Goal: Task Accomplishment & Management: Manage account settings

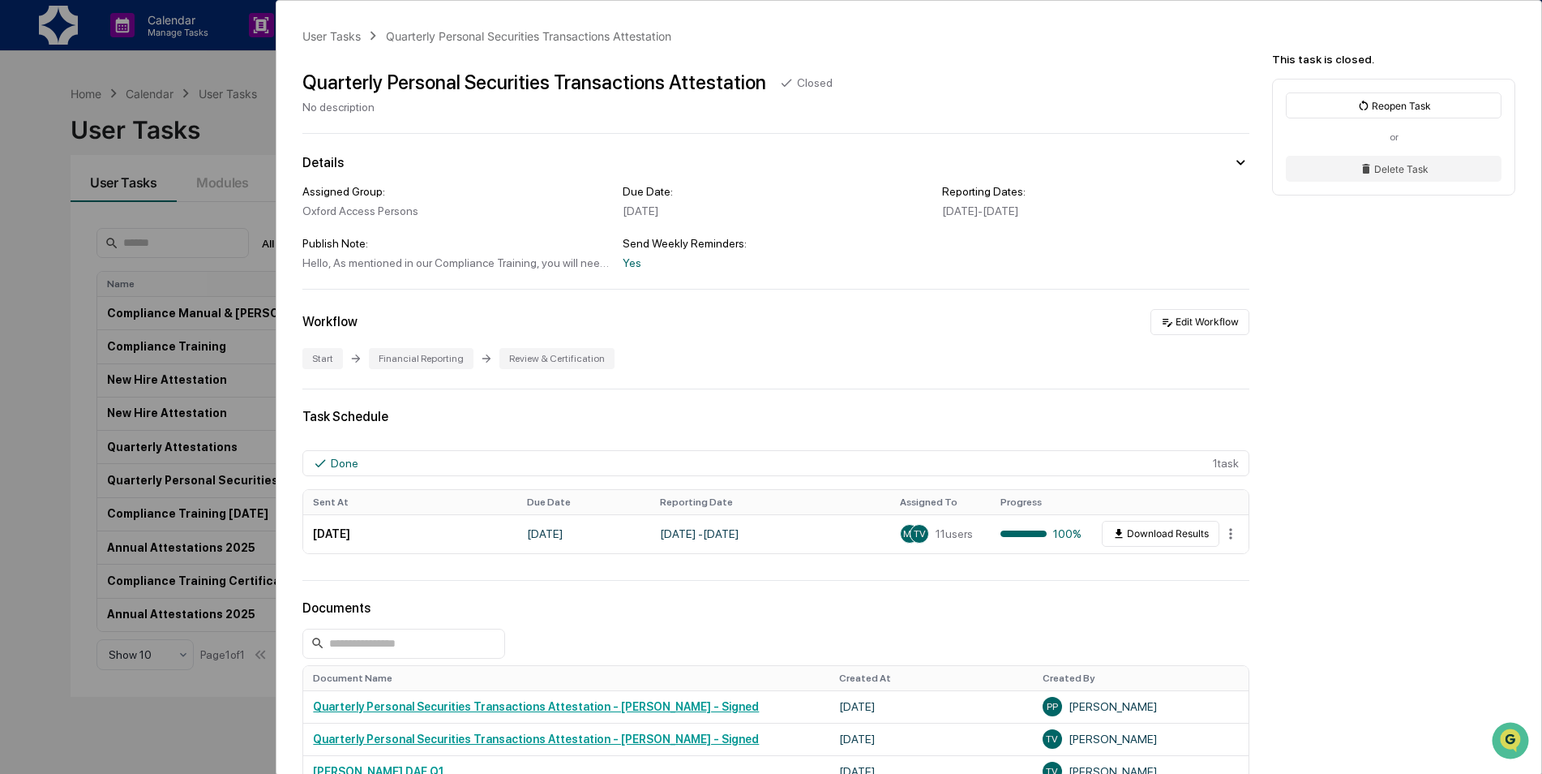
click at [0, 350] on div "User Tasks Quarterly Personal Securities Transactions Attestation Quarterly Per…" at bounding box center [771, 387] width 1542 height 774
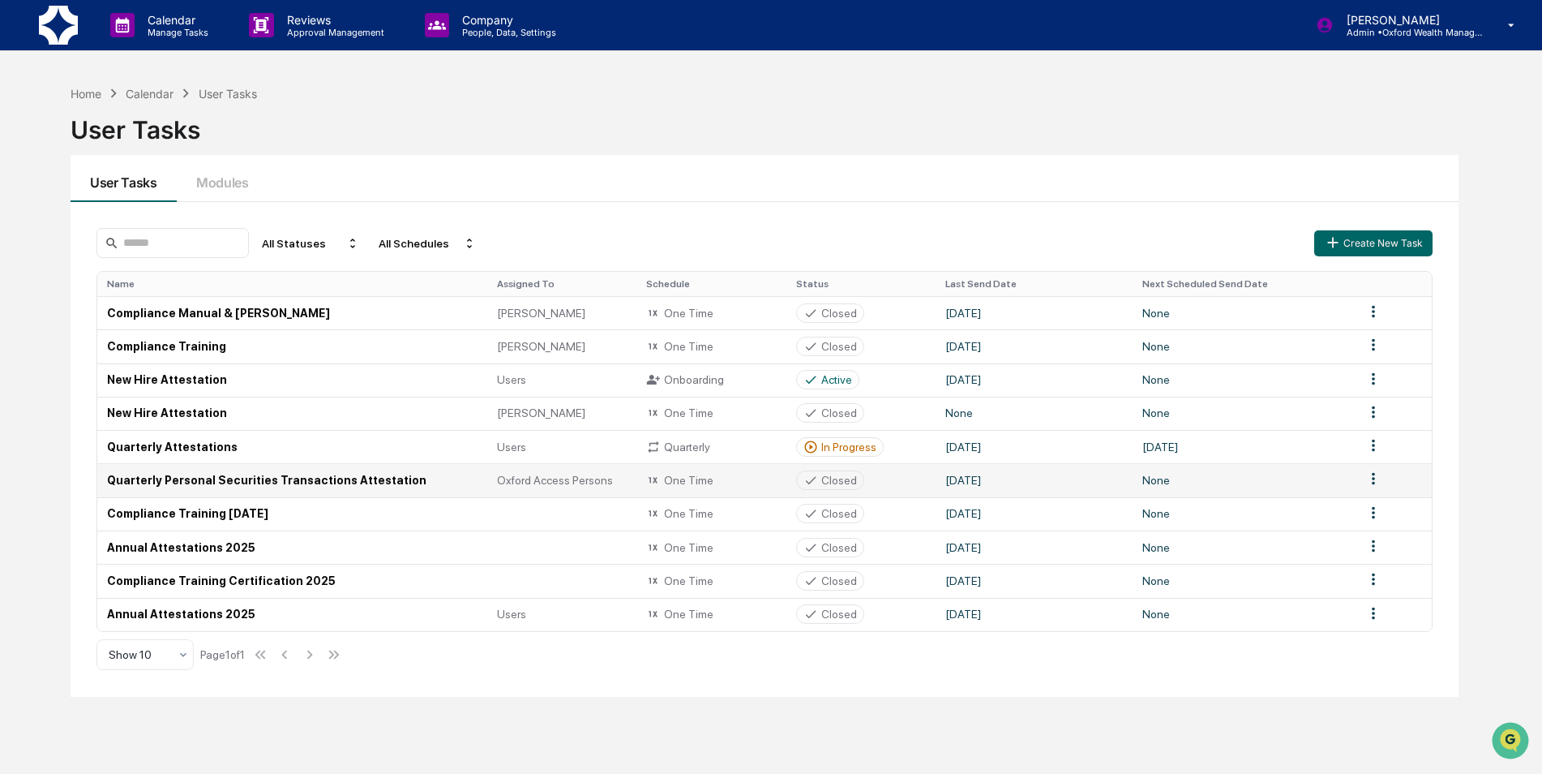
click at [278, 483] on td "Quarterly Personal Securities Transactions Attestation" at bounding box center [292, 479] width 390 height 33
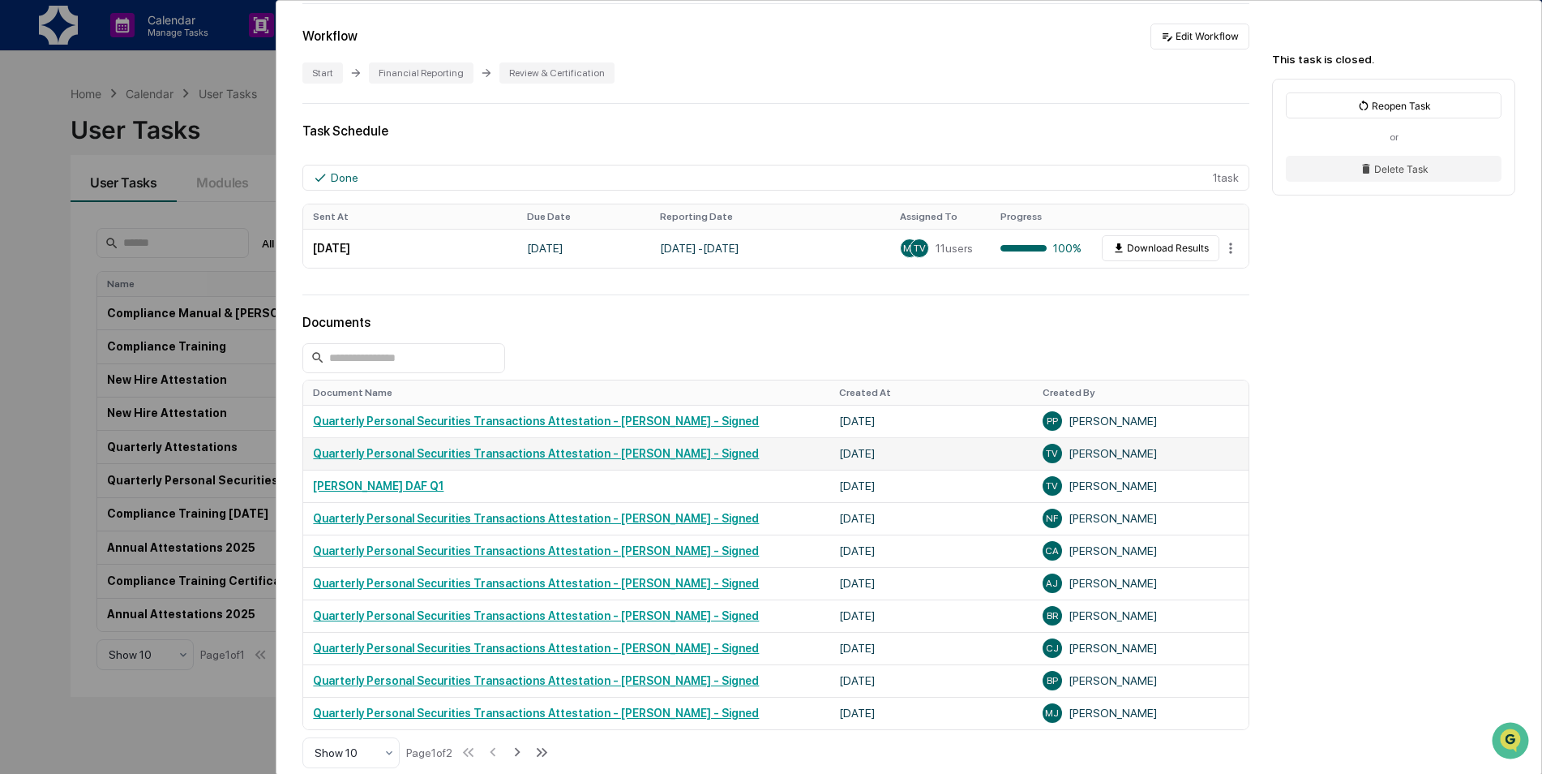
scroll to position [281, 0]
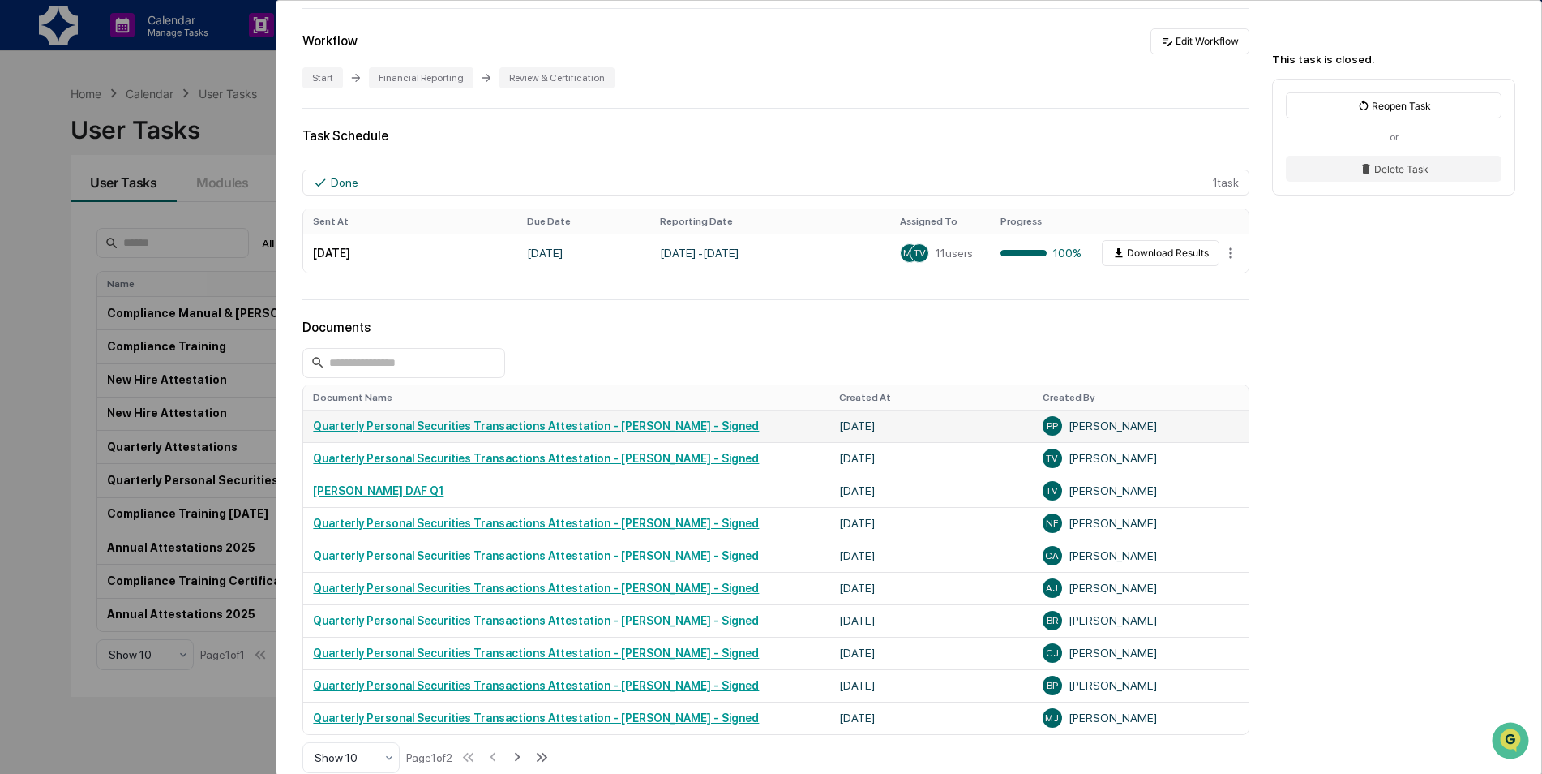
click at [599, 427] on link "Quarterly Personal Securities Transactions Attestation - [PERSON_NAME] - Signed" at bounding box center [536, 425] width 446 height 13
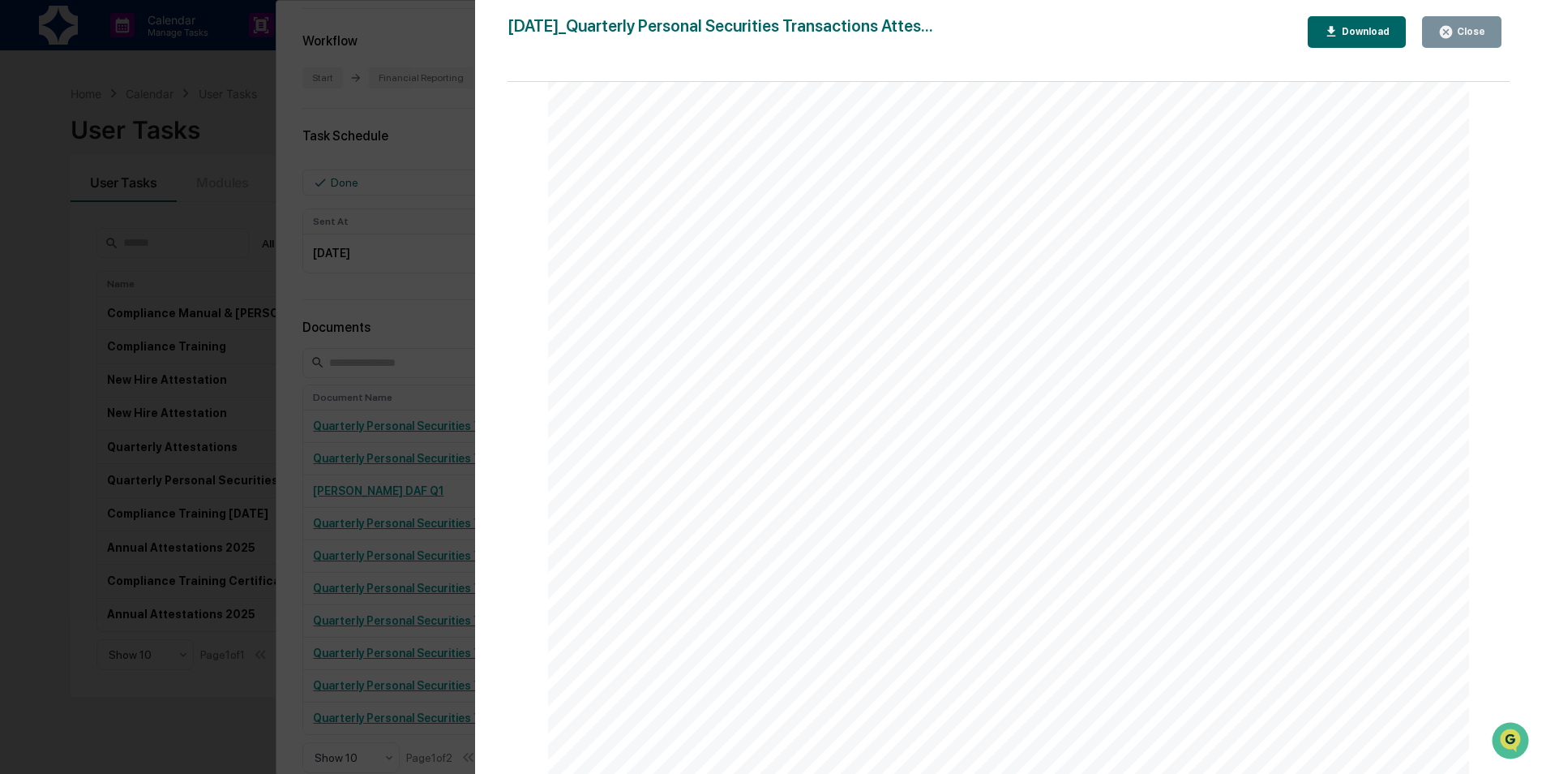
scroll to position [6991, 0]
drag, startPoint x: 718, startPoint y: 323, endPoint x: 726, endPoint y: 414, distance: 91.1
click at [724, 414] on div "Financial Reporting Attestation of Completeness Based upon the definitions abov…" at bounding box center [1008, 562] width 921 height 1303
click at [1472, 36] on div "Close" at bounding box center [1470, 31] width 32 height 11
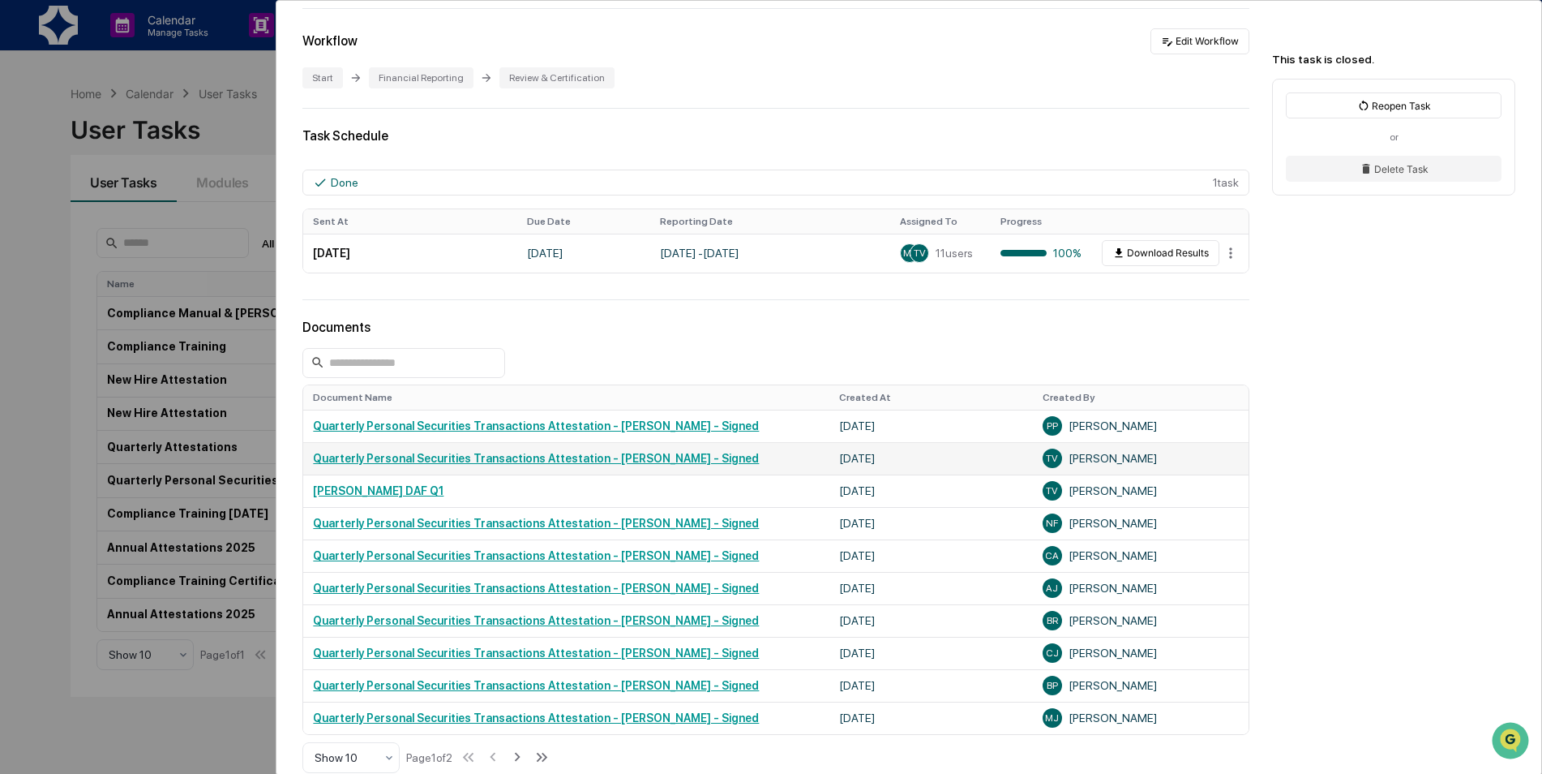
click at [560, 455] on link "Quarterly Personal Securities Transactions Attestation - [PERSON_NAME] - Signed" at bounding box center [536, 458] width 446 height 13
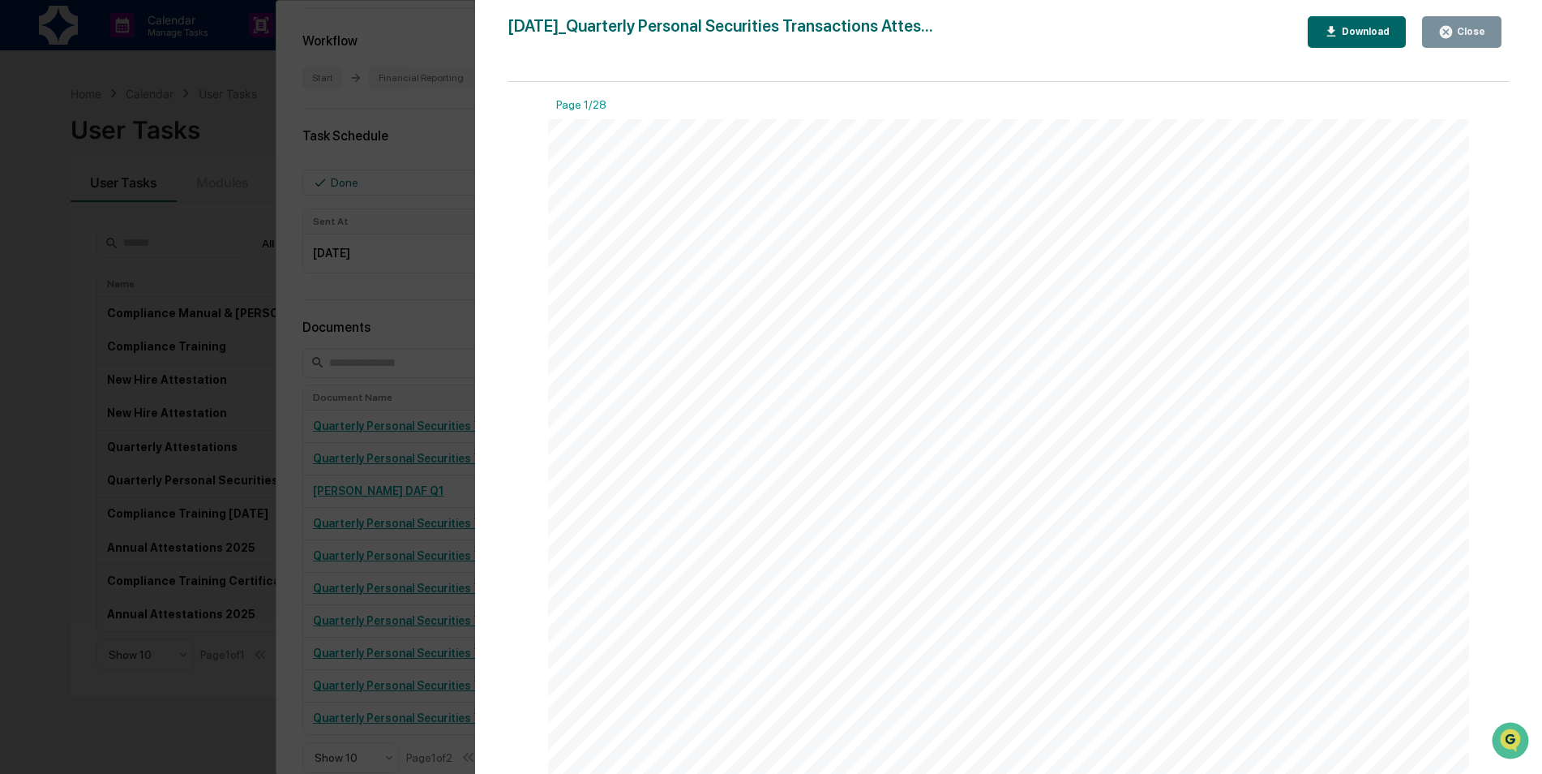
click at [1310, 486] on div "May 9, 2025 Oxford Wealth Management Quarterly Personal Securities Transactions…" at bounding box center [1008, 770] width 921 height 1303
click at [1080, 485] on div "Security Identifier Security Type Number Of Shares Security Price Principal Amo…" at bounding box center [1008, 246] width 921 height 1303
click at [762, 383] on span "BRK.B" at bounding box center [765, 385] width 26 height 9
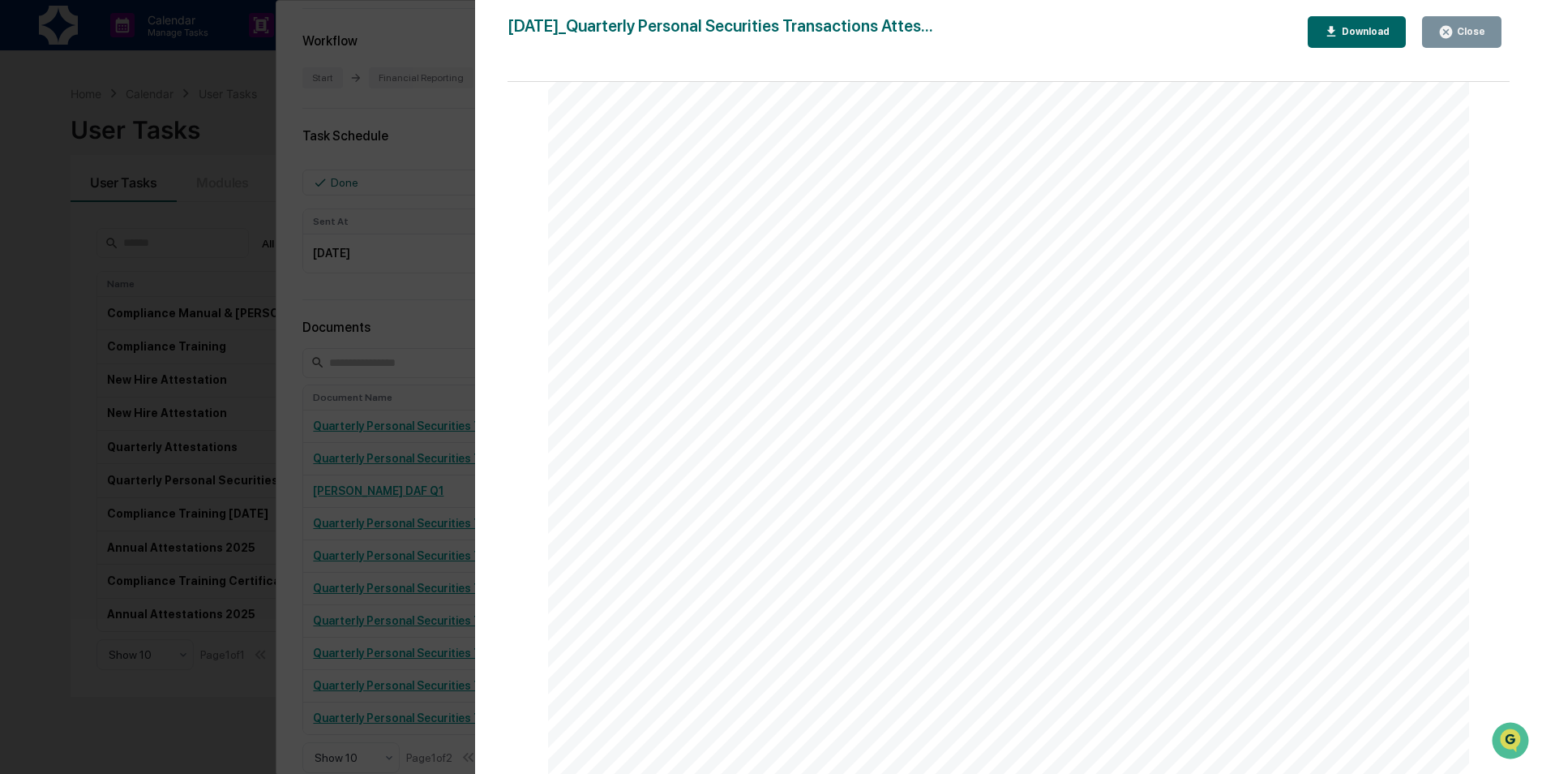
scroll to position [35322, 0]
drag, startPoint x: 1434, startPoint y: 302, endPoint x: 1391, endPoint y: 293, distance: 44.7
click at [1391, 294] on div "$12,250.00 $24,000.00 support @ uicharitable . org (385) 286-5900 3507 N Univer…" at bounding box center [1008, 554] width 921 height 1193
click at [1490, 45] on button "Close" at bounding box center [1461, 32] width 79 height 32
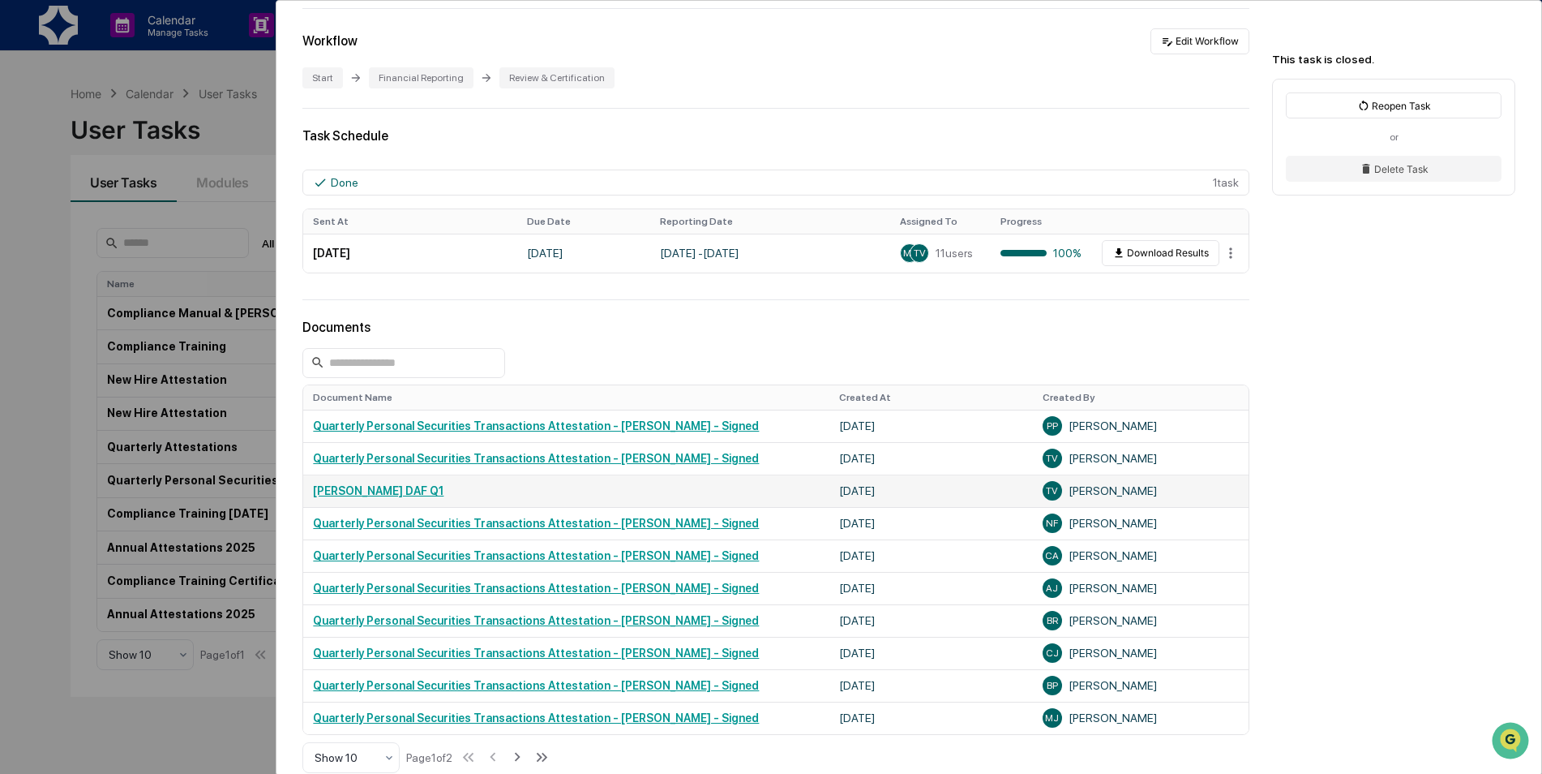
click at [346, 484] on link "[PERSON_NAME] DAF Q1" at bounding box center [378, 490] width 131 height 13
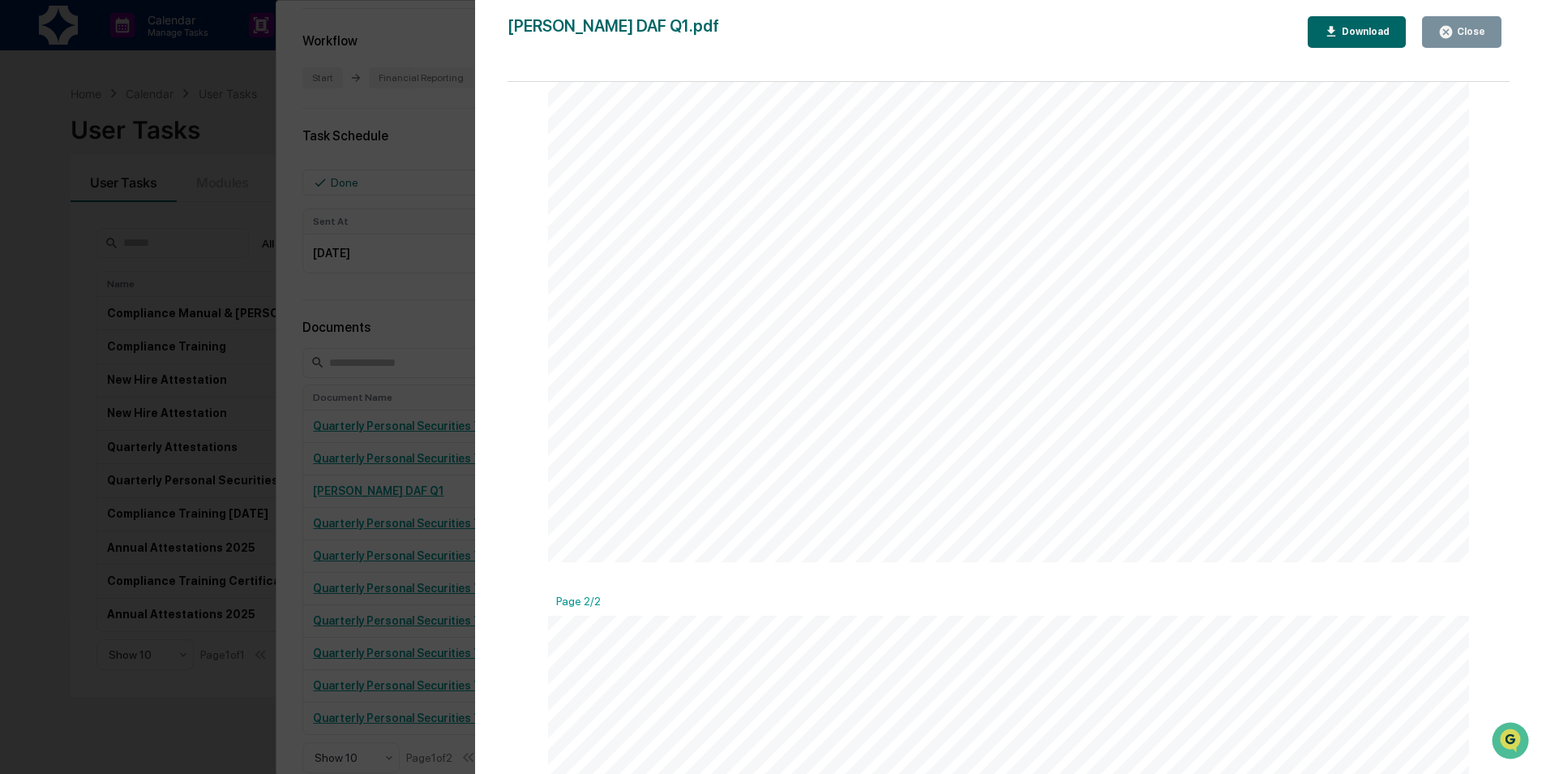
scroll to position [405, 0]
click at [1476, 30] on div "Close" at bounding box center [1470, 31] width 32 height 11
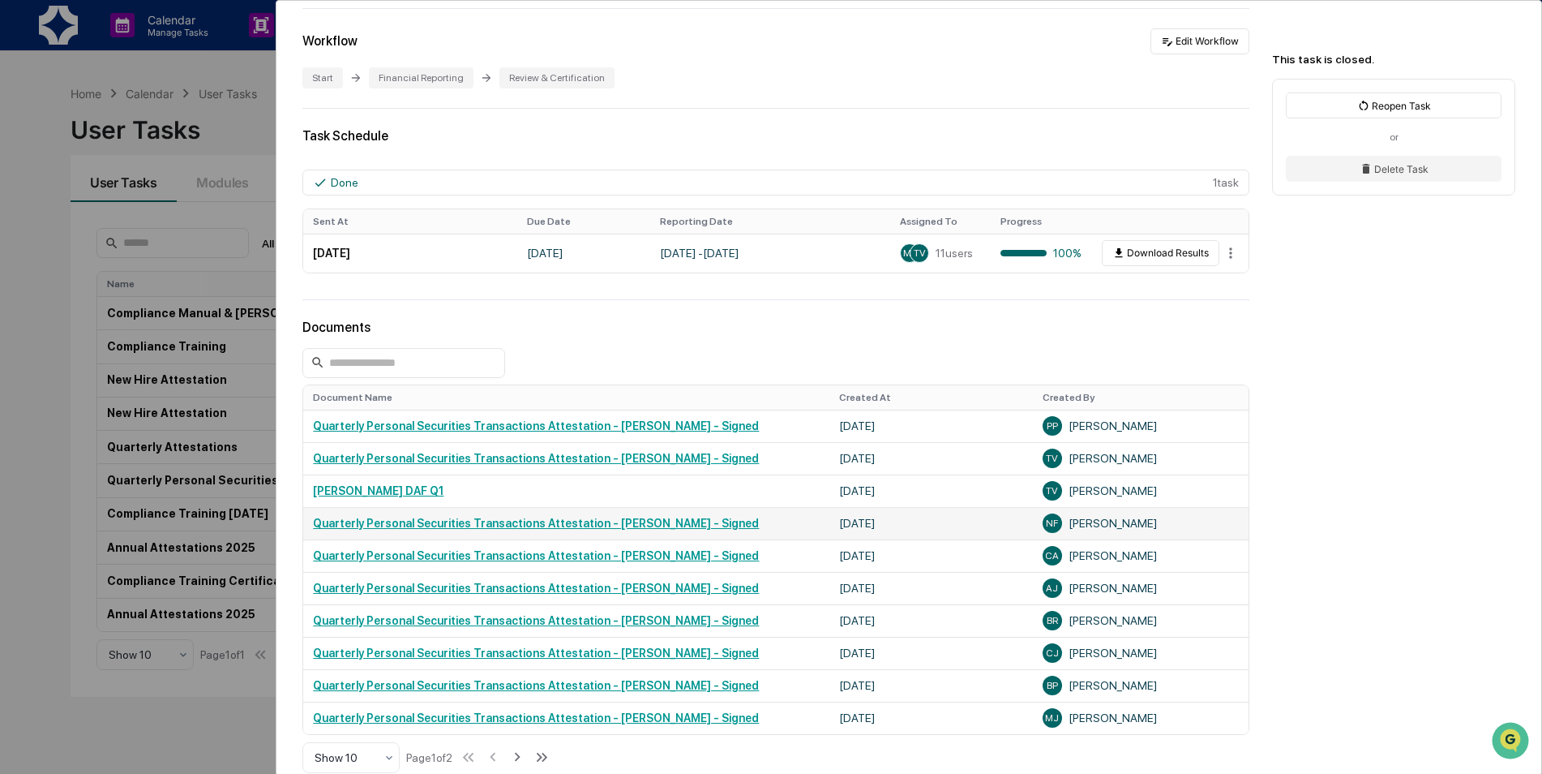
click at [499, 524] on link "Quarterly Personal Securities Transactions Attestation - [PERSON_NAME] - Signed" at bounding box center [536, 523] width 446 height 13
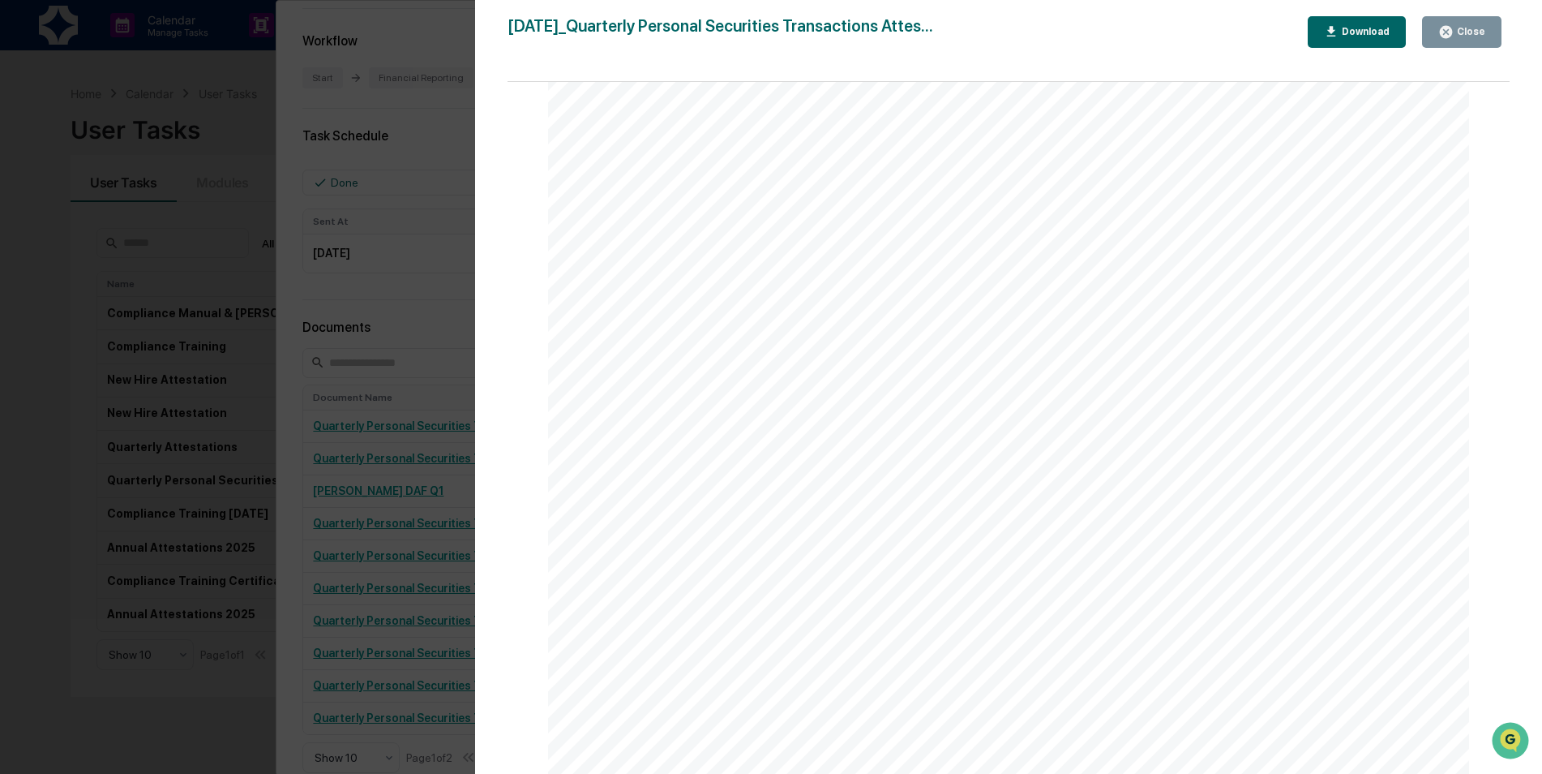
scroll to position [8677, 0]
click at [1487, 37] on button "Close" at bounding box center [1461, 32] width 79 height 32
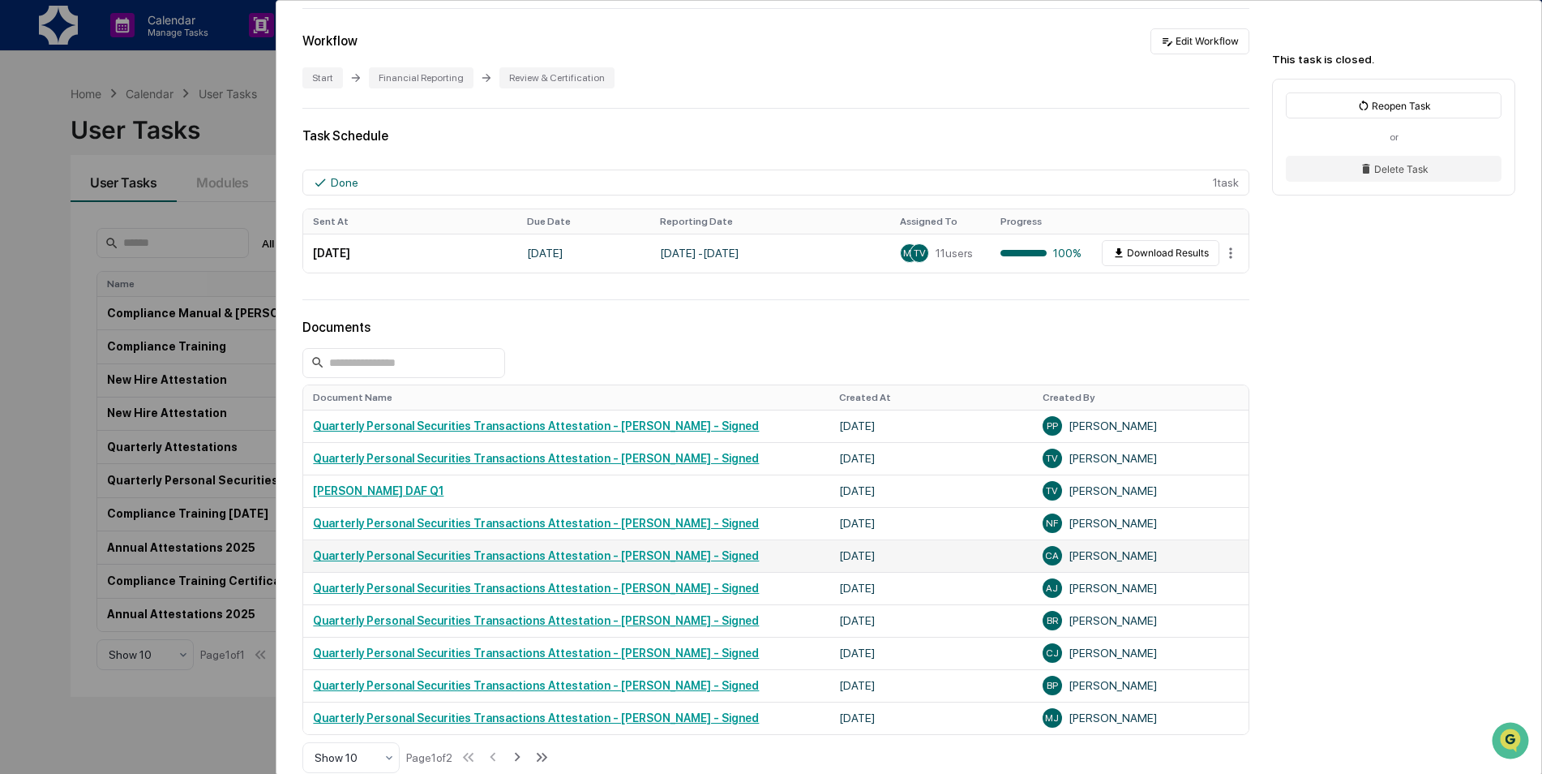
click at [469, 555] on link "Quarterly Personal Securities Transactions Attestation - [PERSON_NAME] - Signed" at bounding box center [536, 555] width 446 height 13
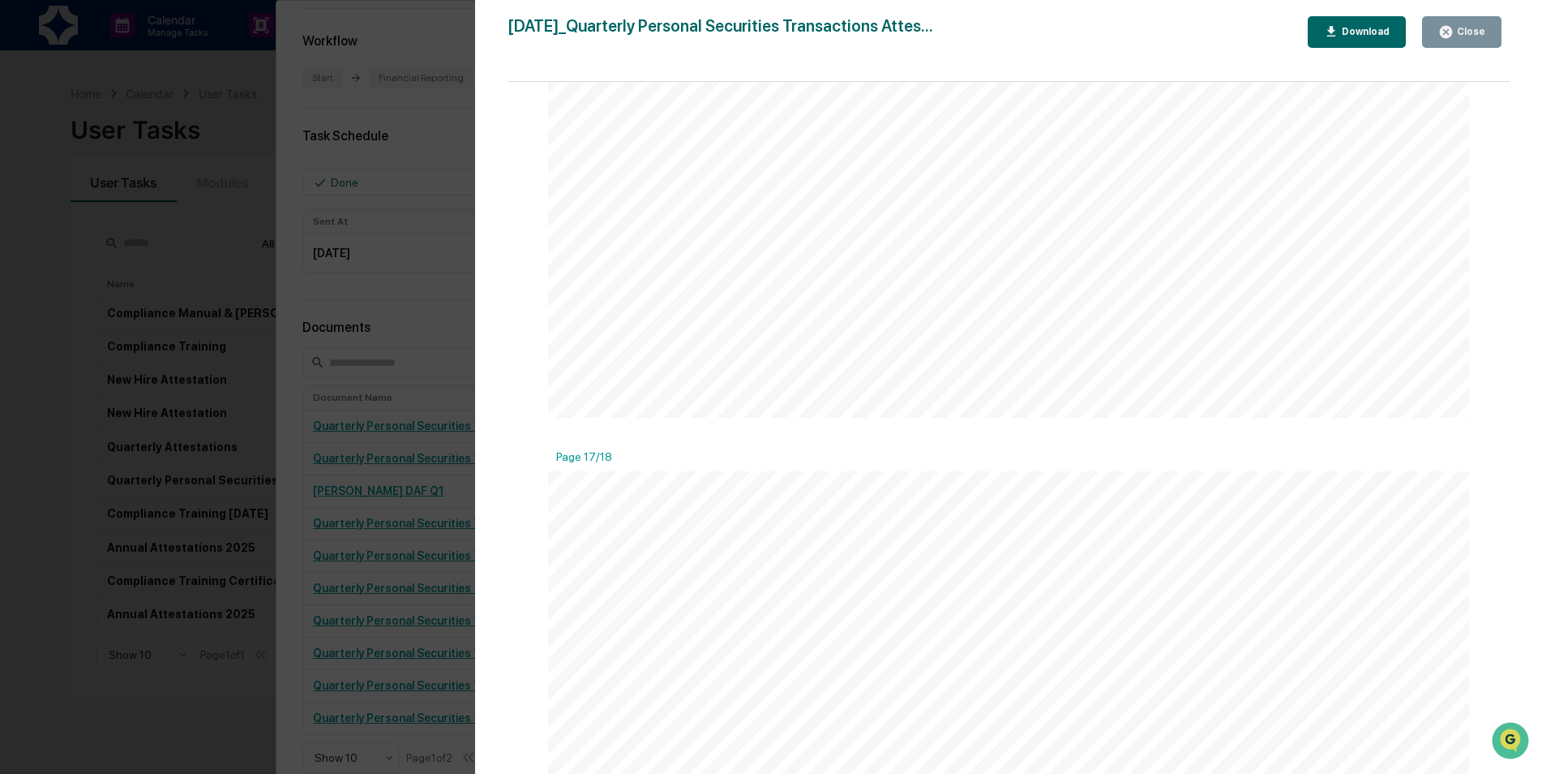
scroll to position [21326, 0]
click at [1456, 46] on button "Close" at bounding box center [1461, 32] width 79 height 32
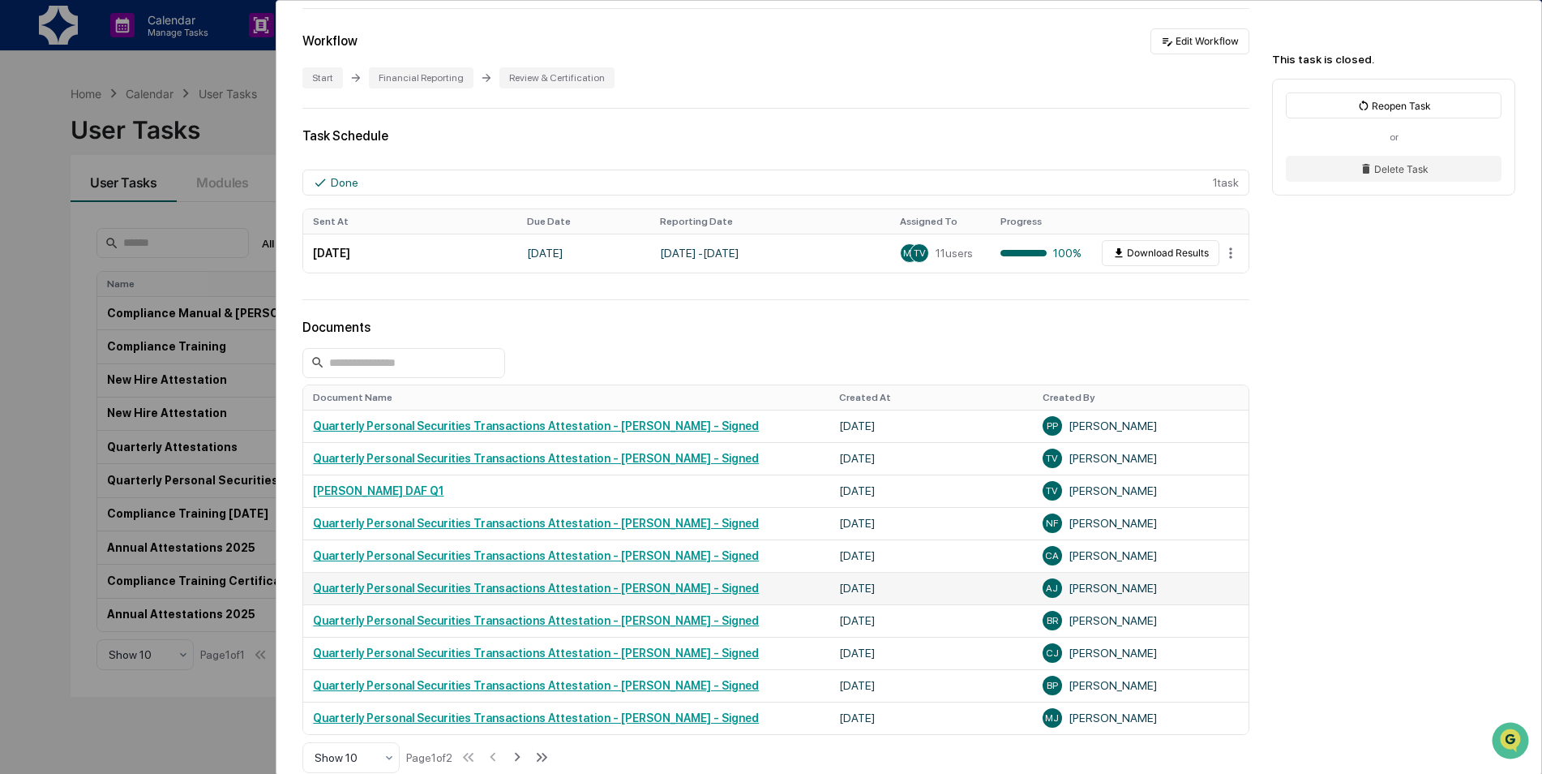
click at [615, 581] on td "Quarterly Personal Securities Transactions Attestation - Ashlyn Johnson - Signed" at bounding box center [566, 588] width 526 height 32
click at [608, 584] on link "Quarterly Personal Securities Transactions Attestation - Ashlyn Johnson - Signed" at bounding box center [536, 587] width 446 height 13
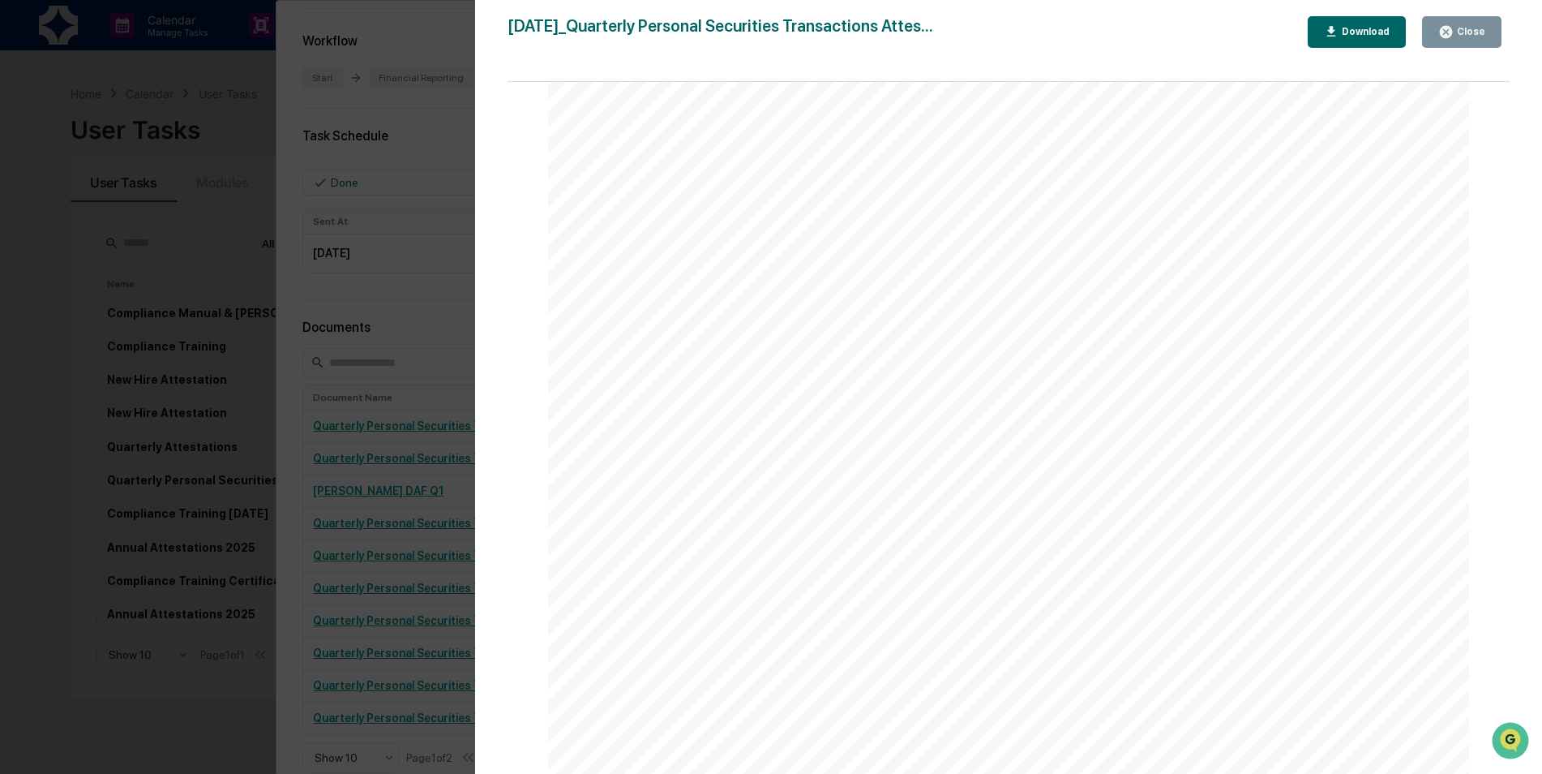
scroll to position [8514, 0]
click at [1454, 36] on icon "button" at bounding box center [1445, 31] width 15 height 15
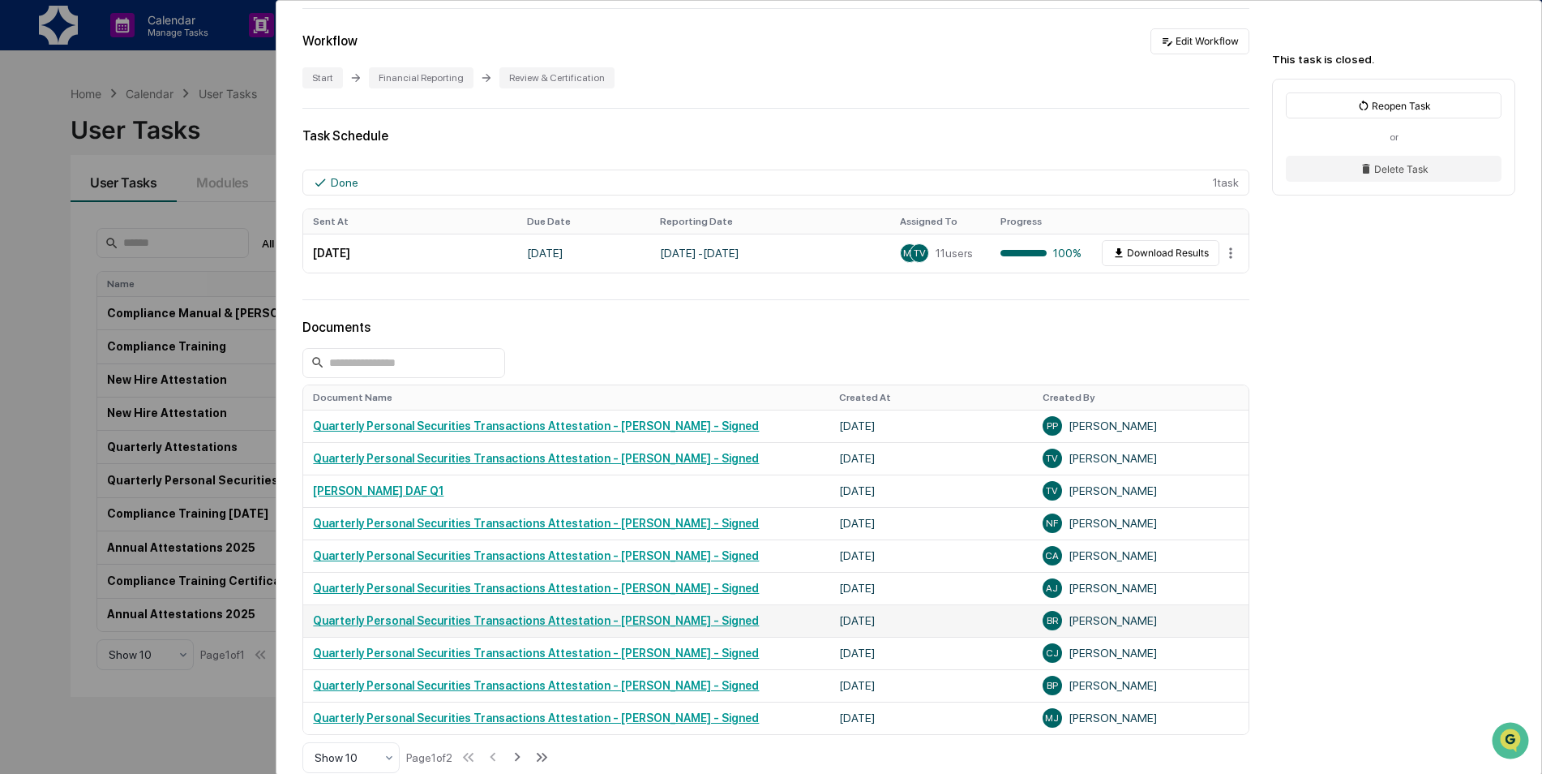
click at [425, 616] on link "Quarterly Personal Securities Transactions Attestation - Ben Richards - Signed" at bounding box center [536, 620] width 446 height 13
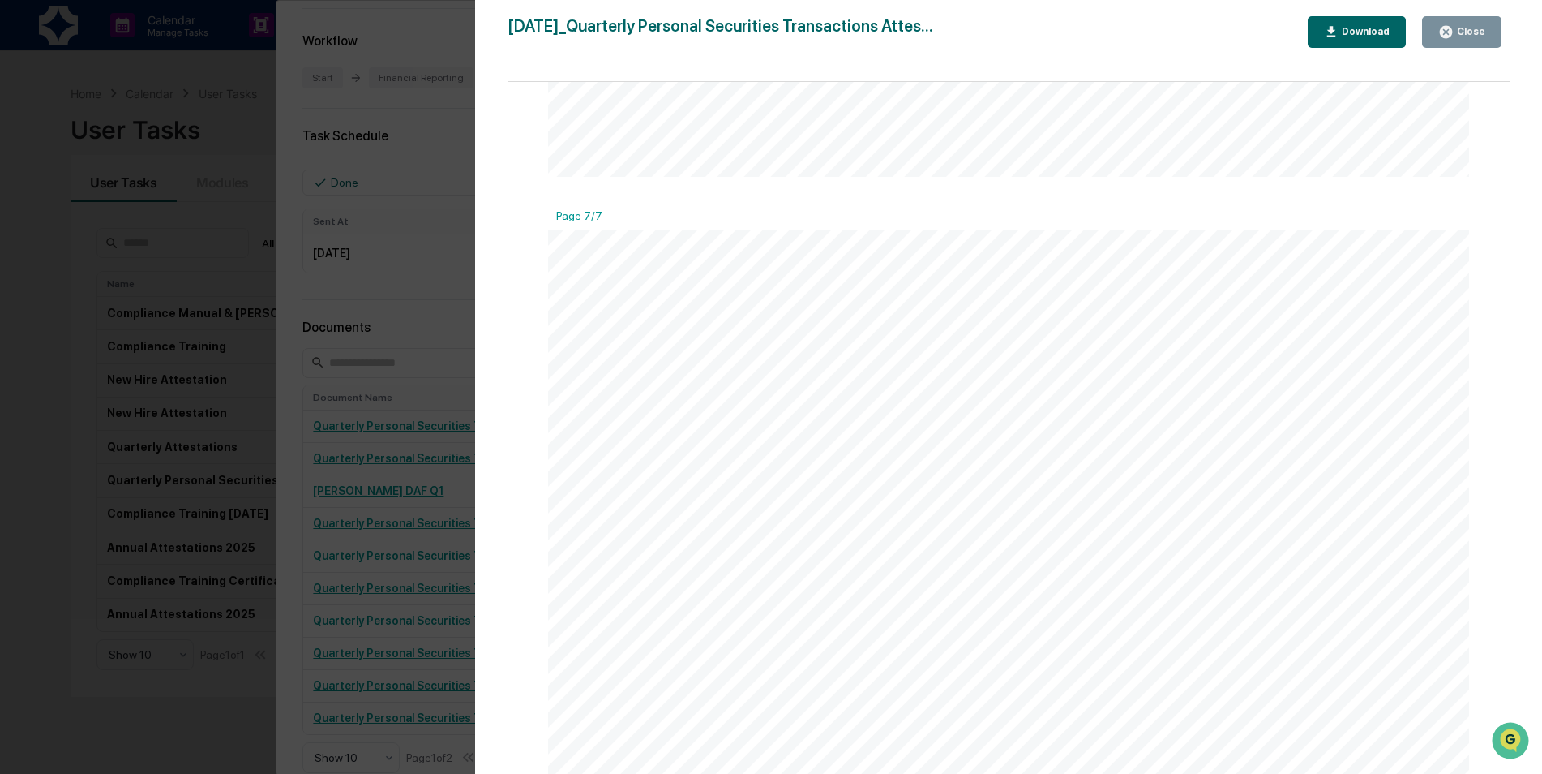
scroll to position [8272, 0]
drag, startPoint x: 1456, startPoint y: 36, endPoint x: 1090, endPoint y: 266, distance: 432.2
click at [1456, 36] on div "Close" at bounding box center [1461, 31] width 47 height 15
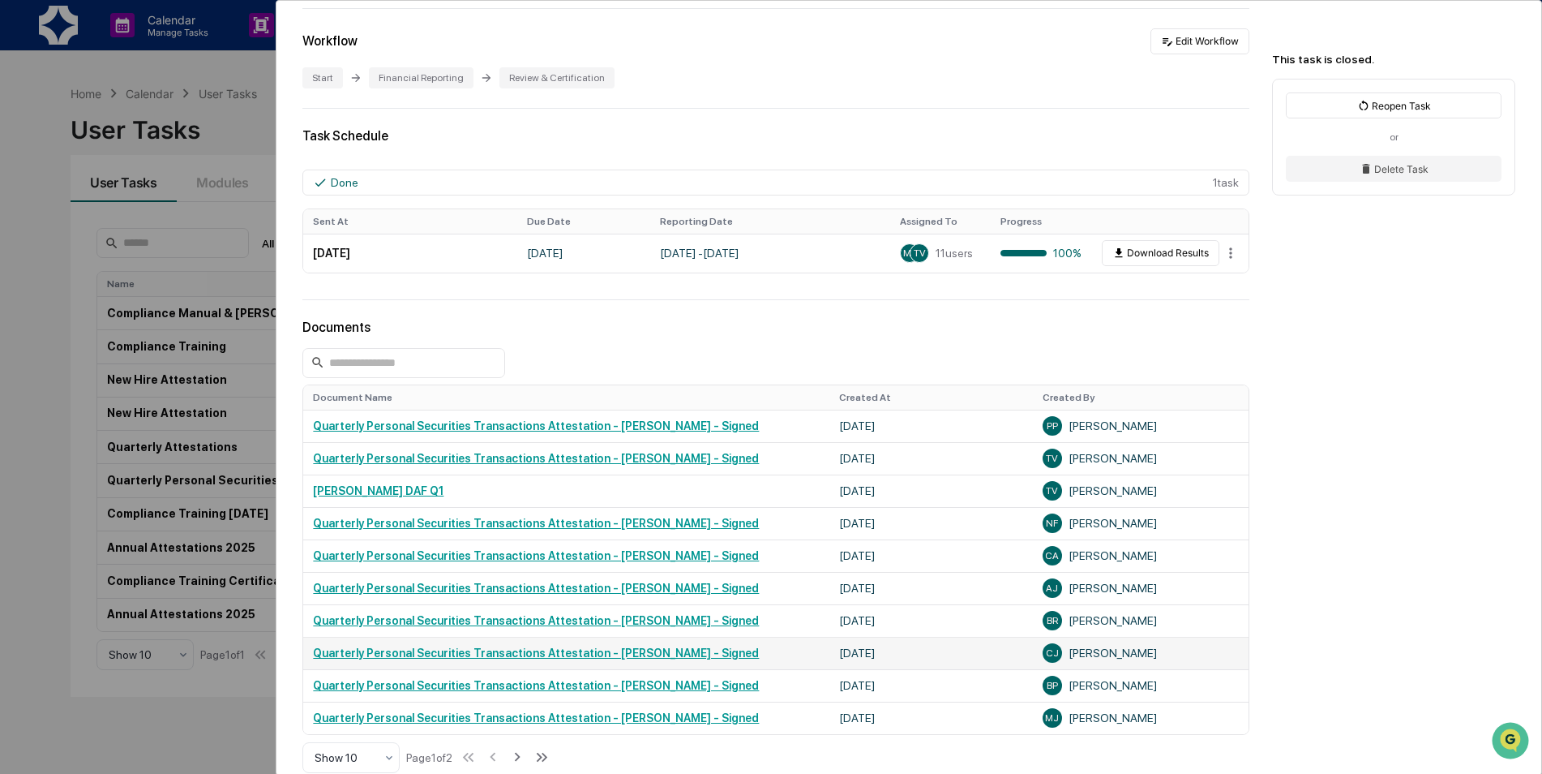
click at [655, 654] on link "Quarterly Personal Securities Transactions Attestation - Caleb Jorgensen - Sign…" at bounding box center [536, 652] width 446 height 13
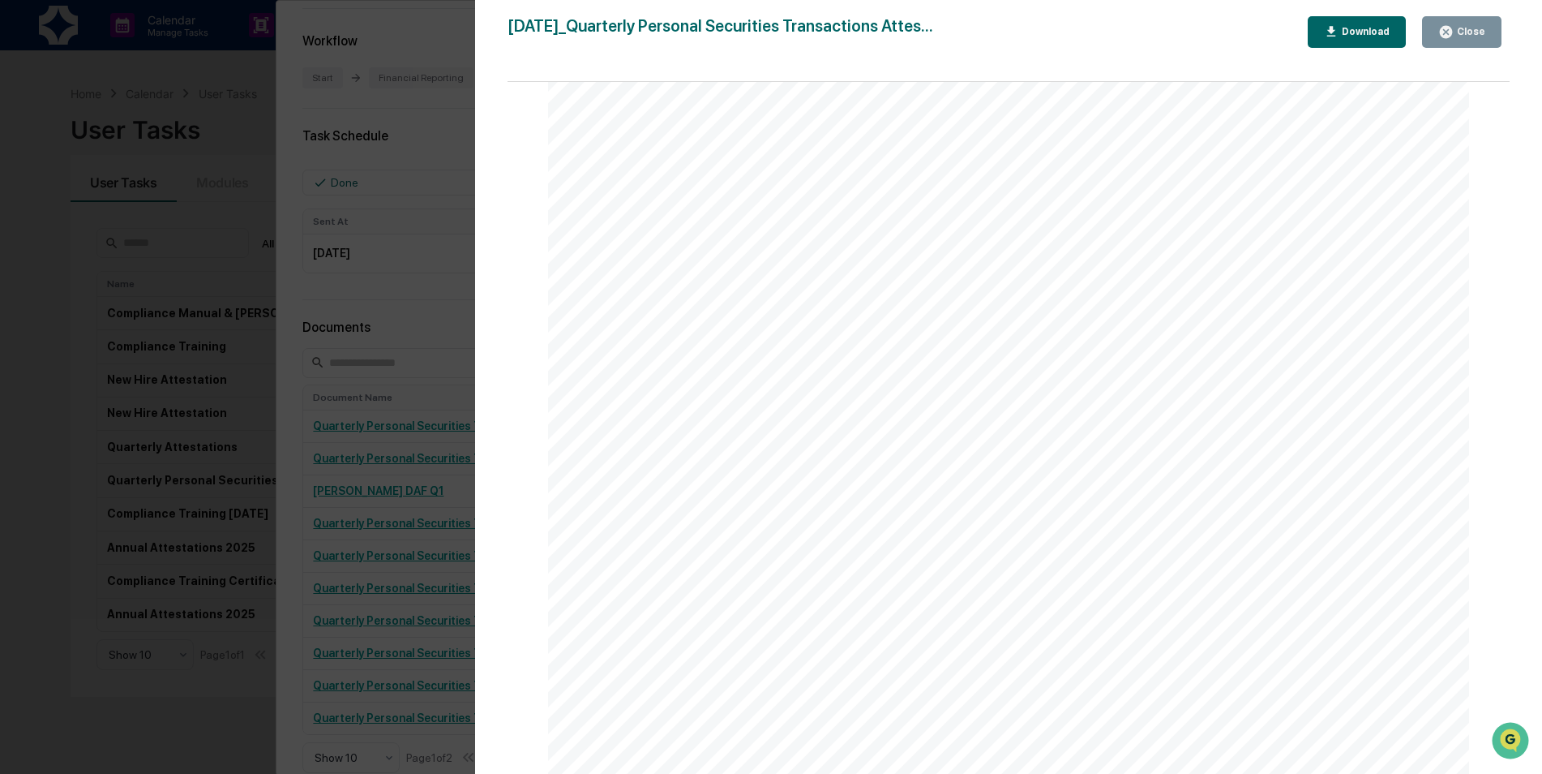
scroll to position [10034, 0]
drag, startPoint x: 1476, startPoint y: 23, endPoint x: 1269, endPoint y: 185, distance: 262.8
click at [1477, 24] on button "Close" at bounding box center [1461, 32] width 79 height 32
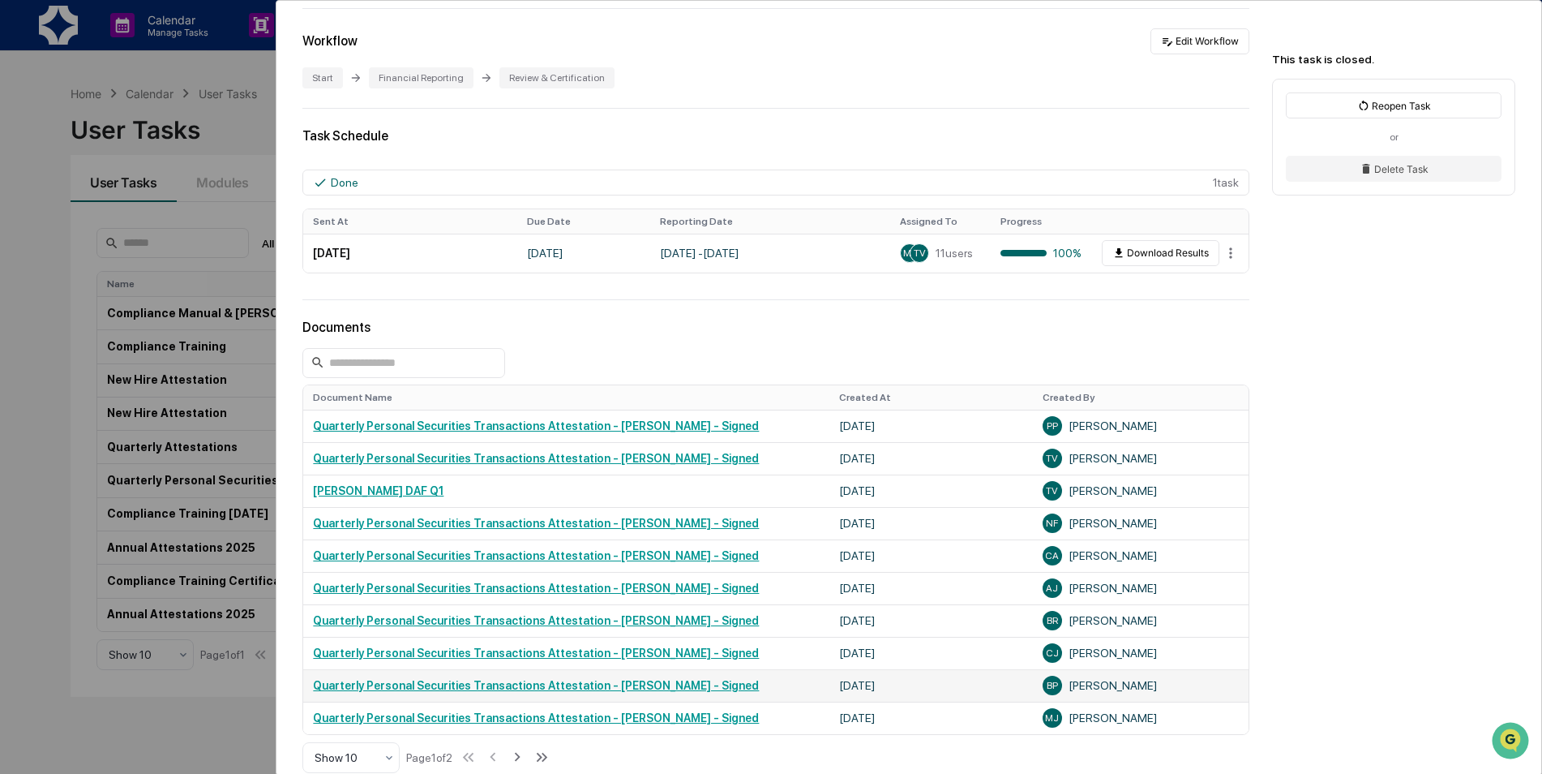
click at [551, 690] on link "Quarterly Personal Securities Transactions Attestation - Brigham Porter - Signed" at bounding box center [536, 685] width 446 height 13
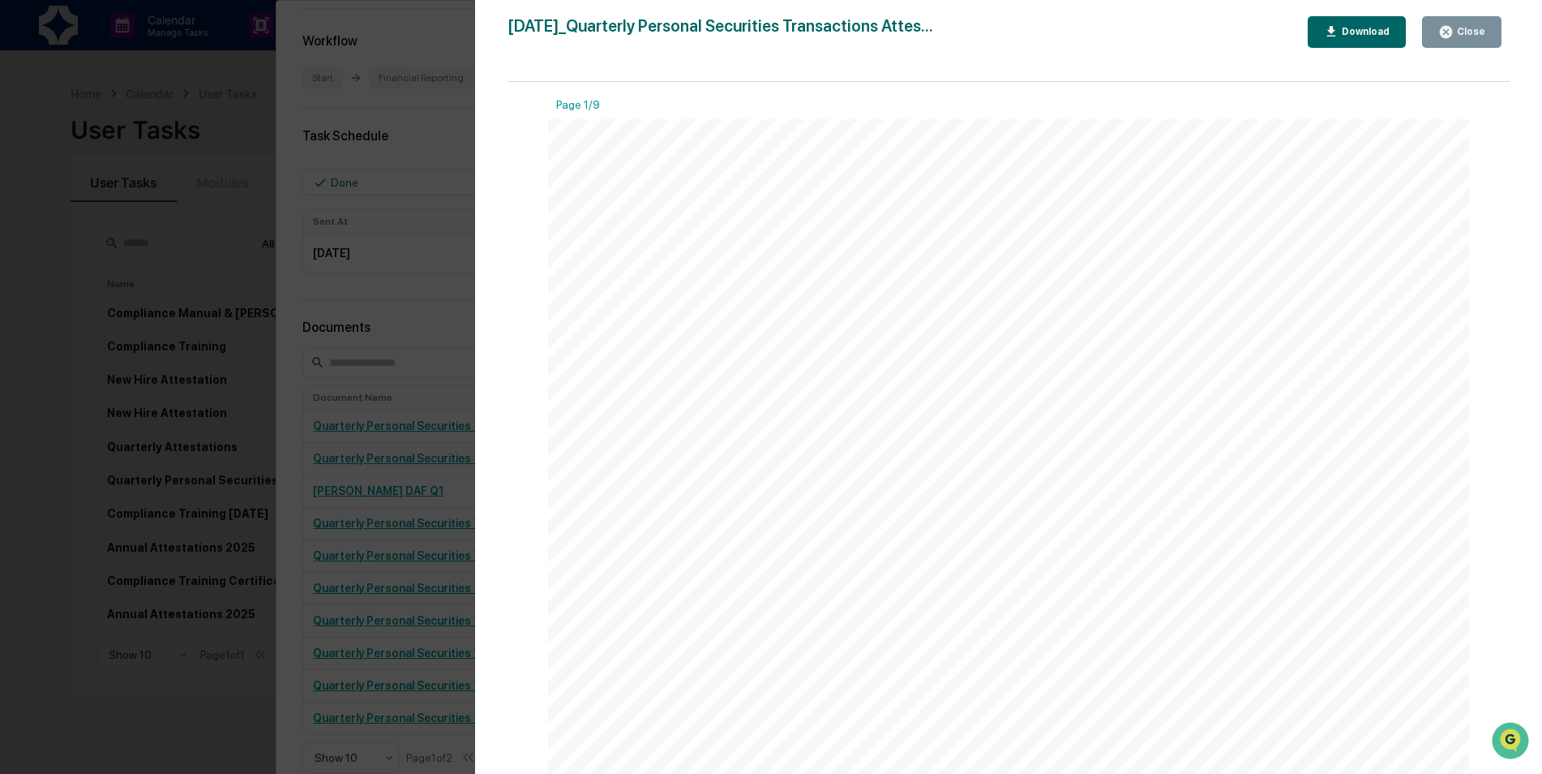
click at [1228, 346] on div "April 4, 2025 Oxford Wealth Management Quarterly Personal Securities Transactio…" at bounding box center [1008, 770] width 921 height 1303
click at [1469, 31] on div "Close" at bounding box center [1470, 31] width 32 height 11
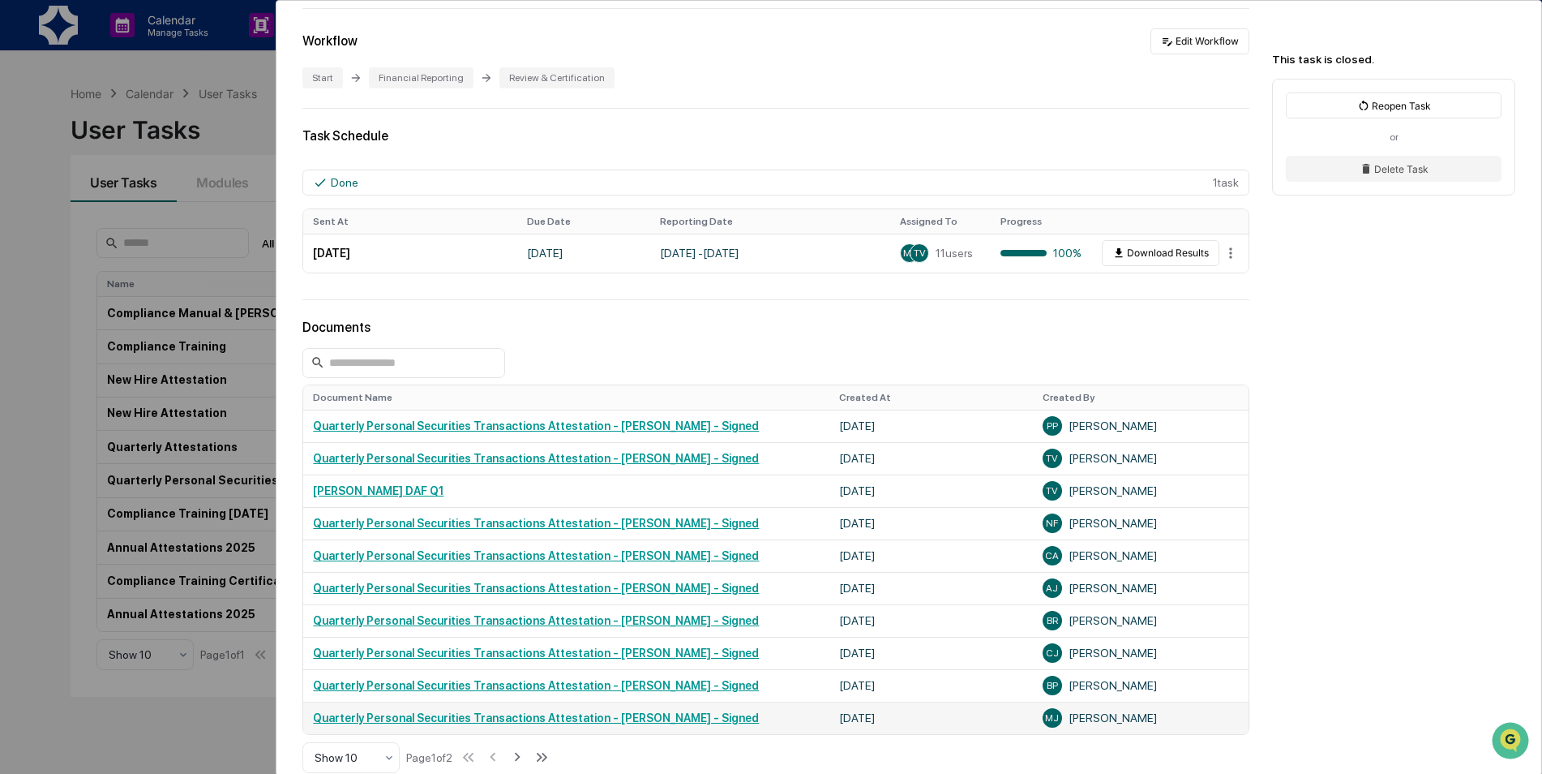
click at [599, 725] on td "Quarterly Personal Securities Transactions Attestation - Mikail Jenkins - Signed" at bounding box center [566, 717] width 526 height 32
click at [603, 722] on link "Quarterly Personal Securities Transactions Attestation - Mikail Jenkins - Signed" at bounding box center [536, 717] width 446 height 13
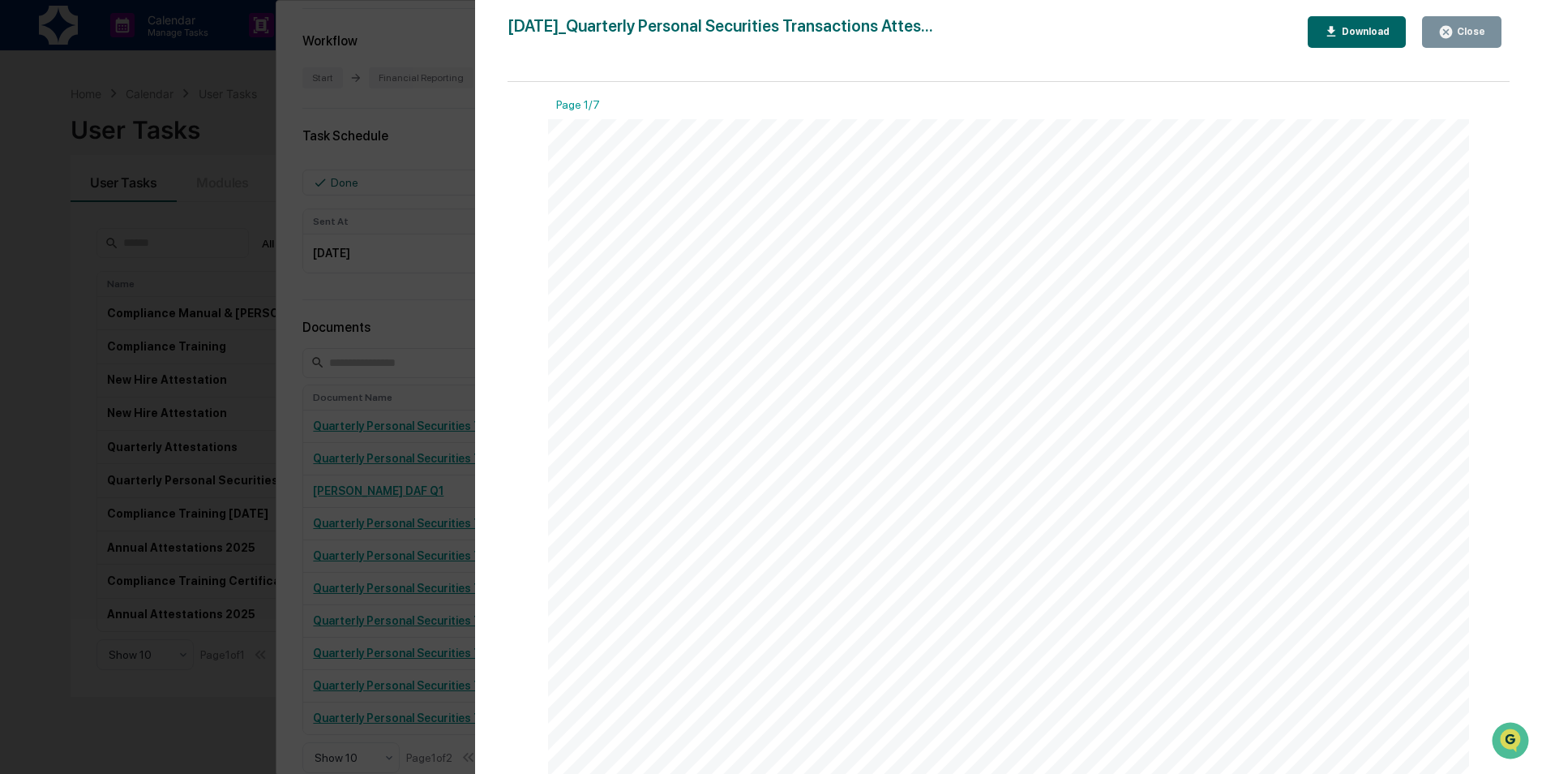
click at [684, 521] on div "April 3, 2025 Oxford Wealth Management Quarterly Personal Securities Transactio…" at bounding box center [1008, 770] width 921 height 1303
click at [1472, 32] on div "Close" at bounding box center [1470, 31] width 32 height 11
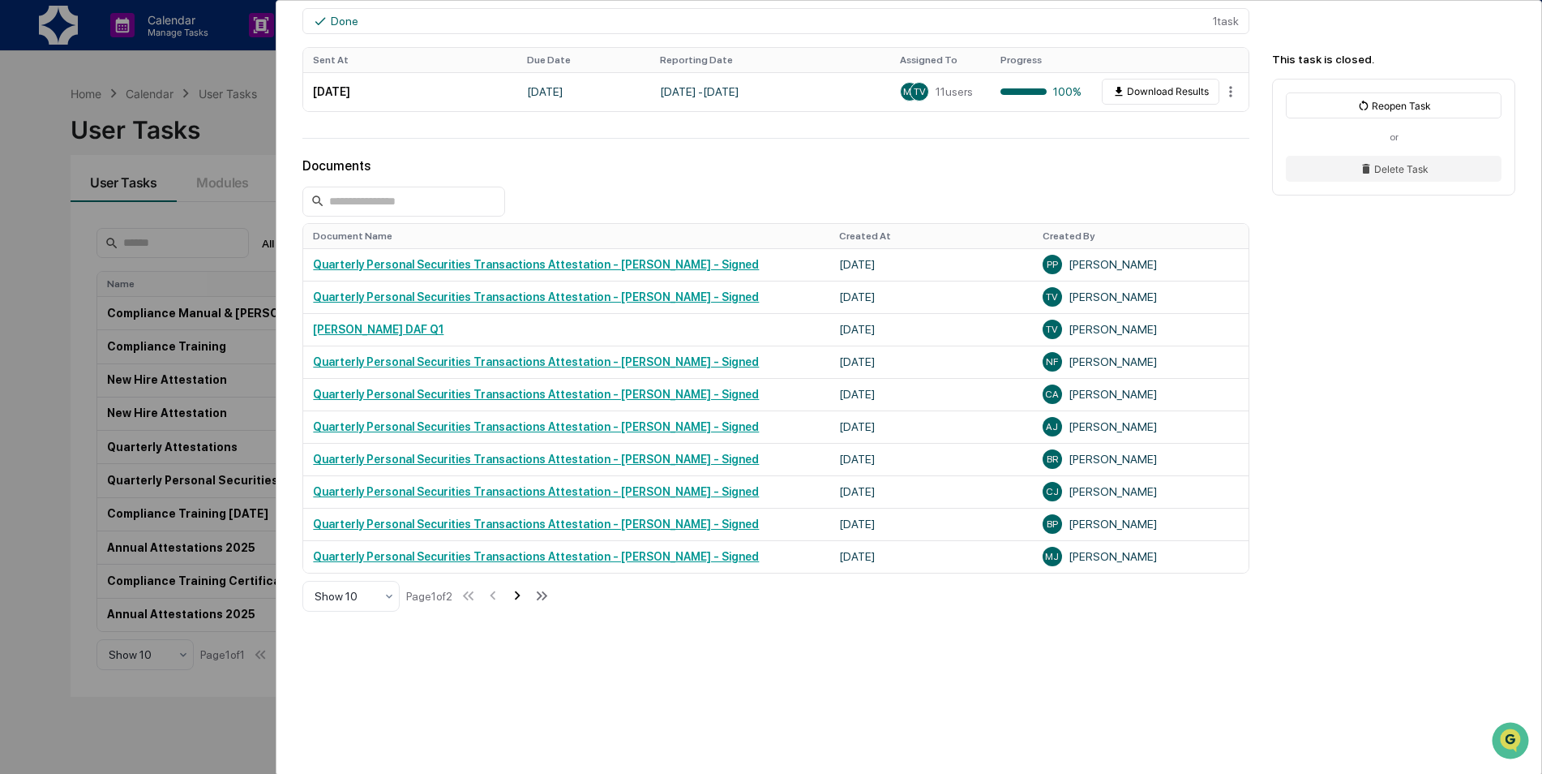
click at [526, 590] on icon at bounding box center [517, 595] width 18 height 18
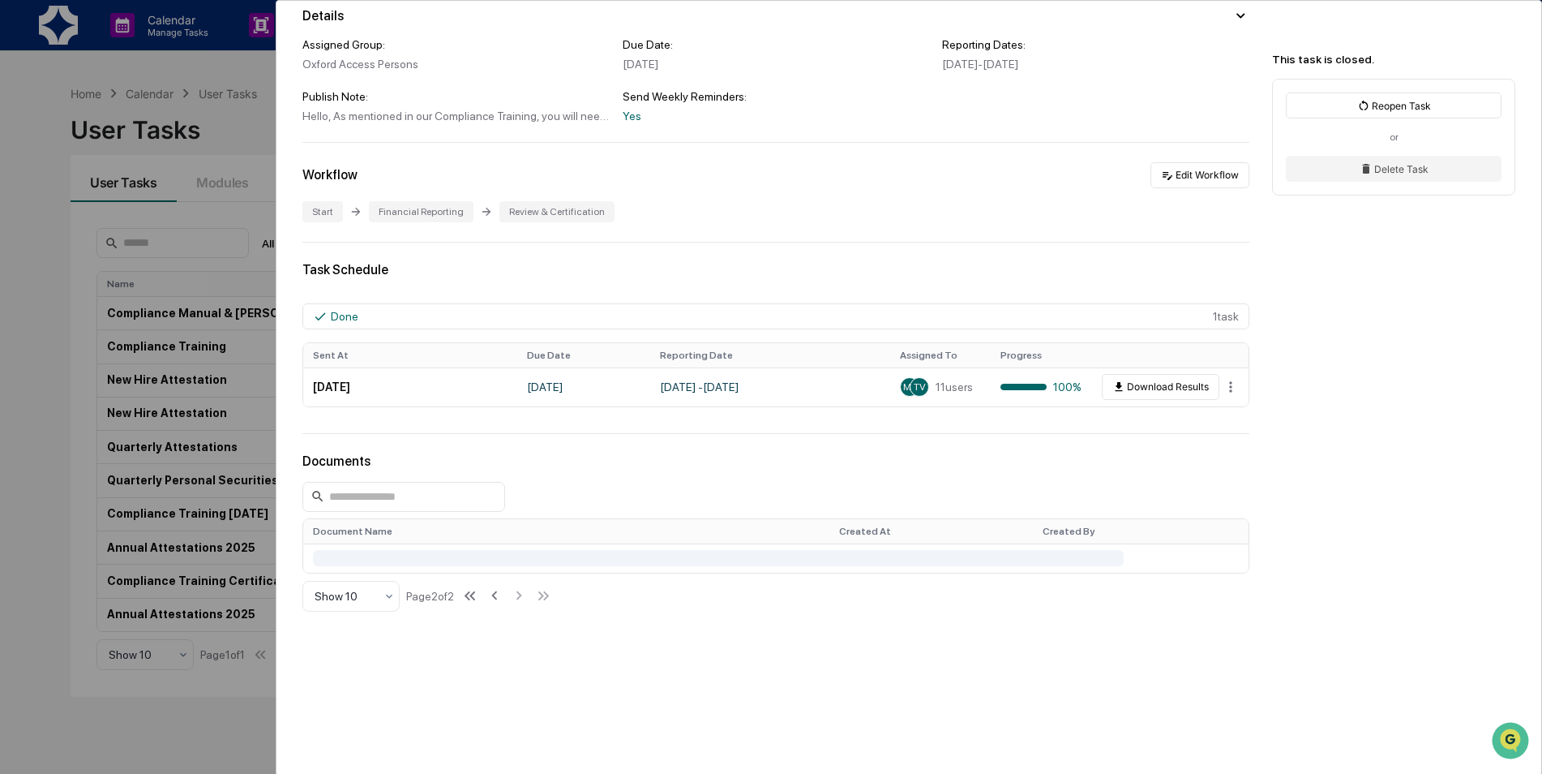
scroll to position [248, 0]
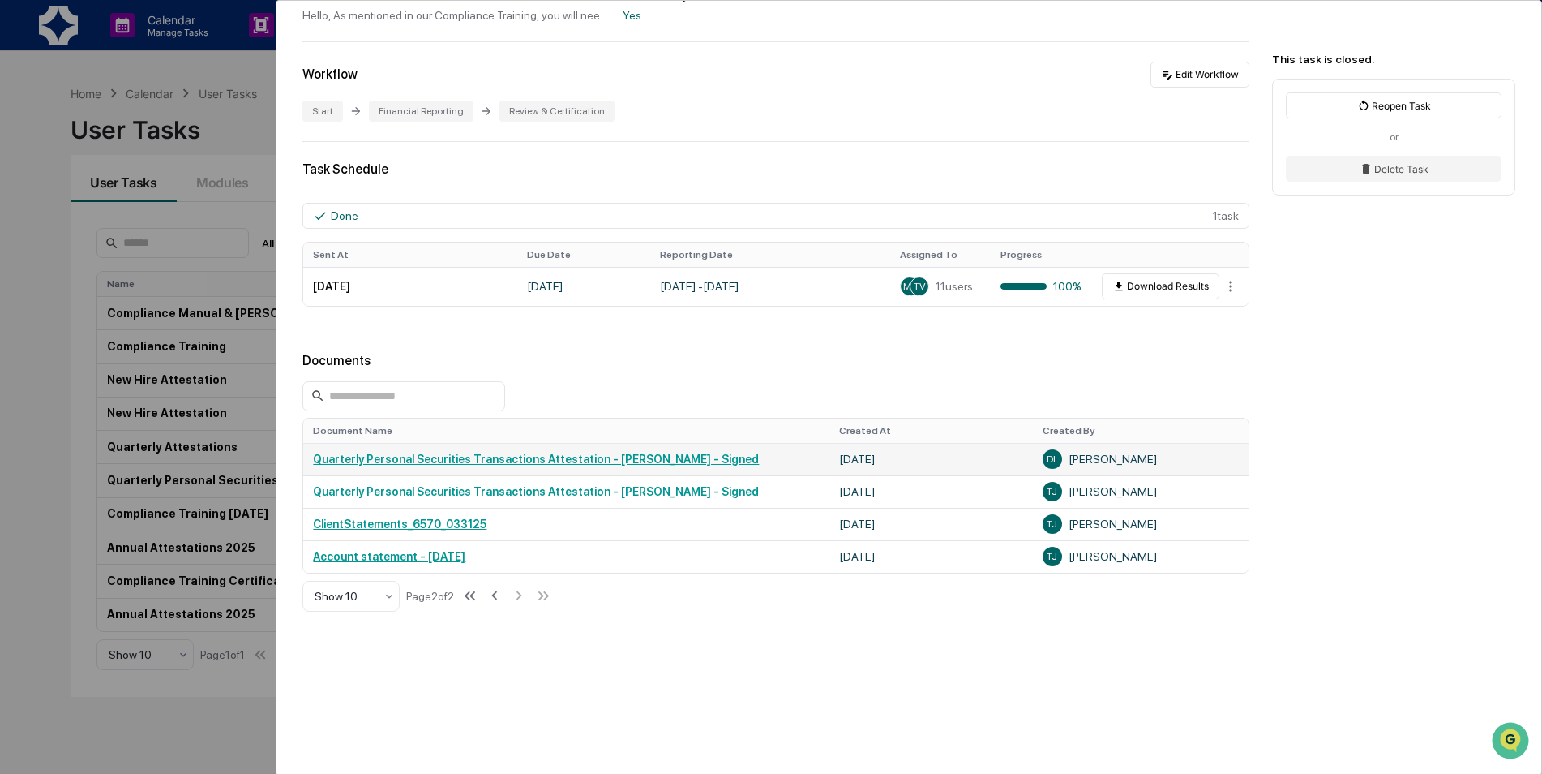
click at [519, 457] on link "Quarterly Personal Securities Transactions Attestation - David Lysenko - Signed" at bounding box center [536, 458] width 446 height 13
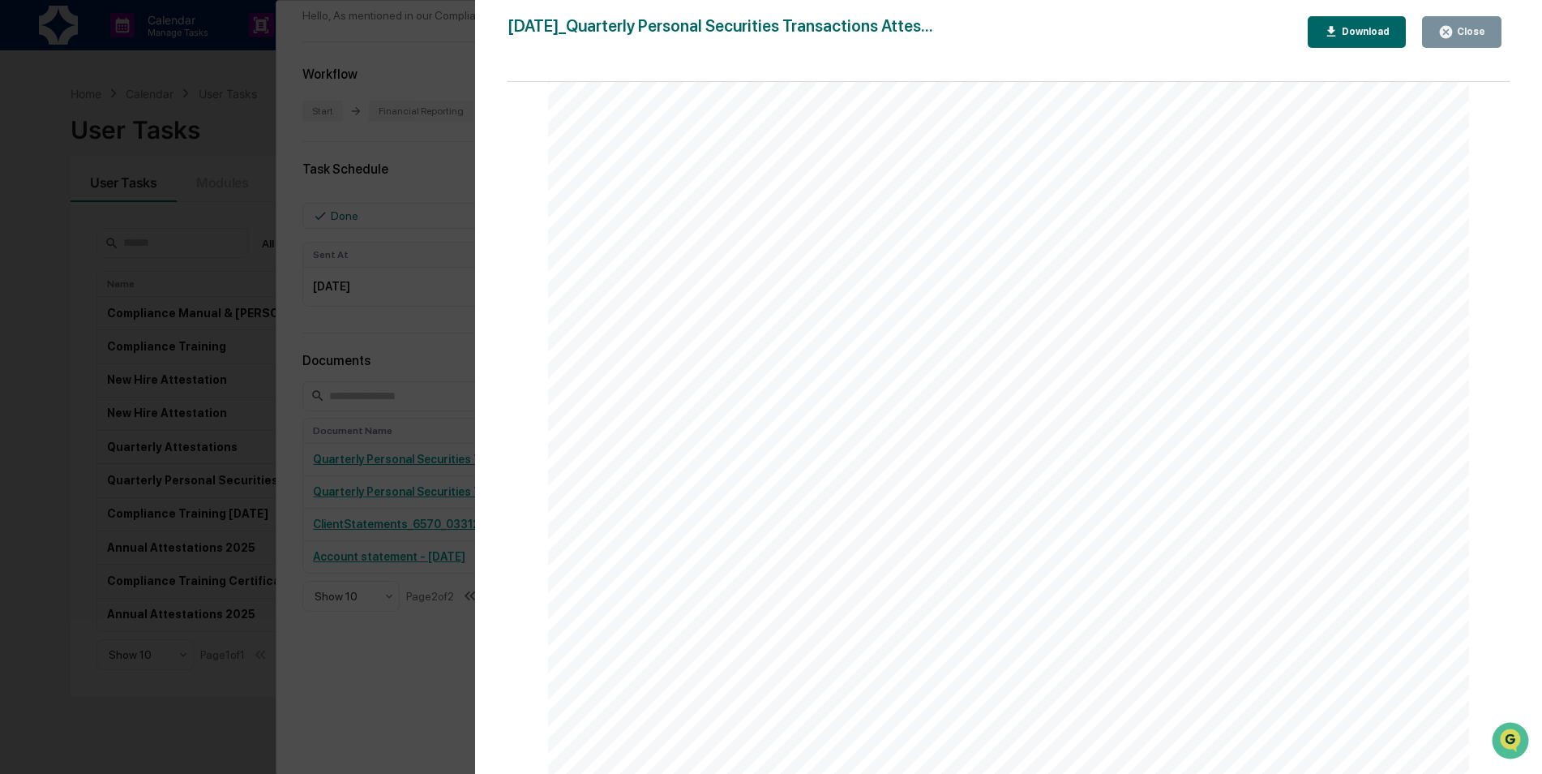
scroll to position [23515, 0]
click at [814, 382] on div "Transaction Date Transactio n Type Security Identifier Security Type Number Of …" at bounding box center [1008, 317] width 921 height 1303
drag, startPoint x: 868, startPoint y: 480, endPoint x: 645, endPoint y: 429, distance: 229.6
click at [650, 482] on div "Transaction Date Transactio n Type Security Identifier Security Type Number Of …" at bounding box center [1008, 769] width 921 height 1303
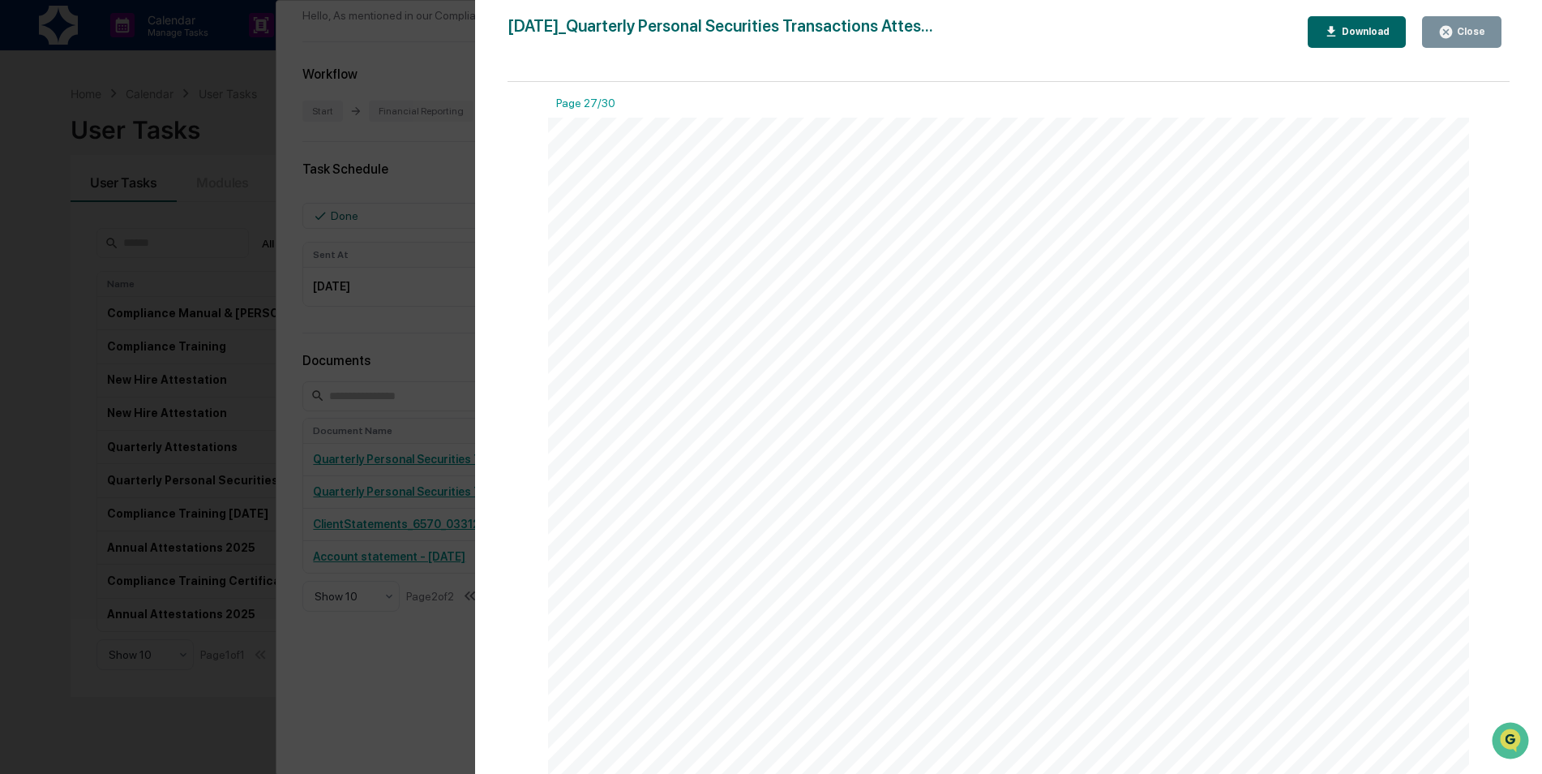
drag, startPoint x: 648, startPoint y: 398, endPoint x: 845, endPoint y: 445, distance: 202.6
click at [845, 445] on div at bounding box center [1008, 769] width 921 height 1303
drag, startPoint x: 845, startPoint y: 445, endPoint x: 756, endPoint y: 439, distance: 89.4
click at [756, 439] on span "VOO" at bounding box center [762, 439] width 21 height 9
drag, startPoint x: 776, startPoint y: 438, endPoint x: 700, endPoint y: 446, distance: 76.7
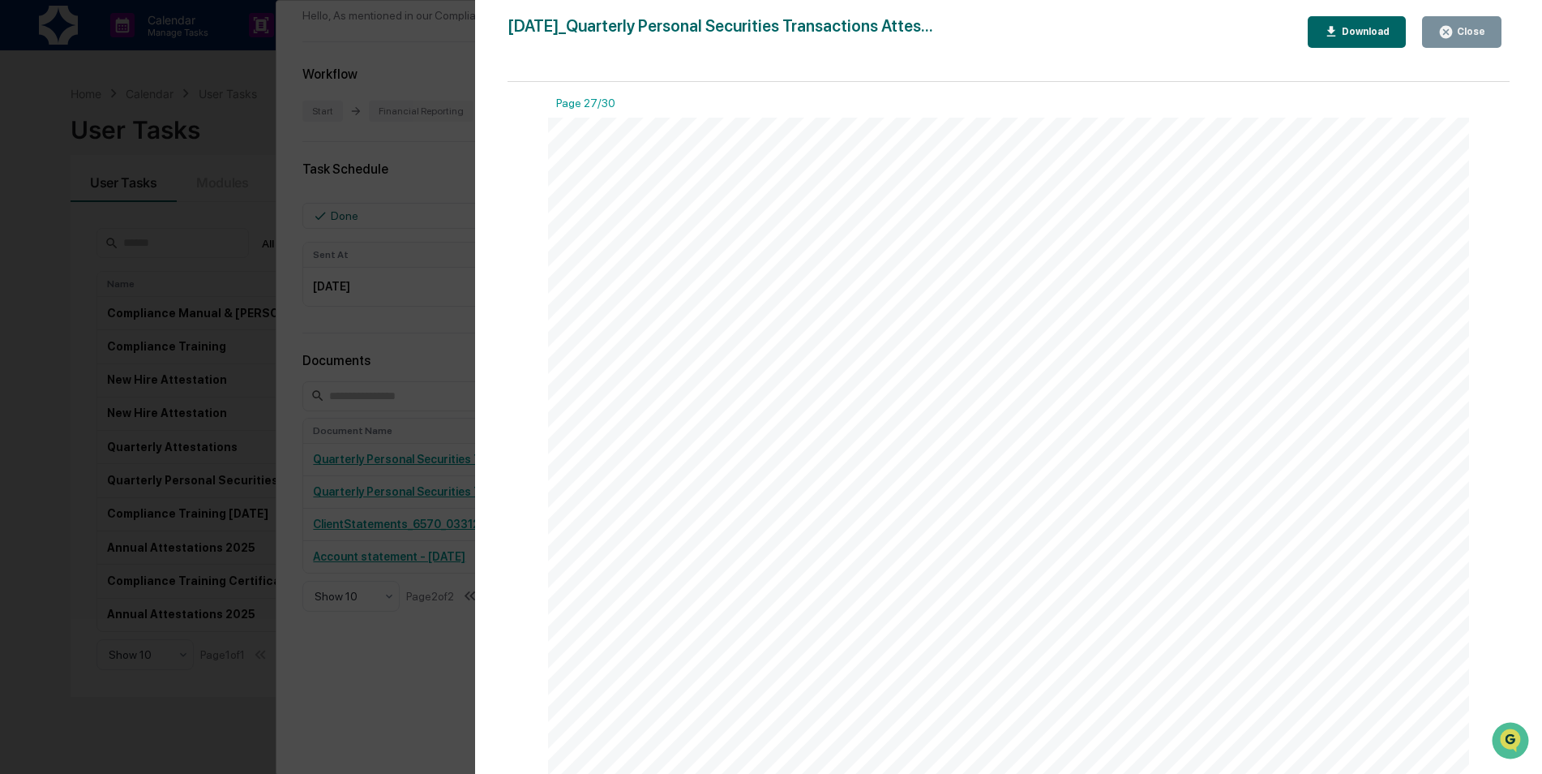
click at [700, 446] on div "Transaction Date Transactio n Type Security Identifier Security Type Number Of …" at bounding box center [1008, 769] width 921 height 1303
click at [673, 435] on div "Transaction Date Transactio n Type Security Identifier Security Type Number Of …" at bounding box center [1008, 769] width 921 height 1303
click at [1462, 15] on div "Version History 04/03/2025, 03:02 PM David Lysenko 2025-04-03_Quarterly Persona…" at bounding box center [1008, 403] width 1067 height 806
click at [1469, 40] on button "Close" at bounding box center [1461, 32] width 79 height 32
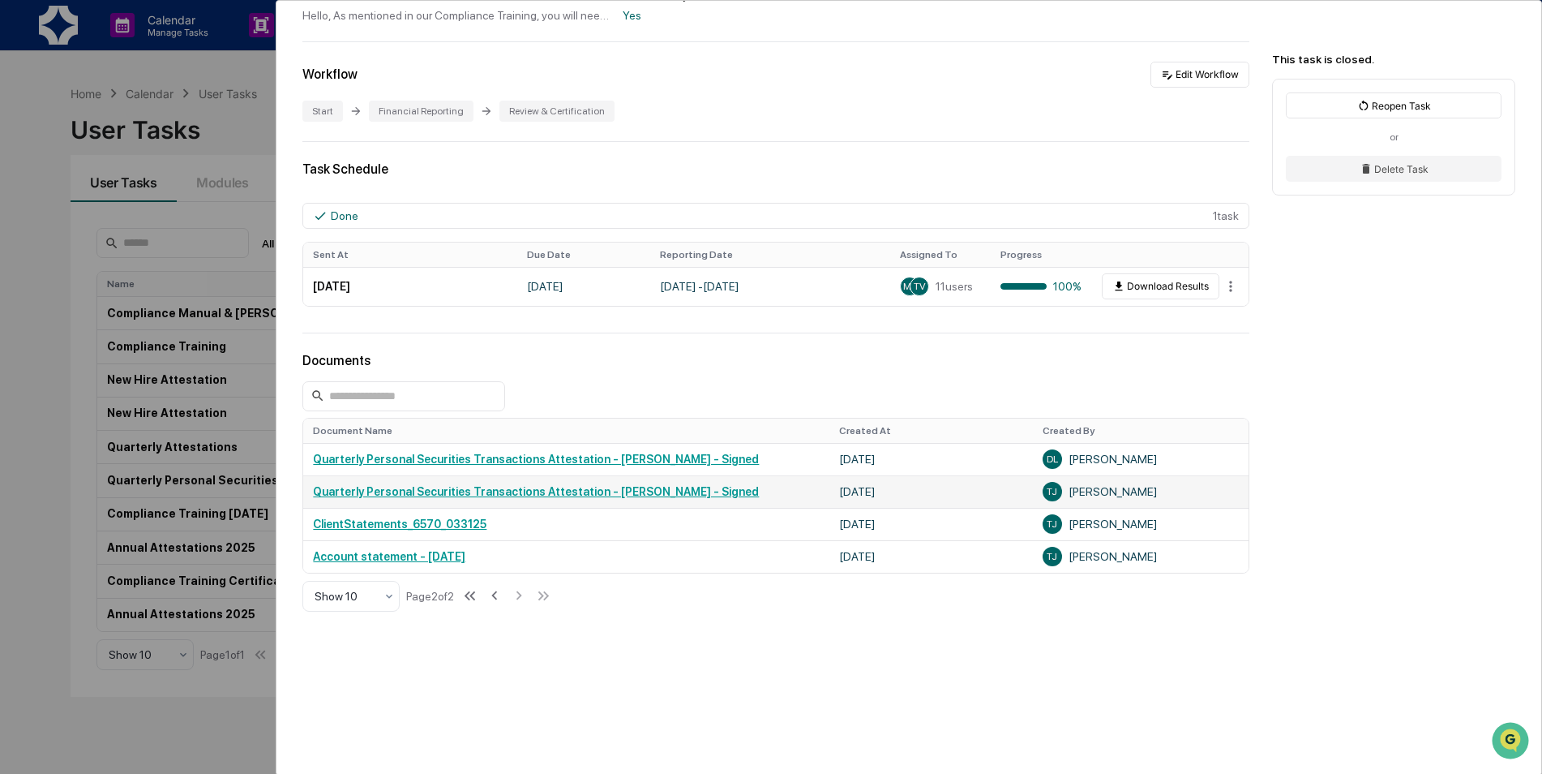
click at [622, 482] on td "Quarterly Personal Securities Transactions Attestation - Trey Justus - Signed" at bounding box center [566, 491] width 526 height 32
click at [625, 489] on link "Quarterly Personal Securities Transactions Attestation - Trey Justus - Signed" at bounding box center [536, 491] width 446 height 13
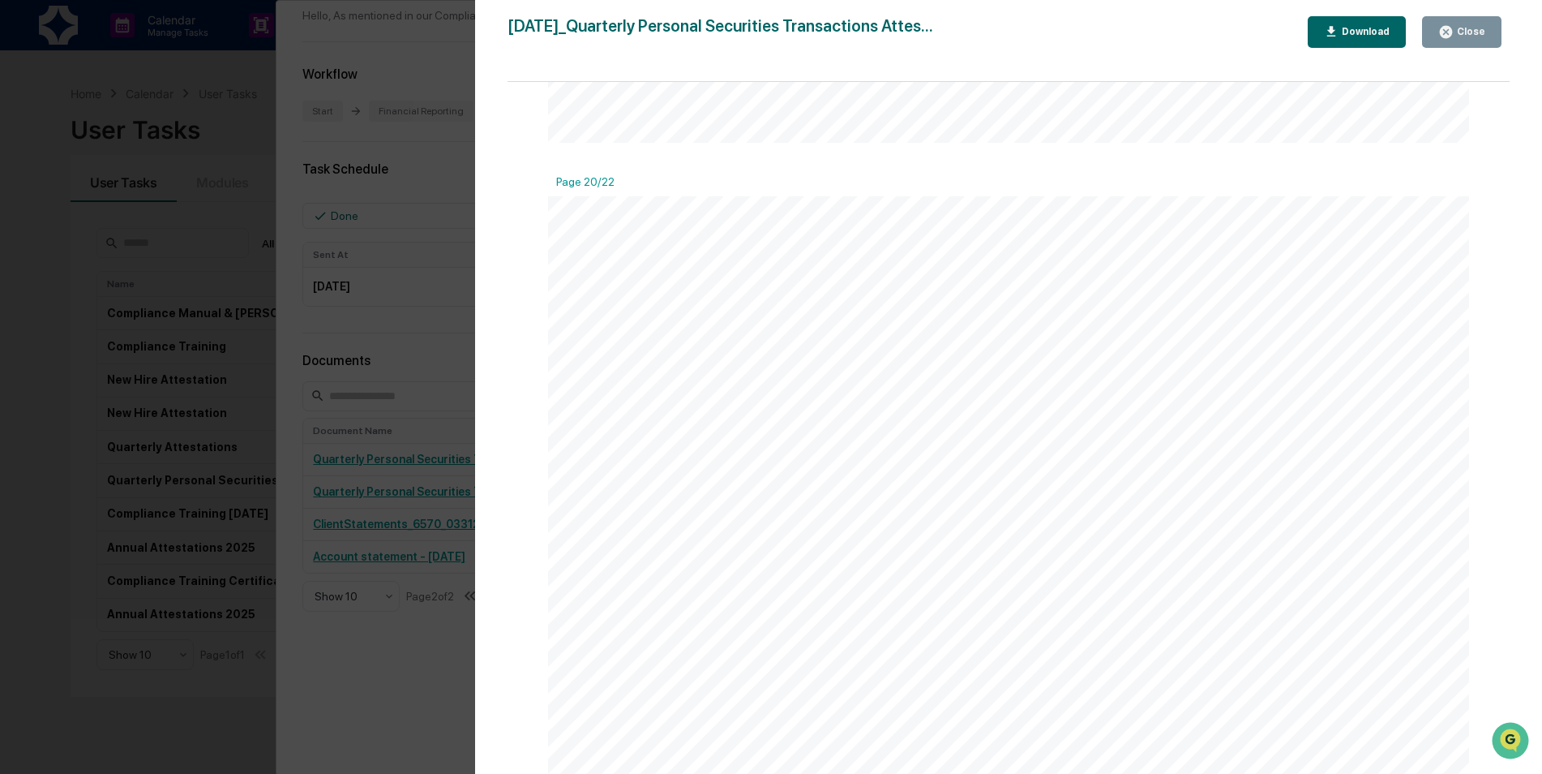
scroll to position [18893, 0]
click at [1091, 463] on div "Account Detail CLIENT STATEMENT For the Period January 1- March 31, 2025 Self-D…" at bounding box center [1008, 551] width 921 height 712
click at [1470, 14] on div "Version History 04/03/2025, 02:53 PM Trey Justus 2025-04-03_Quarterly Personal …" at bounding box center [1008, 403] width 1067 height 806
click at [1470, 33] on div "Close" at bounding box center [1470, 31] width 32 height 11
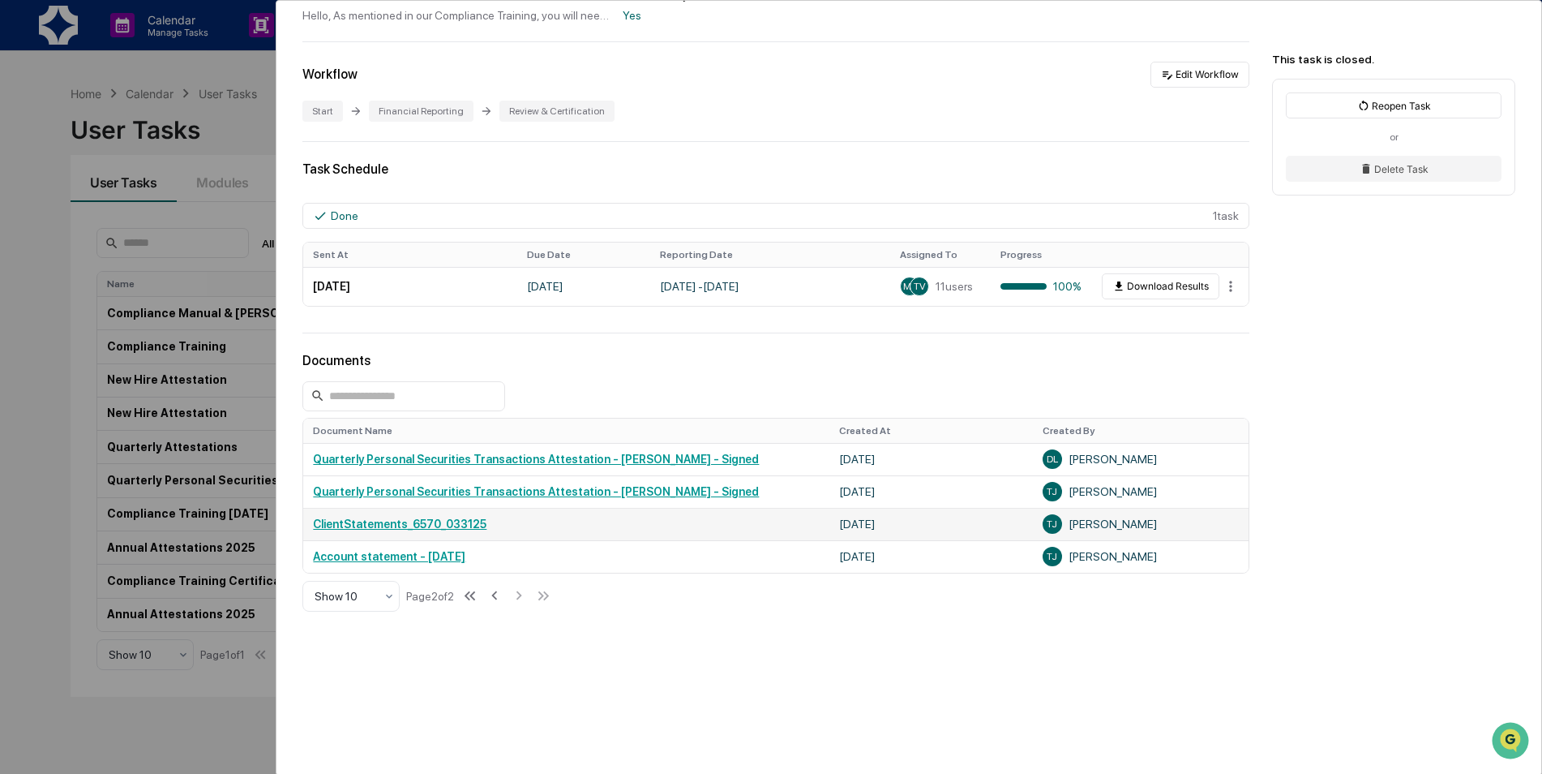
click at [471, 522] on link "ClientStatements_6570_033125" at bounding box center [400, 523] width 174 height 13
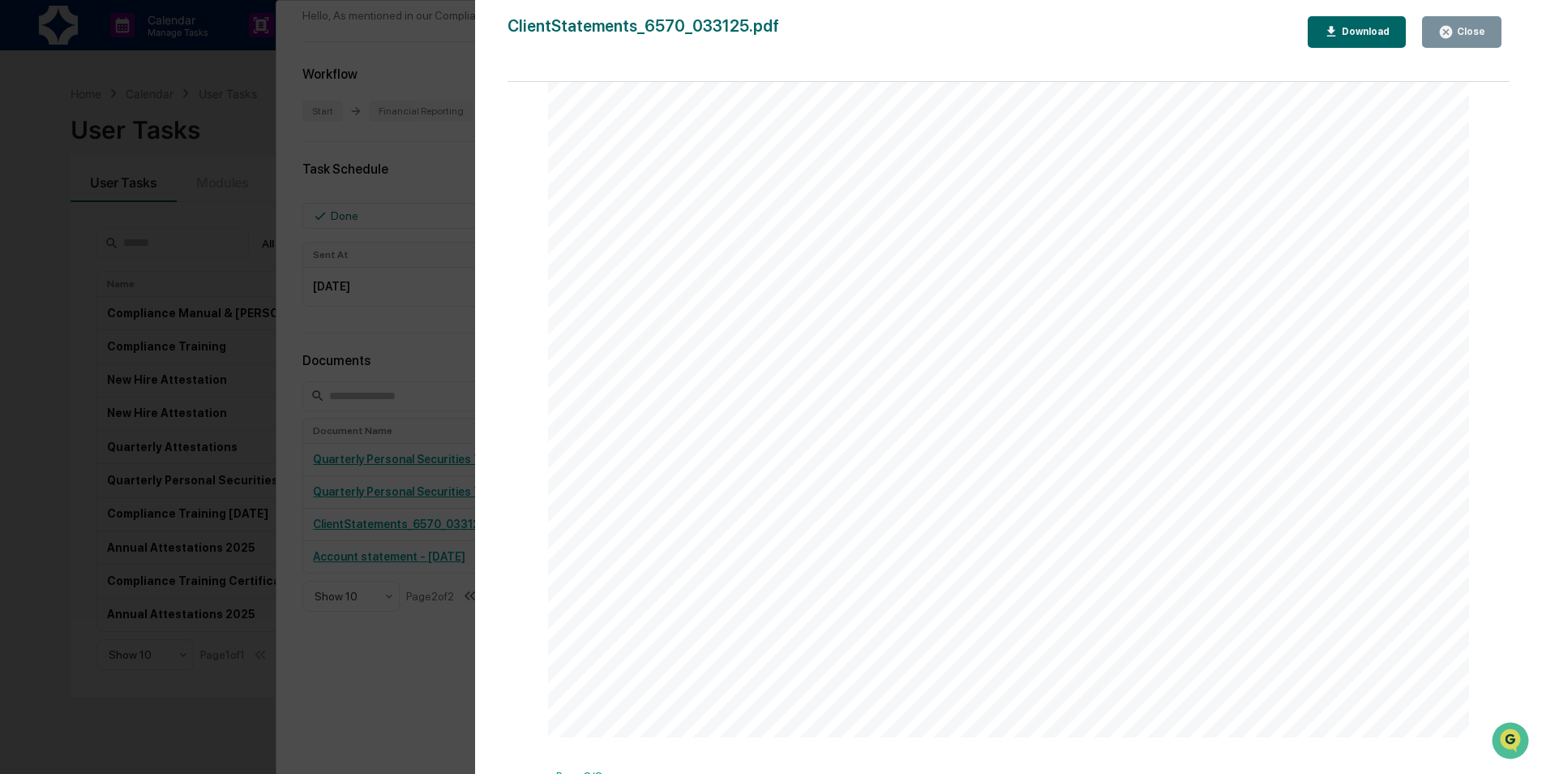
scroll to position [4686, 0]
click at [1473, 36] on div "Close" at bounding box center [1470, 31] width 32 height 11
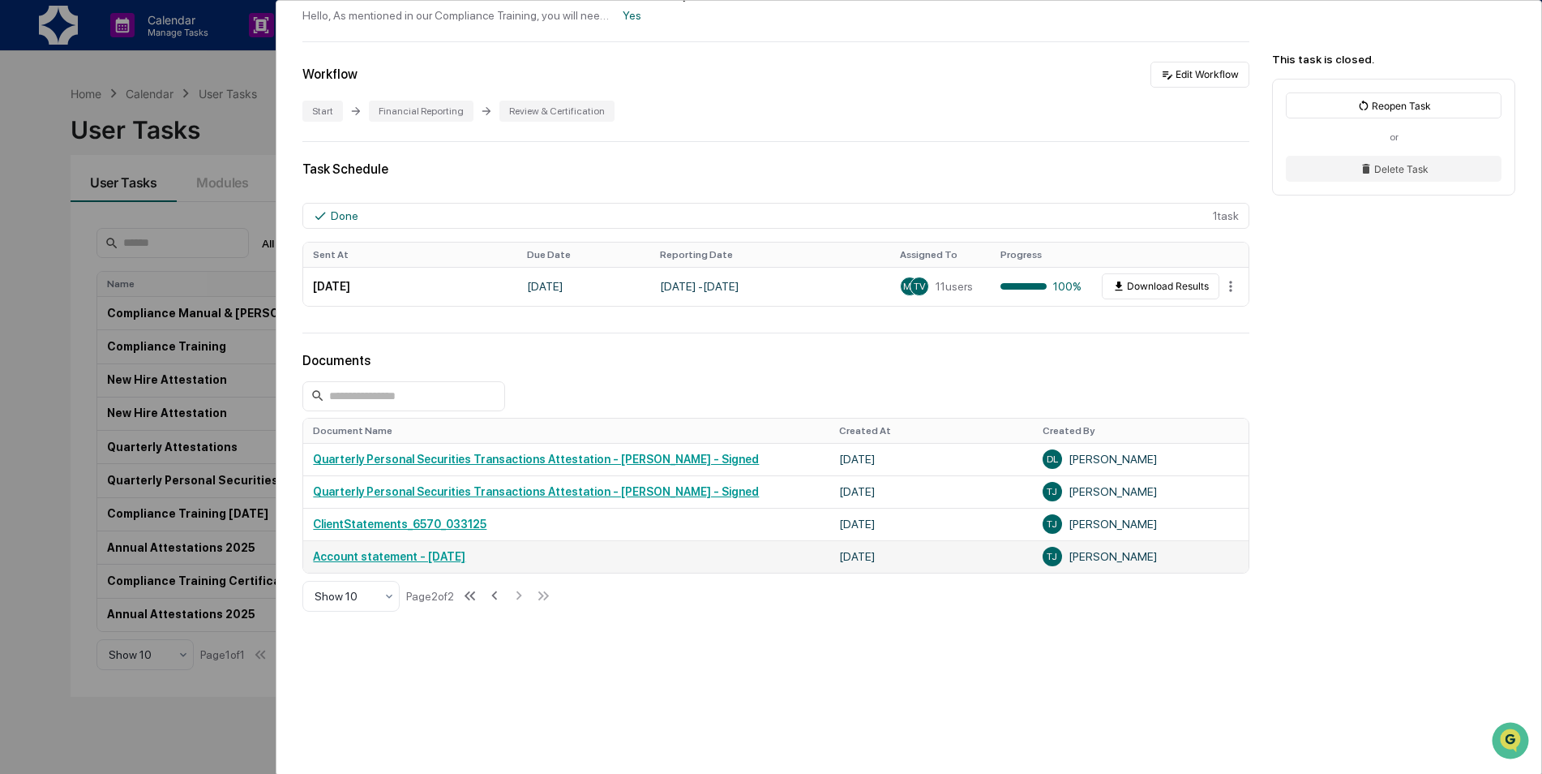
click at [460, 557] on link "Account statement - 2025-03-31" at bounding box center [389, 556] width 152 height 13
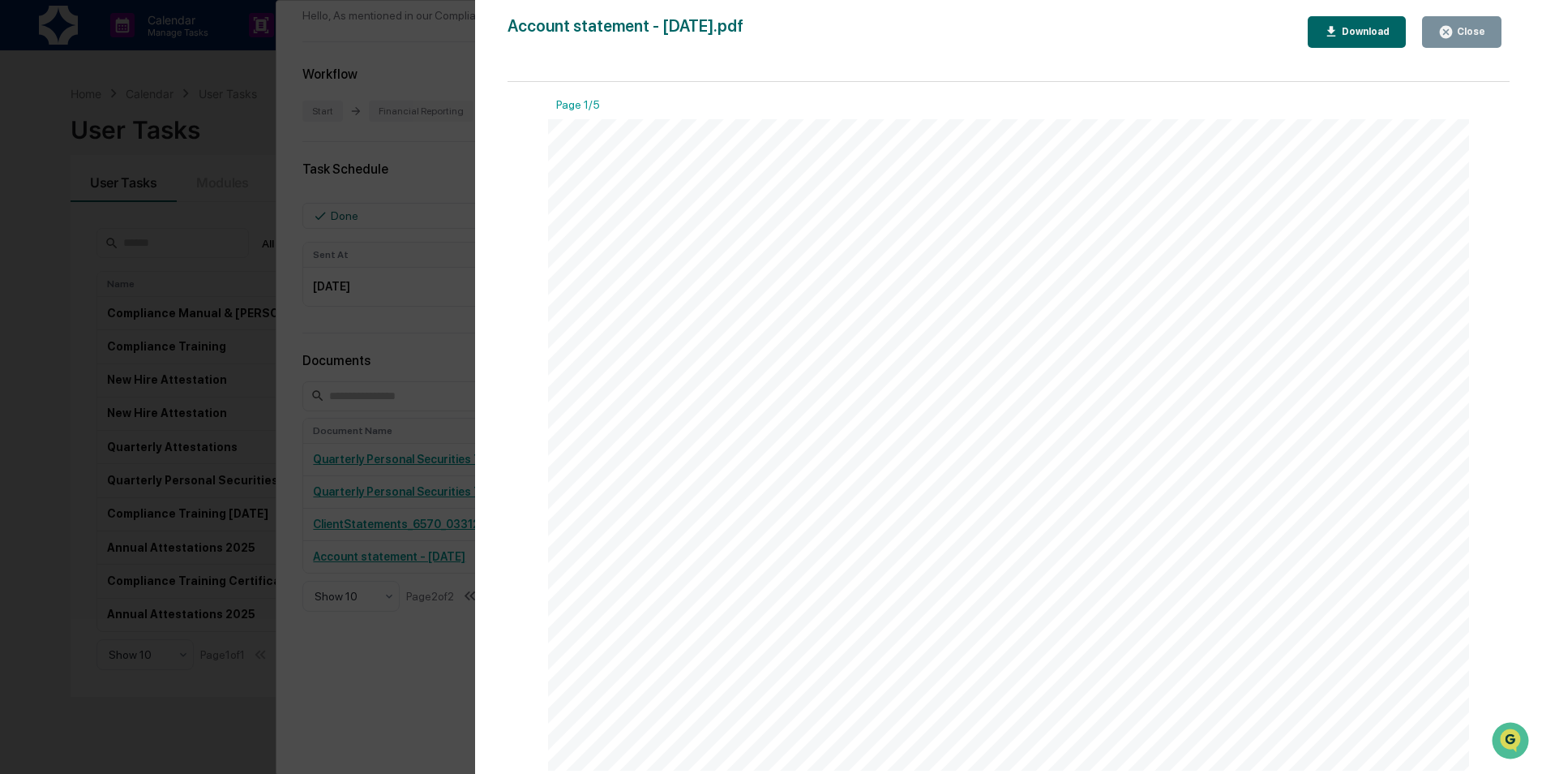
click at [958, 477] on div "Please note that when “Managed” is in the account title, it refers to accounts …" at bounding box center [1008, 444] width 921 height 651
click at [1447, 38] on icon "button" at bounding box center [1445, 31] width 15 height 15
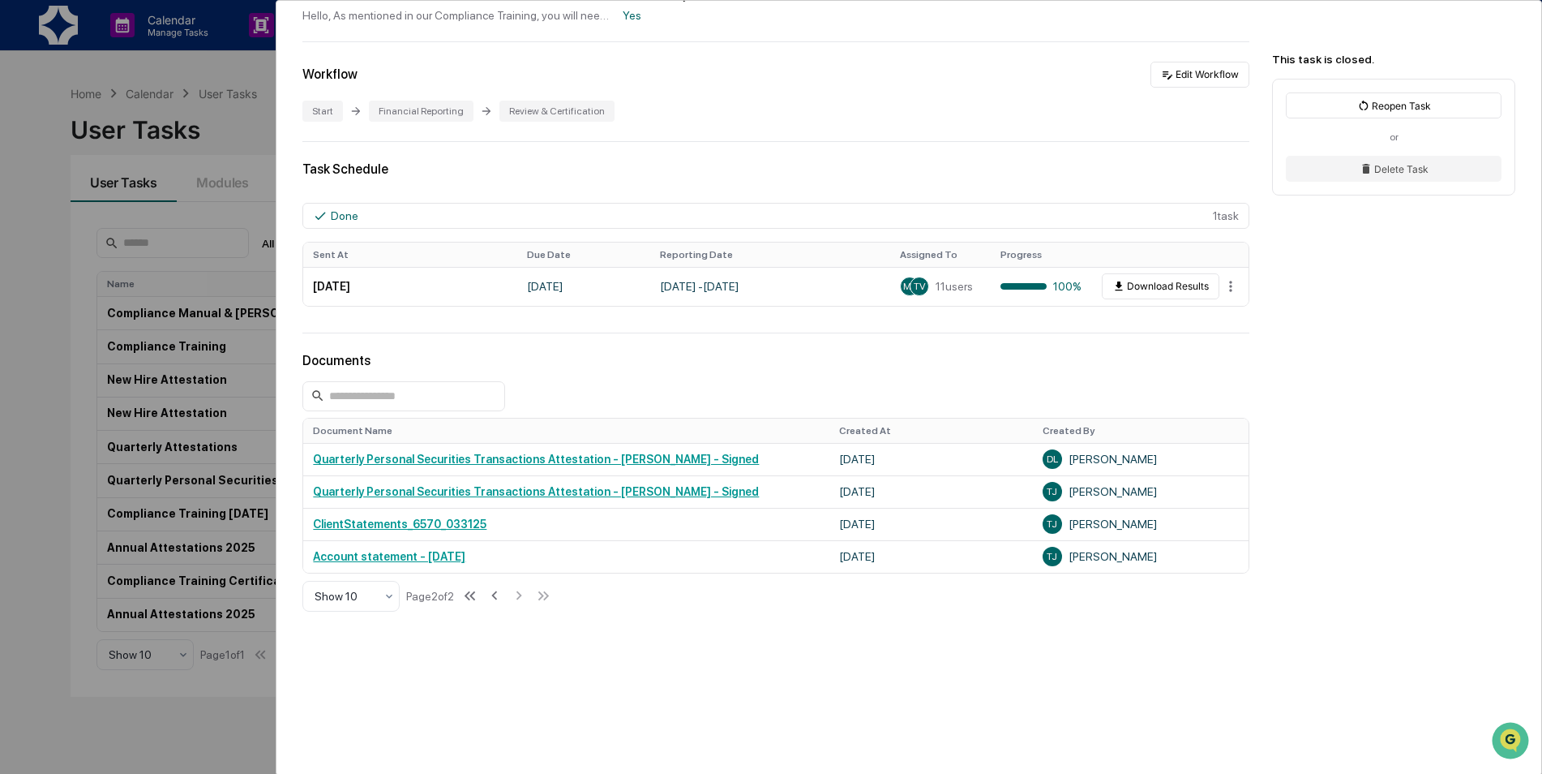
click at [969, 632] on div "User Tasks Quarterly Personal Securities Transactions Attestation Quarterly Per…" at bounding box center [909, 263] width 1265 height 1021
click at [401, 556] on link "Account statement - 2025-03-31" at bounding box center [389, 556] width 152 height 13
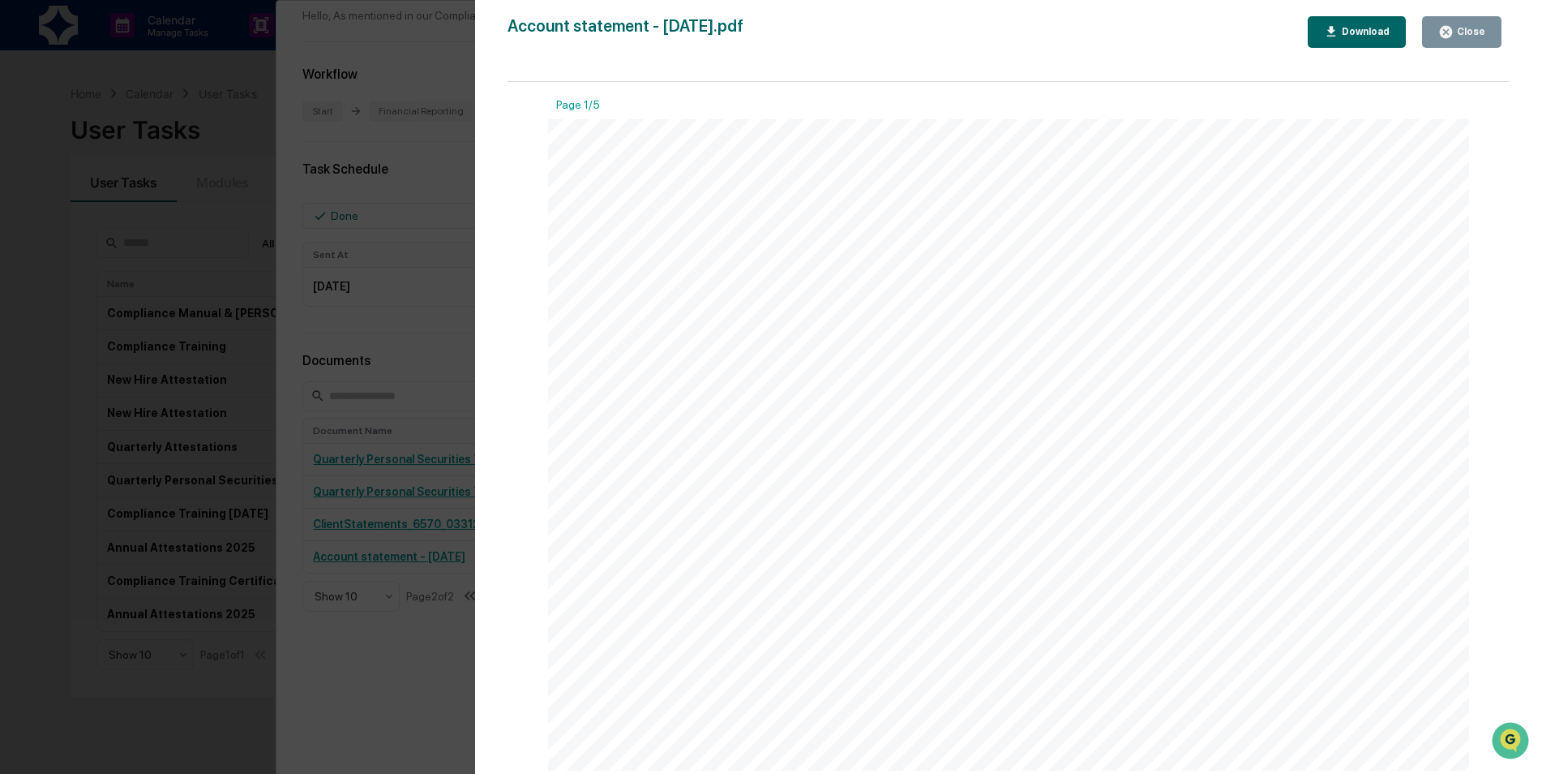
click at [1452, 31] on icon "button" at bounding box center [1446, 32] width 12 height 12
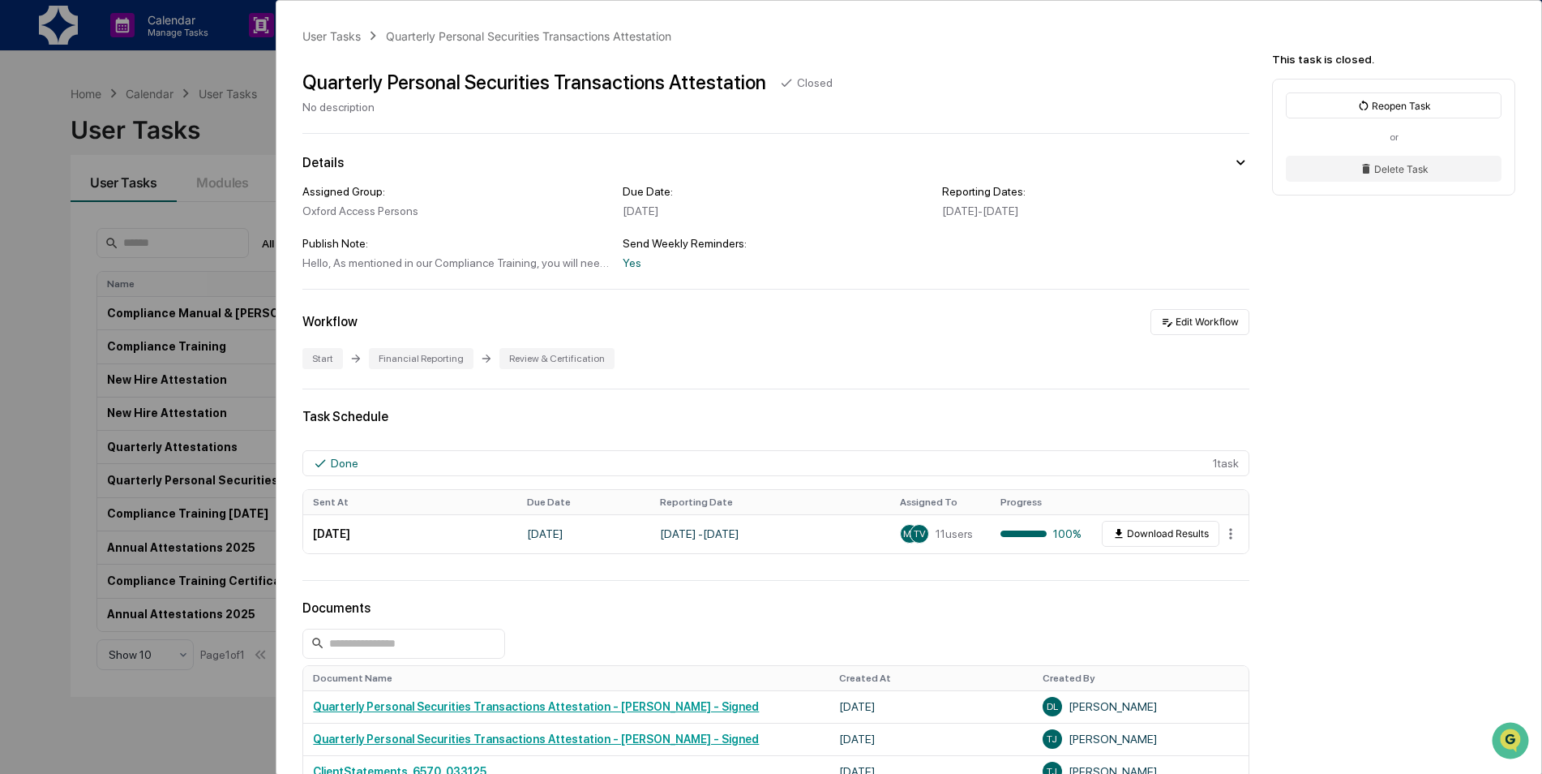
click at [0, 367] on html "Calendar Manage Tasks Reviews Approval Management Company People, Data, Setting…" at bounding box center [771, 387] width 1542 height 774
click at [31, 375] on div "User Tasks Quarterly Personal Securities Transactions Attestation Quarterly Per…" at bounding box center [771, 387] width 1542 height 774
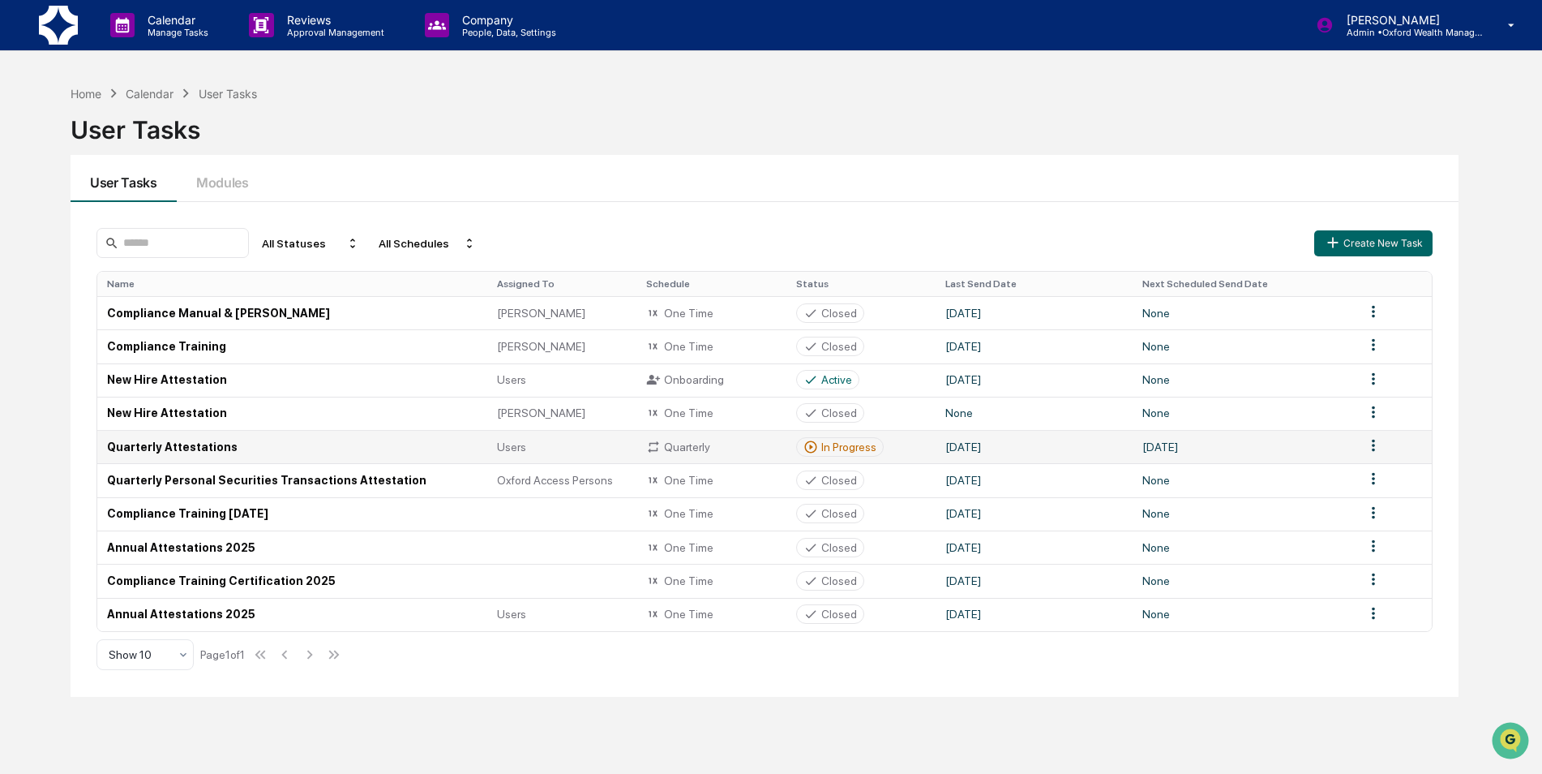
click at [189, 448] on td "Quarterly Attestations" at bounding box center [292, 446] width 390 height 33
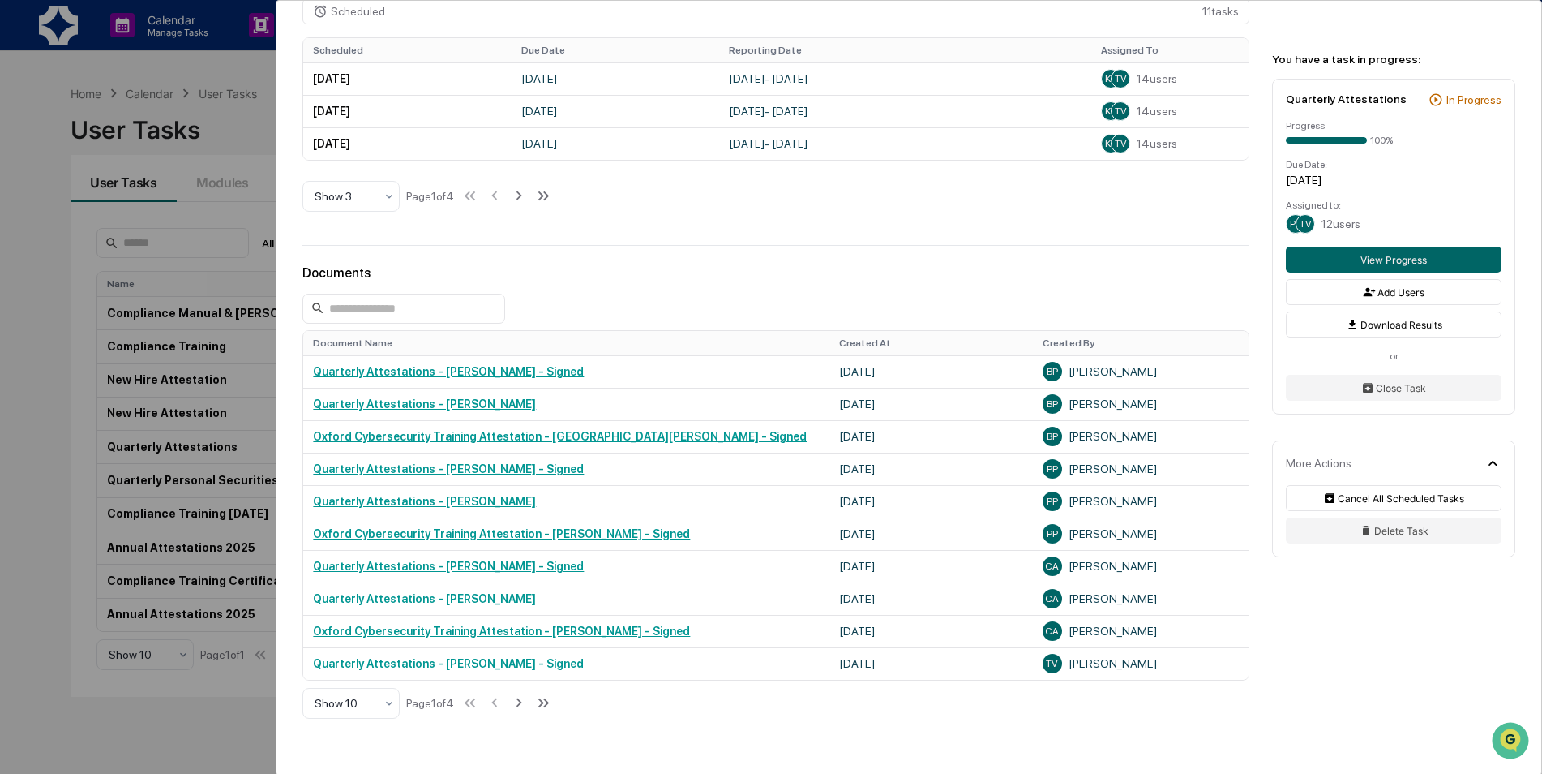
scroll to position [710, 0]
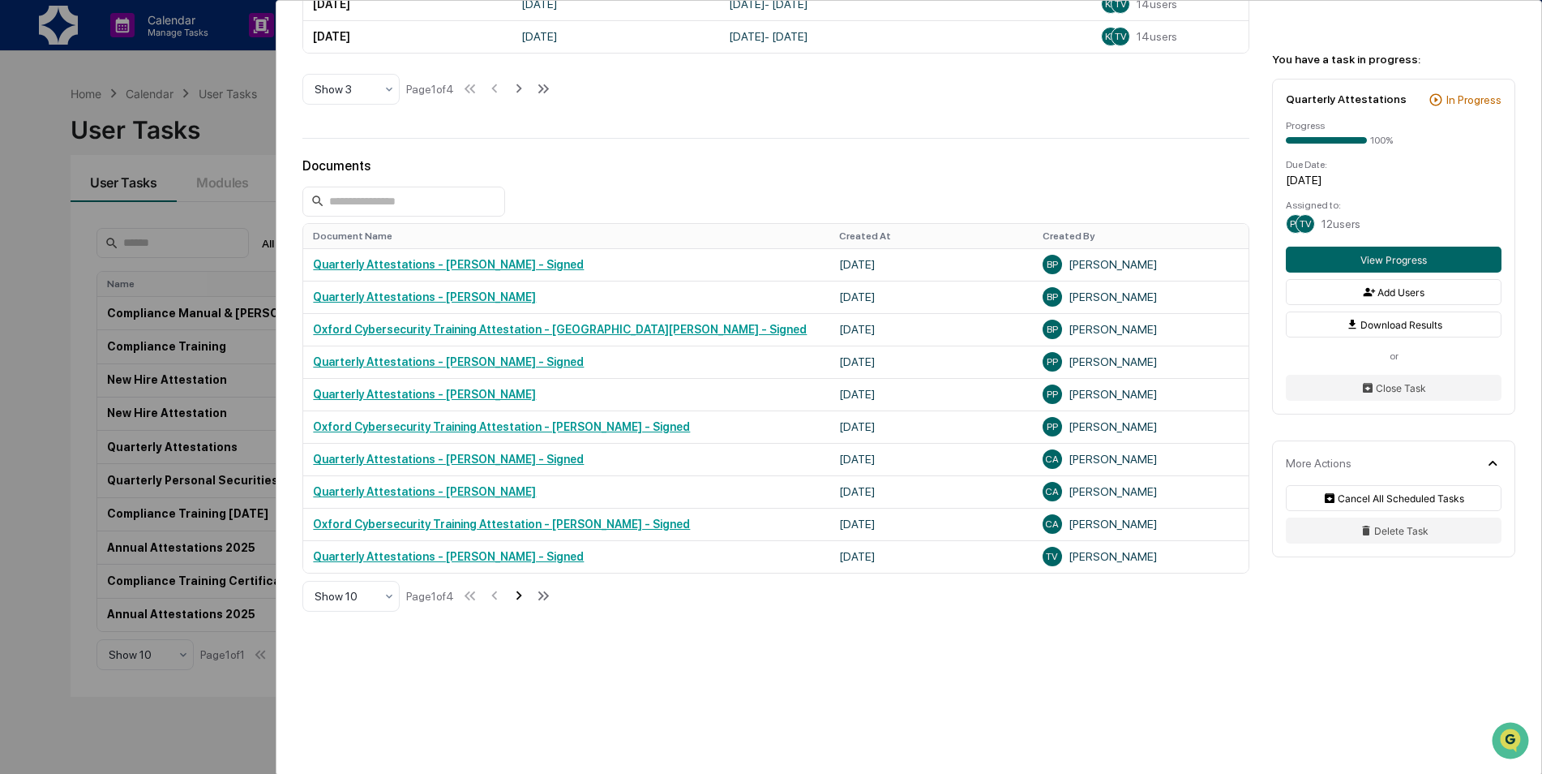
click at [521, 596] on icon at bounding box center [519, 595] width 18 height 18
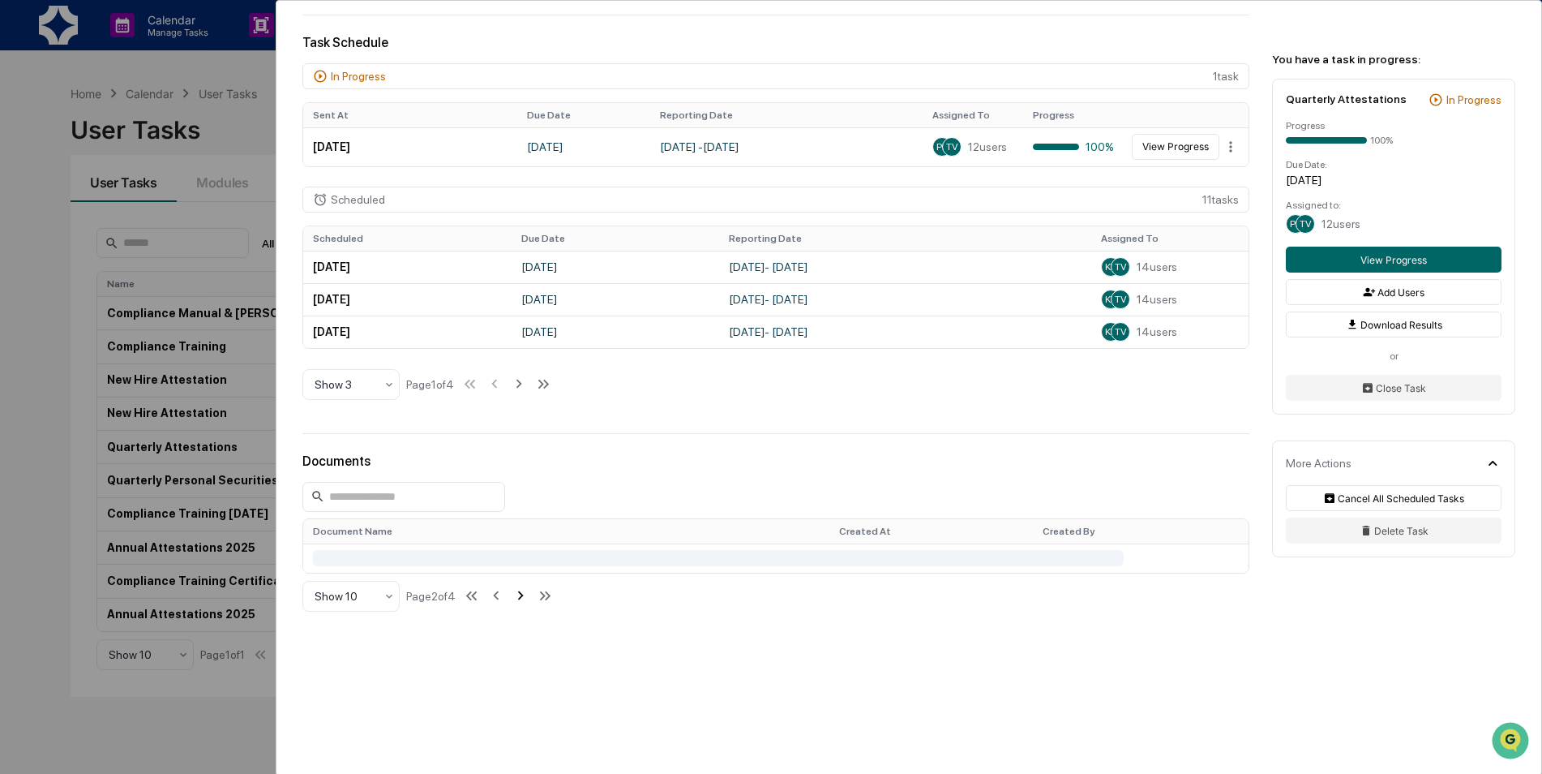
click at [521, 595] on icon at bounding box center [521, 595] width 18 height 18
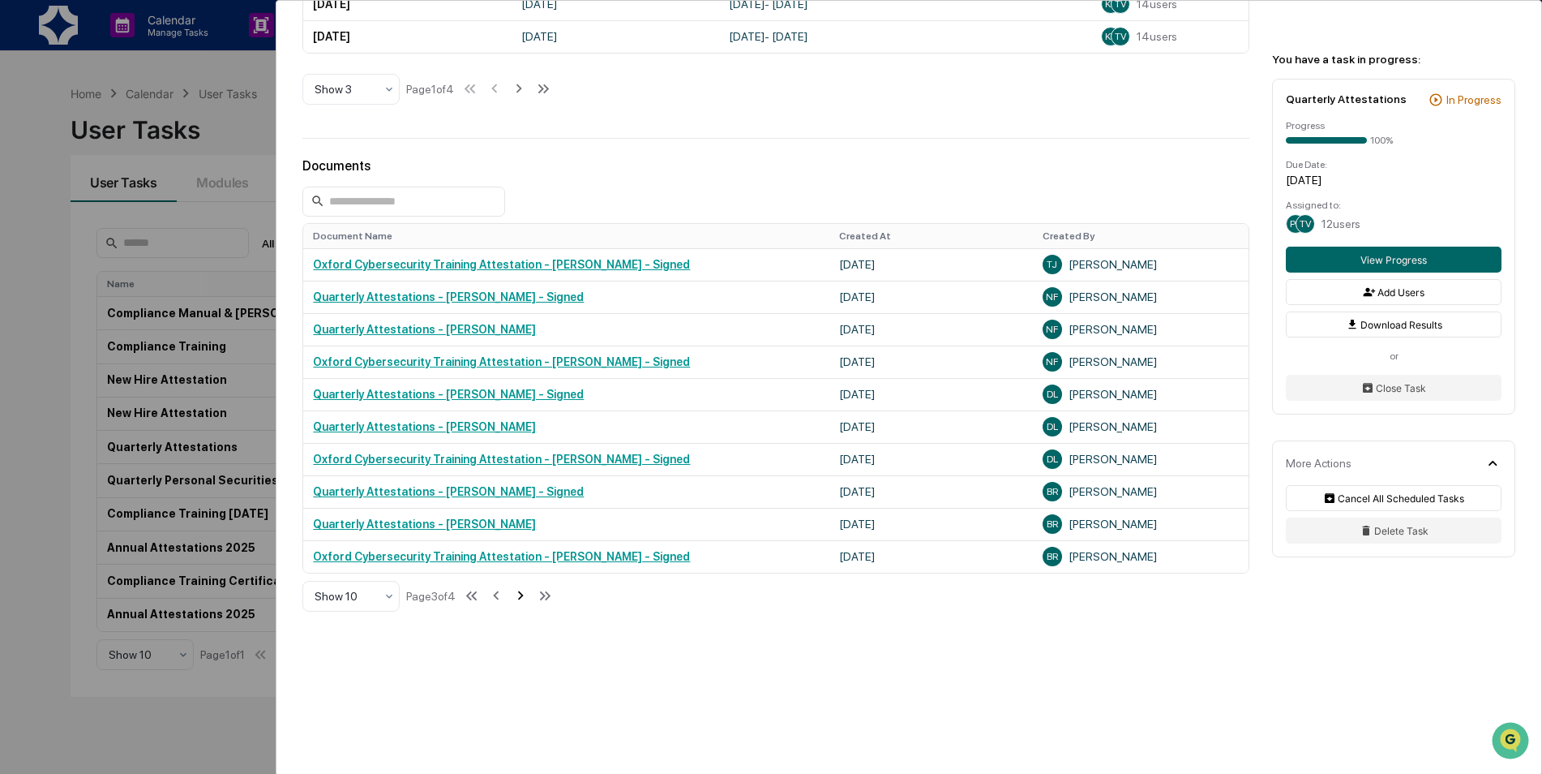
click at [521, 595] on icon at bounding box center [521, 595] width 18 height 18
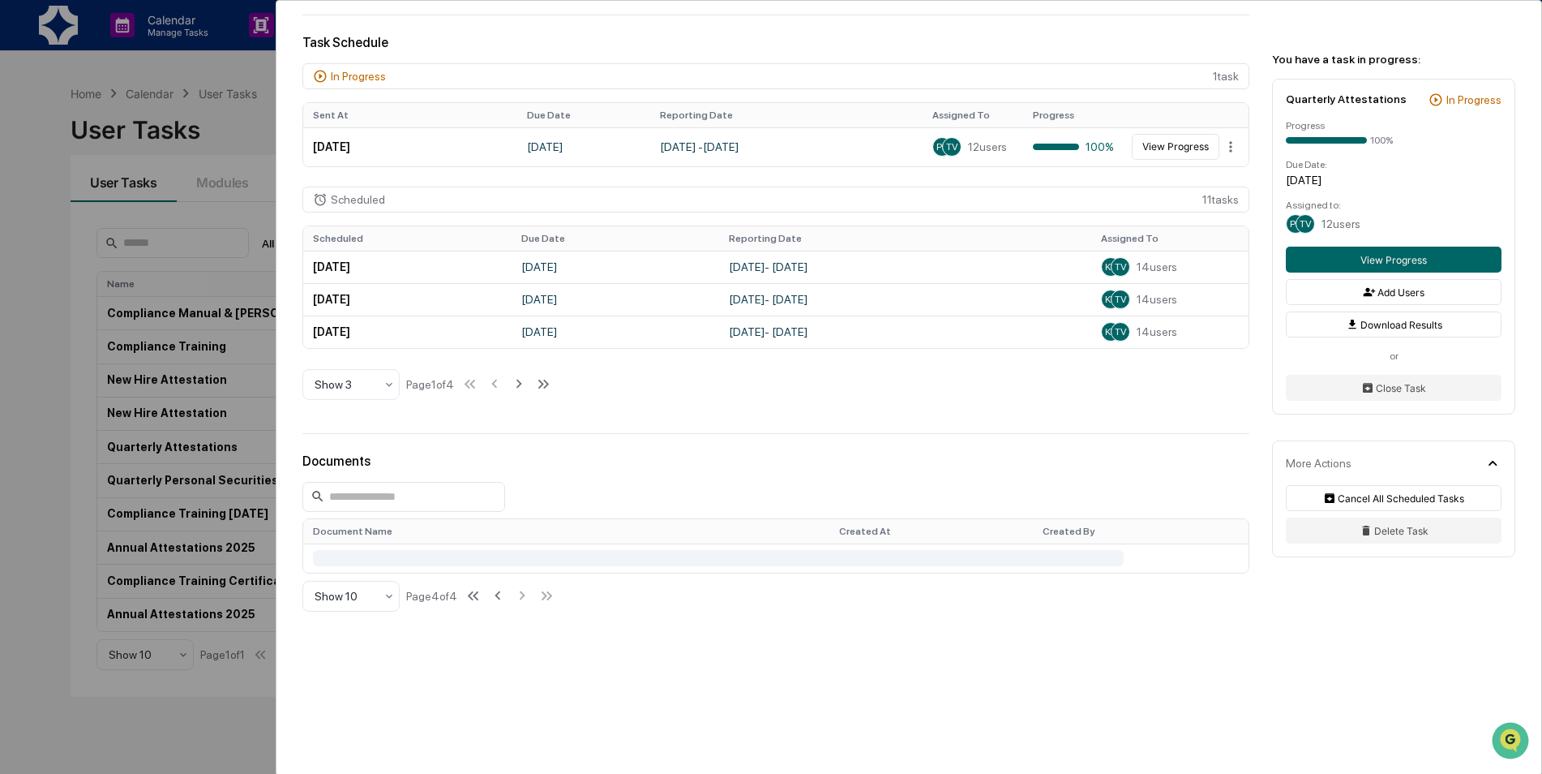
scroll to position [483, 0]
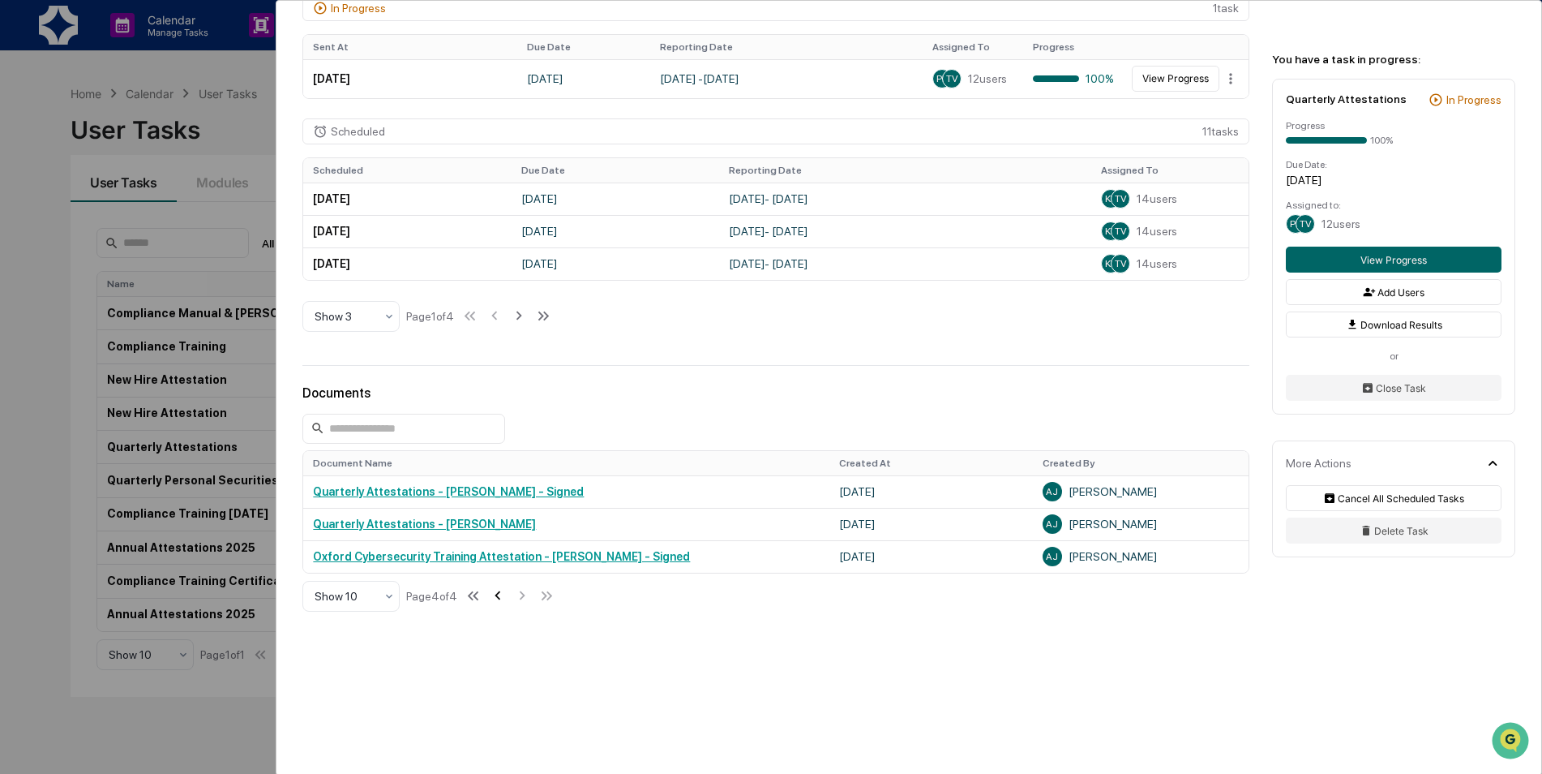
click at [503, 603] on icon at bounding box center [498, 595] width 18 height 18
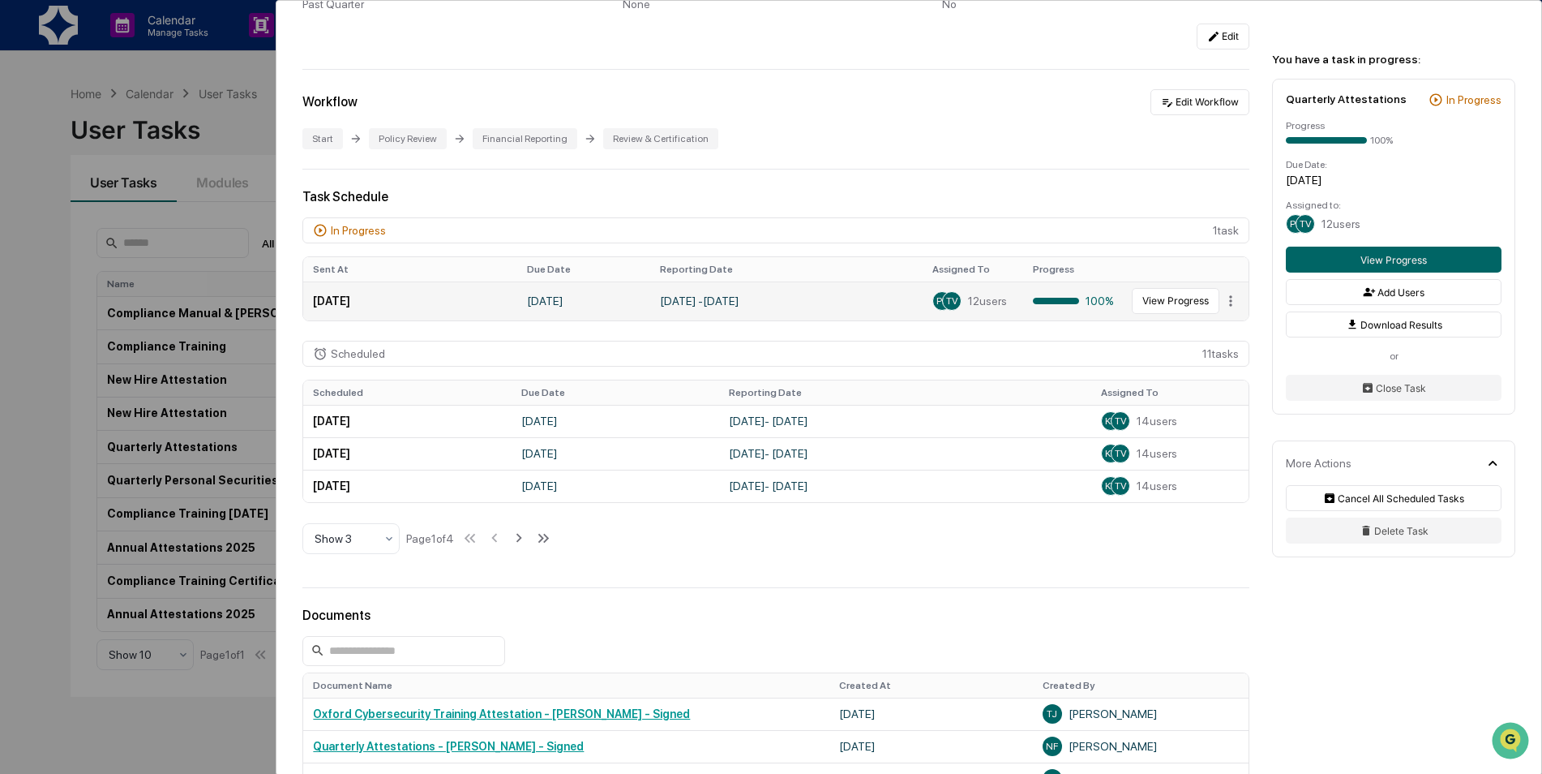
scroll to position [0, 0]
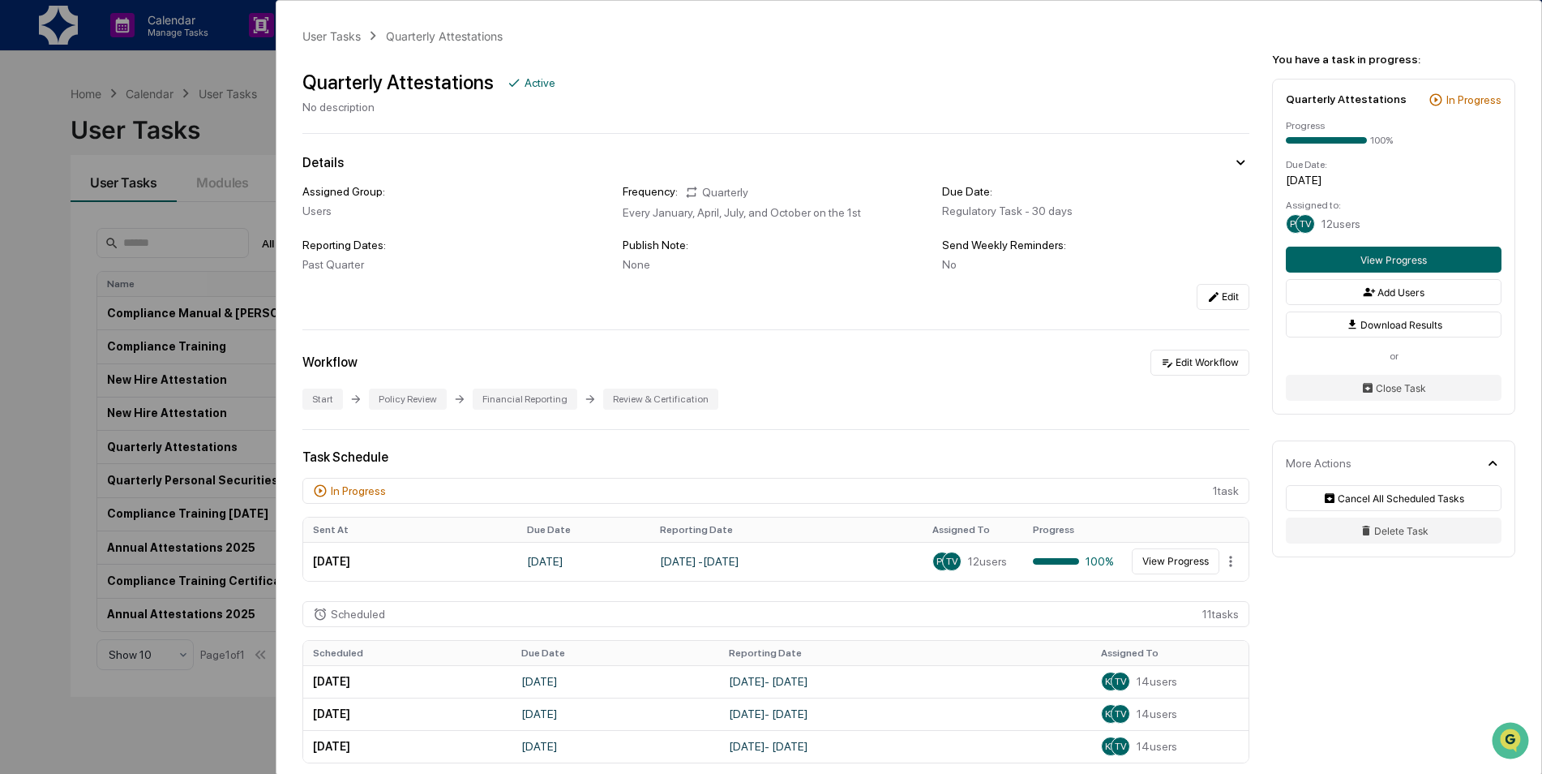
click at [92, 312] on div "User Tasks Quarterly Attestations Quarterly Attestations Active No description …" at bounding box center [771, 387] width 1542 height 774
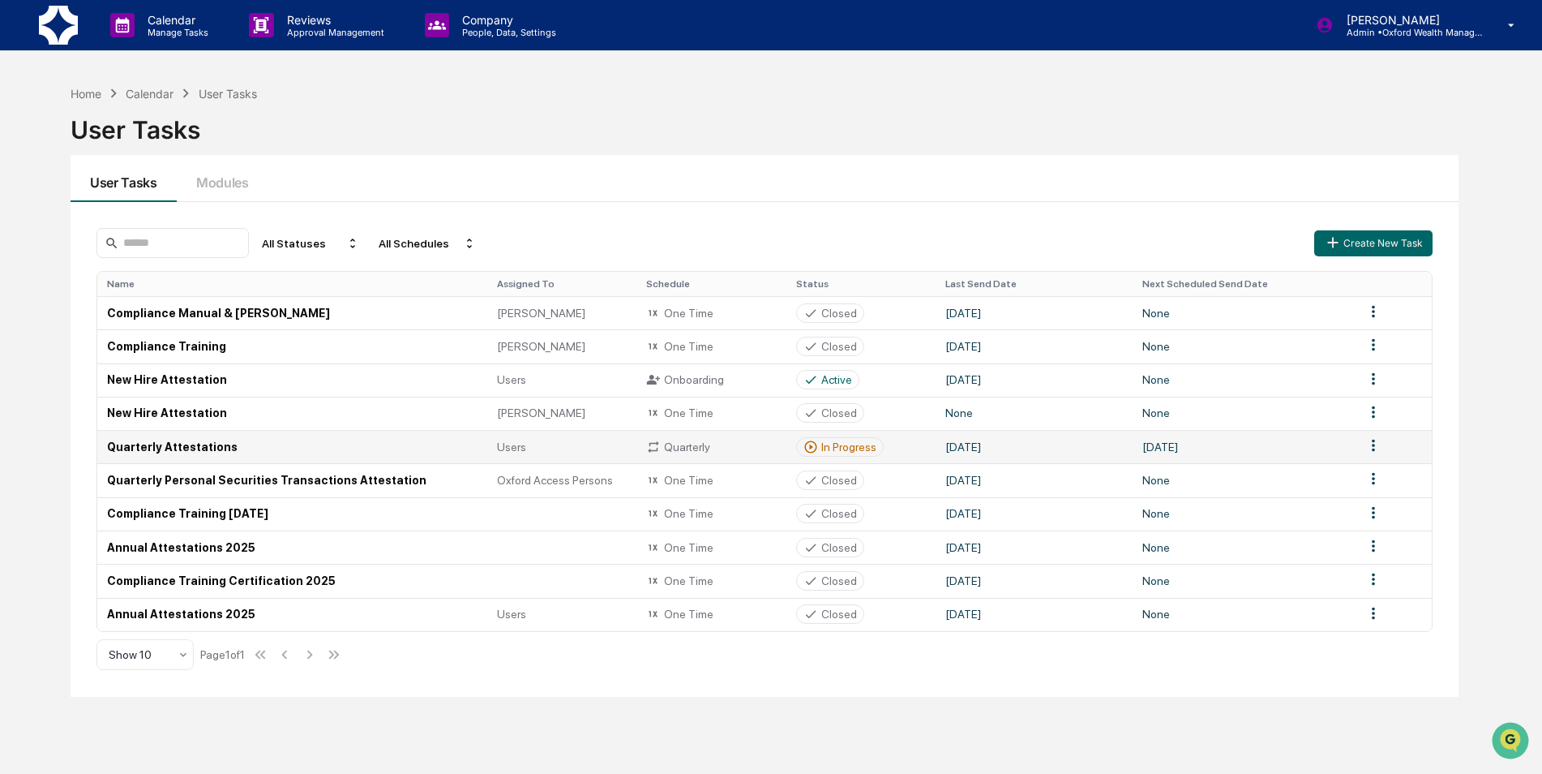
click at [194, 442] on td "Quarterly Attestations" at bounding box center [292, 446] width 390 height 33
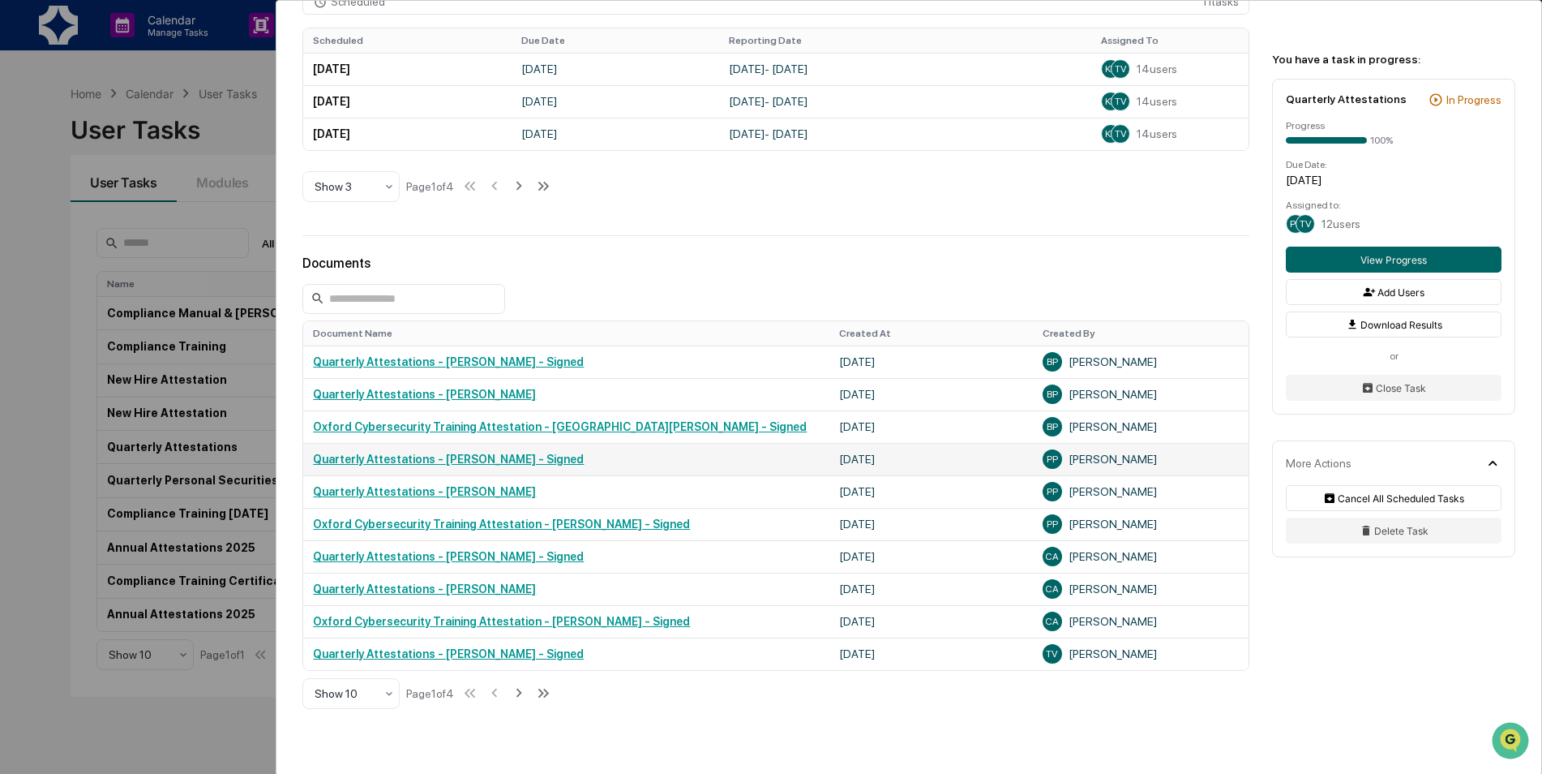
scroll to position [649, 0]
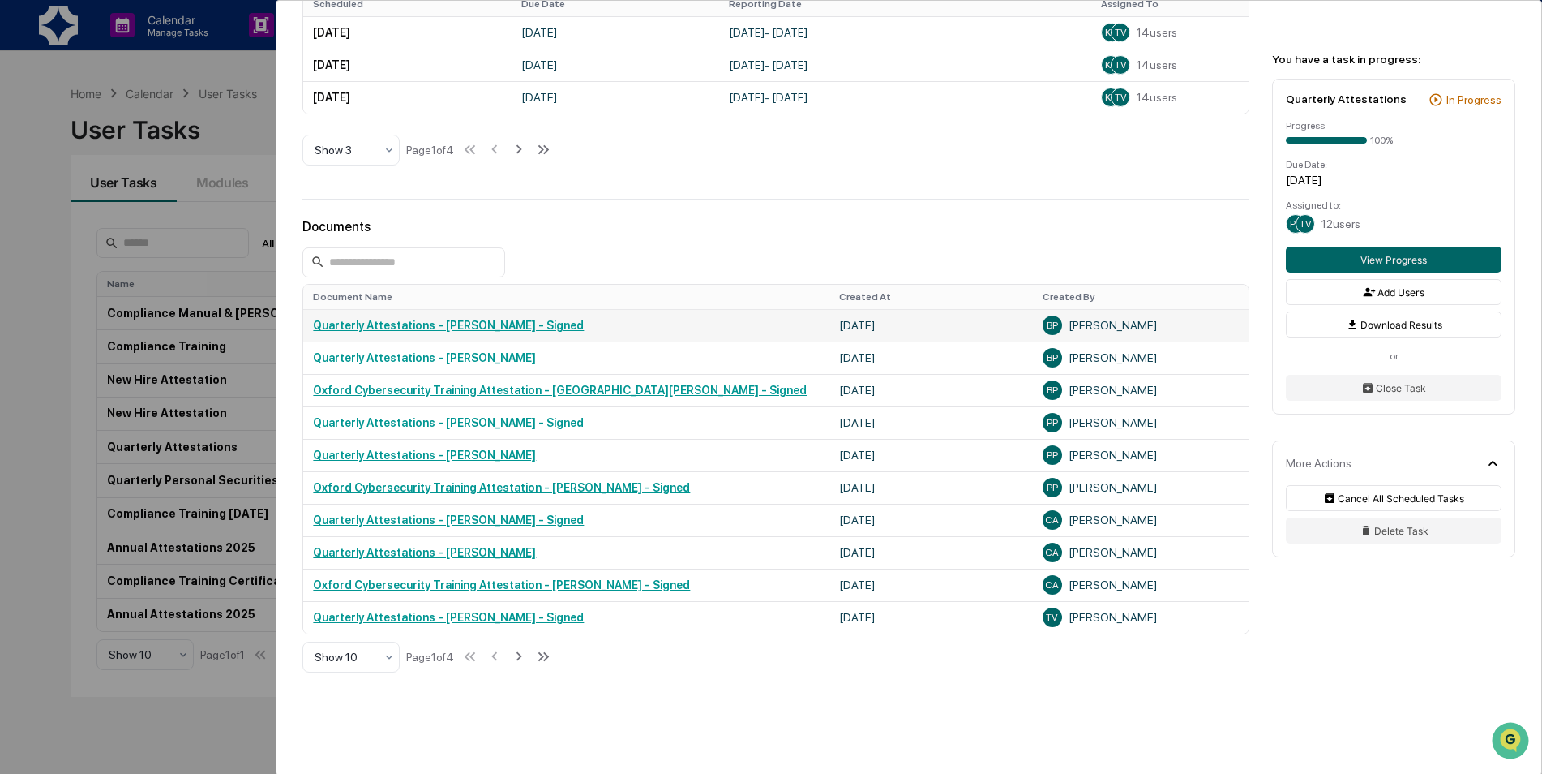
click at [528, 327] on link "Quarterly Attestations - [PERSON_NAME] - Signed" at bounding box center [448, 325] width 271 height 13
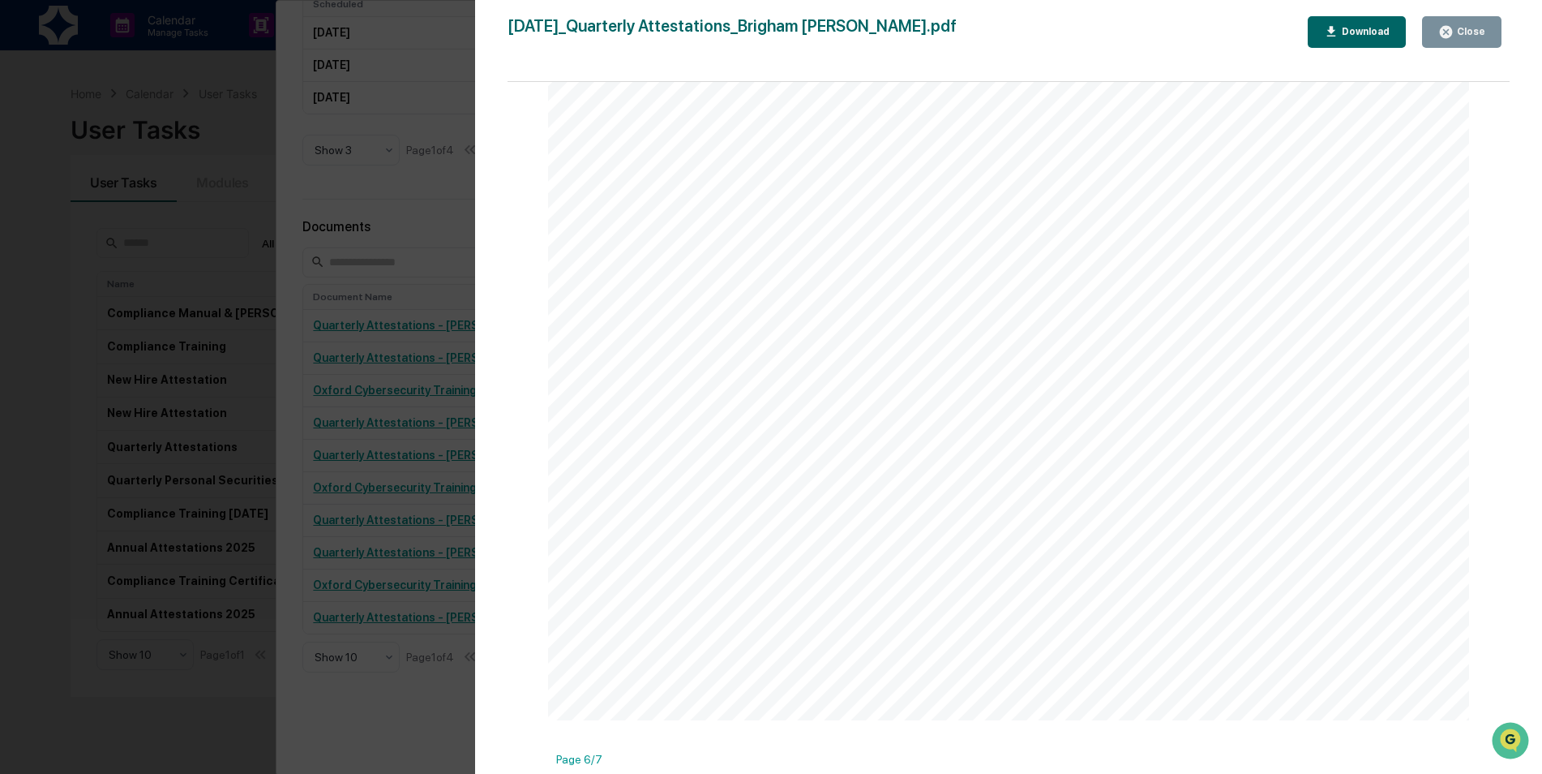
scroll to position [6295, 0]
click at [1457, 28] on div "Close" at bounding box center [1470, 31] width 32 height 11
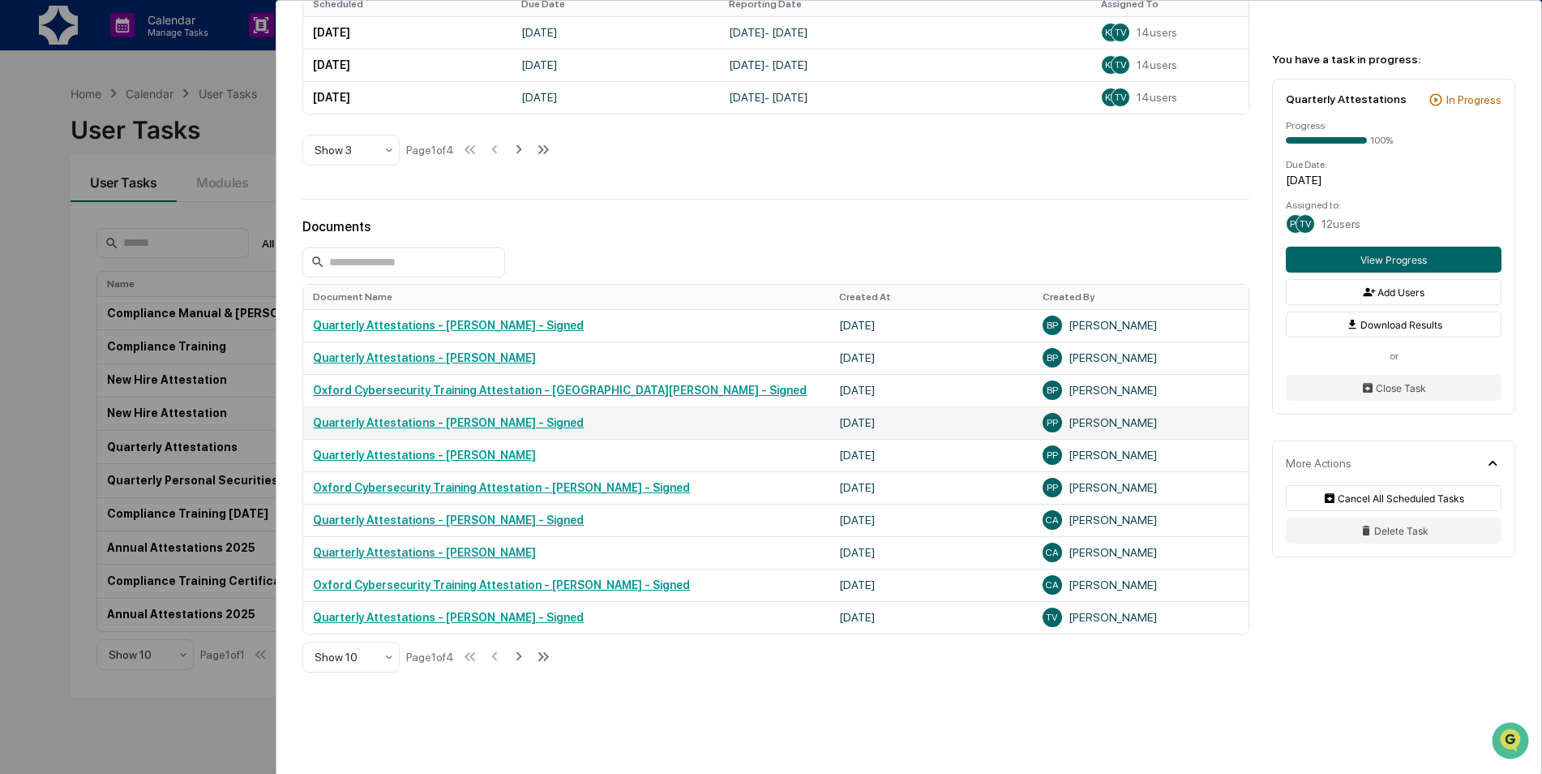
click at [487, 415] on td "Quarterly Attestations - [PERSON_NAME] - Signed" at bounding box center [566, 422] width 526 height 32
click at [491, 425] on link "Quarterly Attestations - [PERSON_NAME] - Signed" at bounding box center [448, 422] width 271 height 13
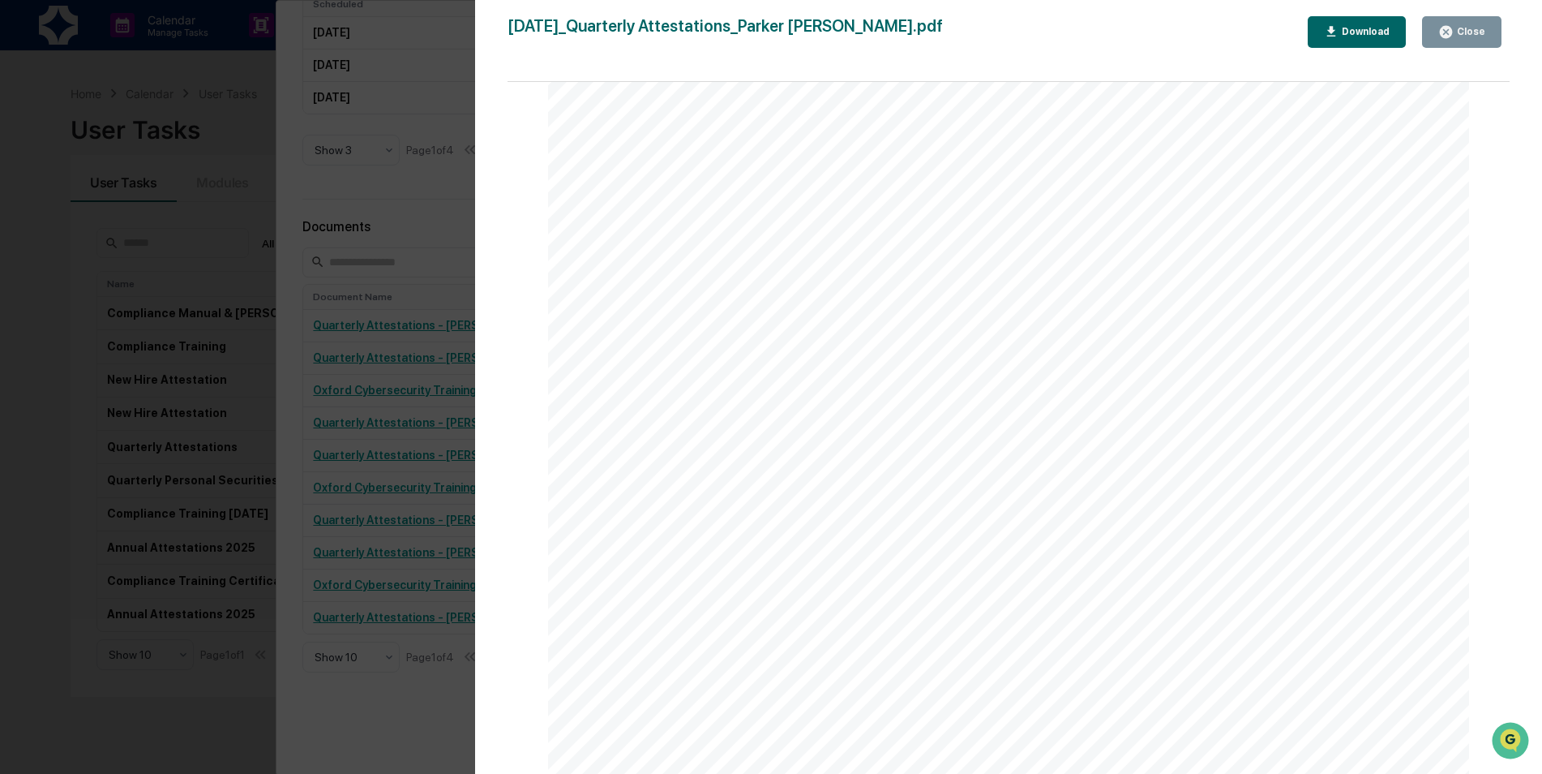
scroll to position [2905, 0]
click at [1456, 40] on button "Close" at bounding box center [1461, 32] width 79 height 32
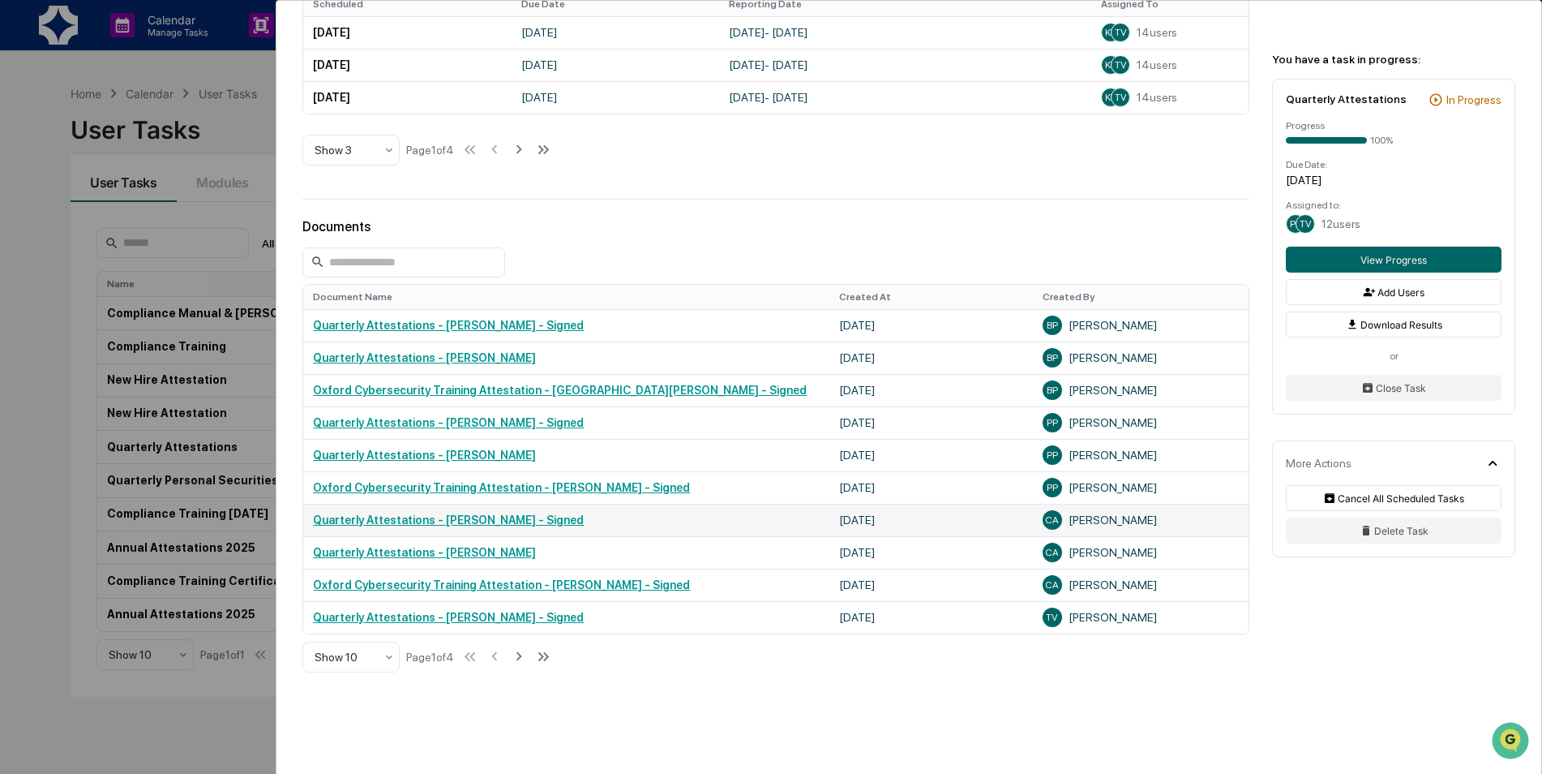
click at [491, 523] on link "Quarterly Attestations - [PERSON_NAME] - Signed" at bounding box center [448, 519] width 271 height 13
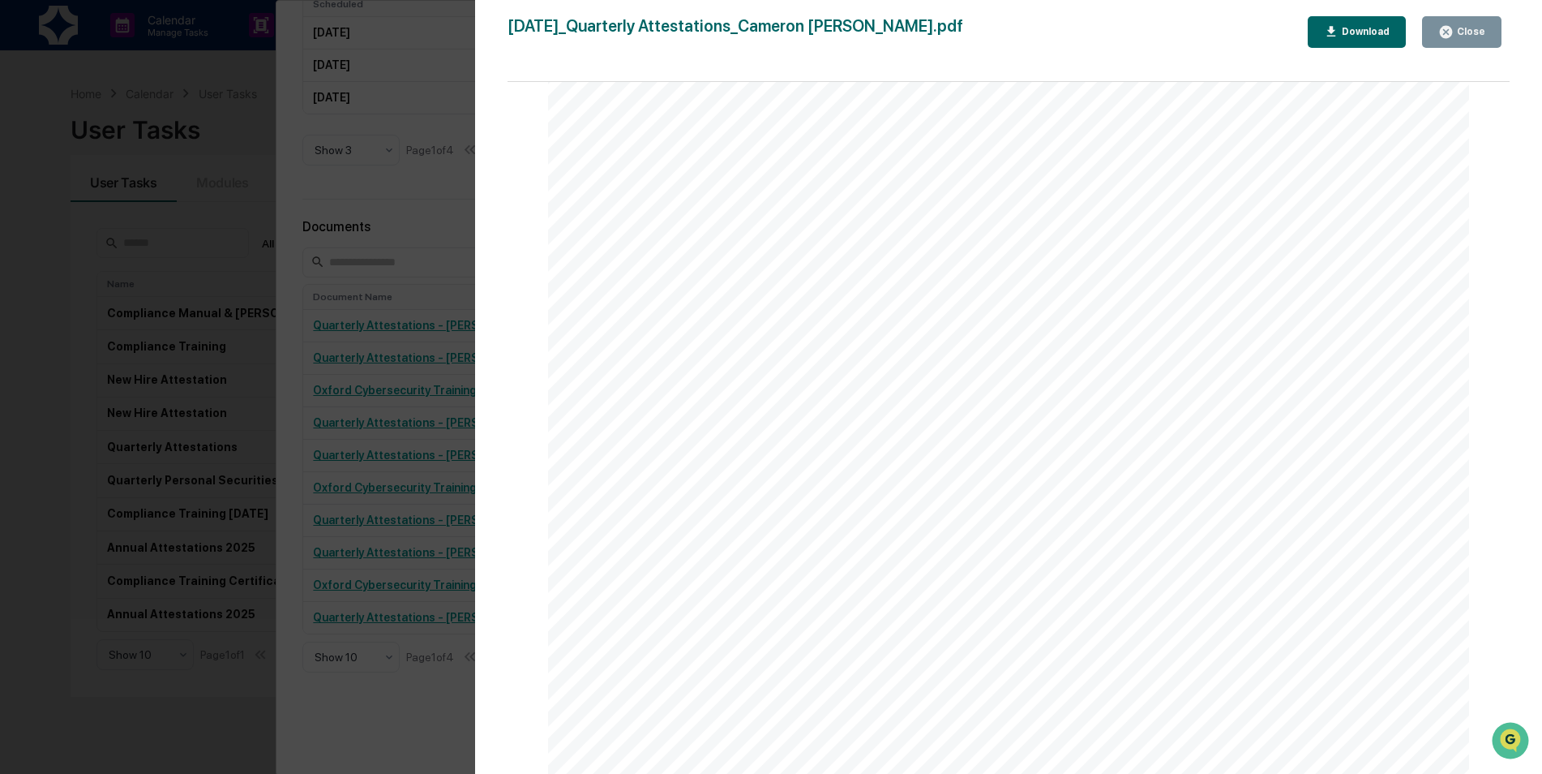
scroll to position [20840, 0]
click at [1465, 33] on div "Close" at bounding box center [1470, 31] width 32 height 11
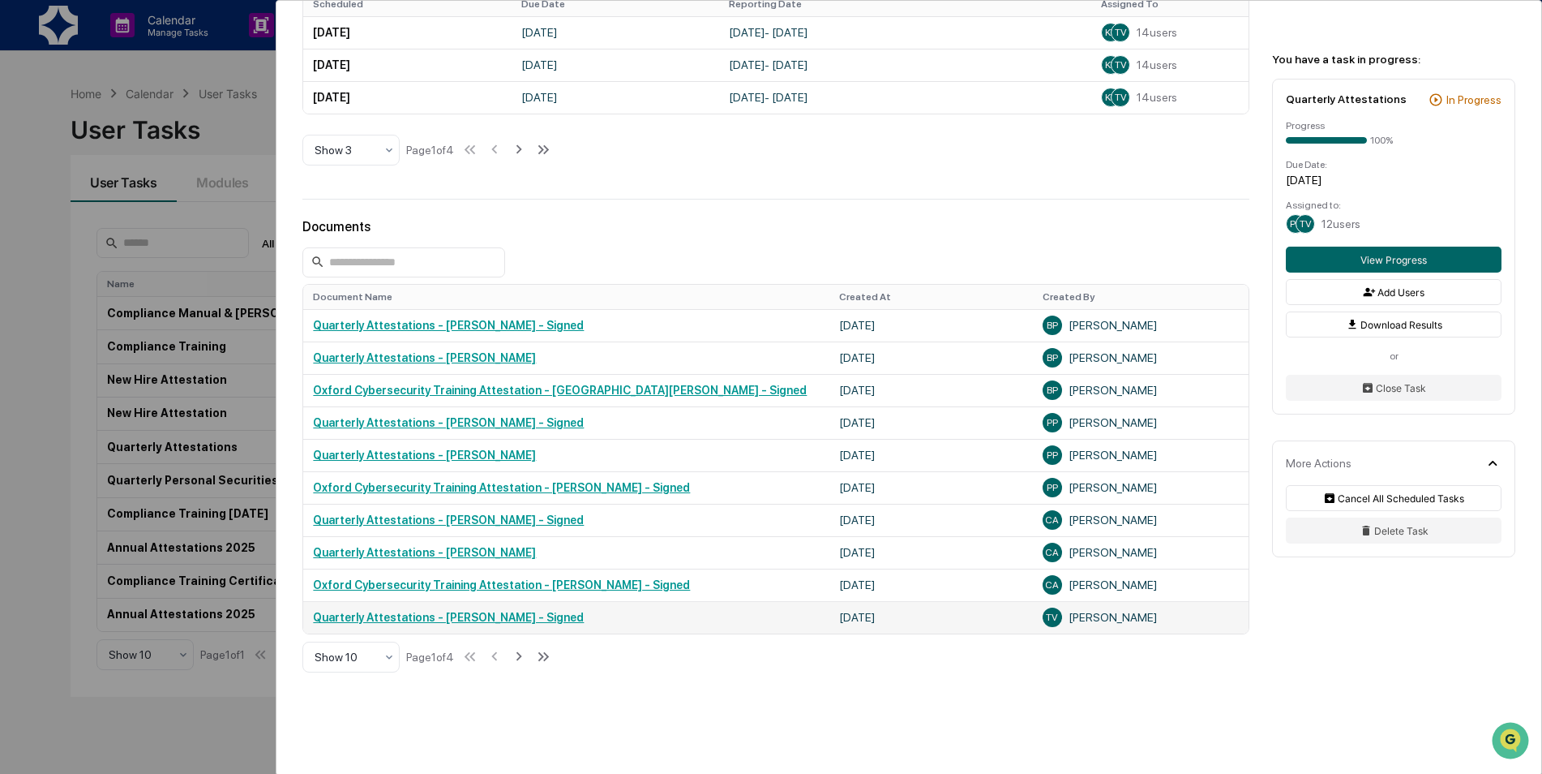
click at [477, 613] on link "Quarterly Attestations - [PERSON_NAME] - Signed" at bounding box center [448, 617] width 271 height 13
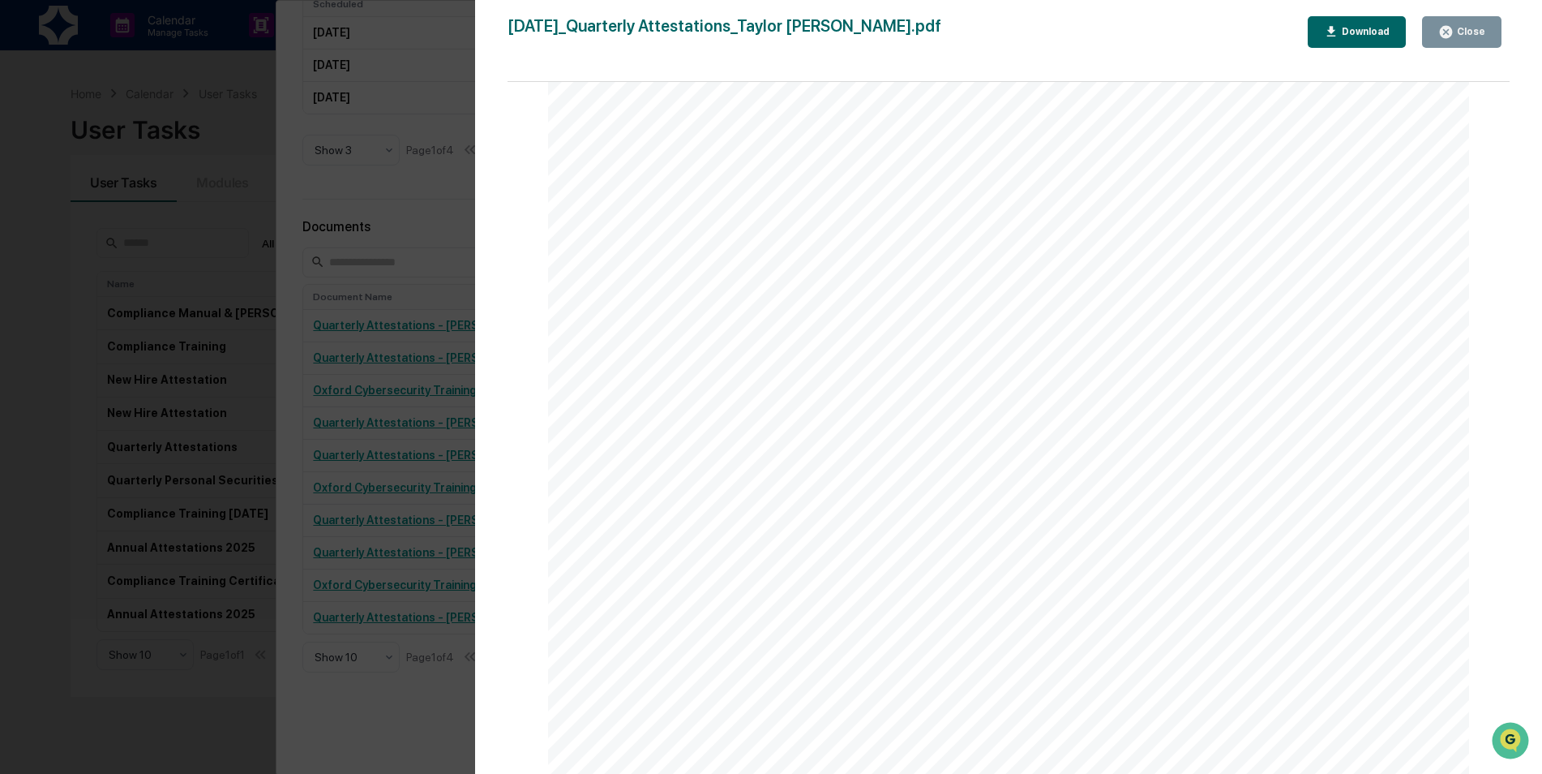
scroll to position [34381, 0]
click at [905, 478] on div "Transaction Date Transactio n Type Security Identifier Security Type Number Of …" at bounding box center [1008, 304] width 921 height 1303
click at [834, 323] on div "Transaction Date Transactio n Type Security Identifier Security Type Number Of …" at bounding box center [1008, 304] width 921 height 1303
drag, startPoint x: 1452, startPoint y: 37, endPoint x: 890, endPoint y: 553, distance: 763.3
click at [1452, 36] on icon "button" at bounding box center [1446, 32] width 12 height 12
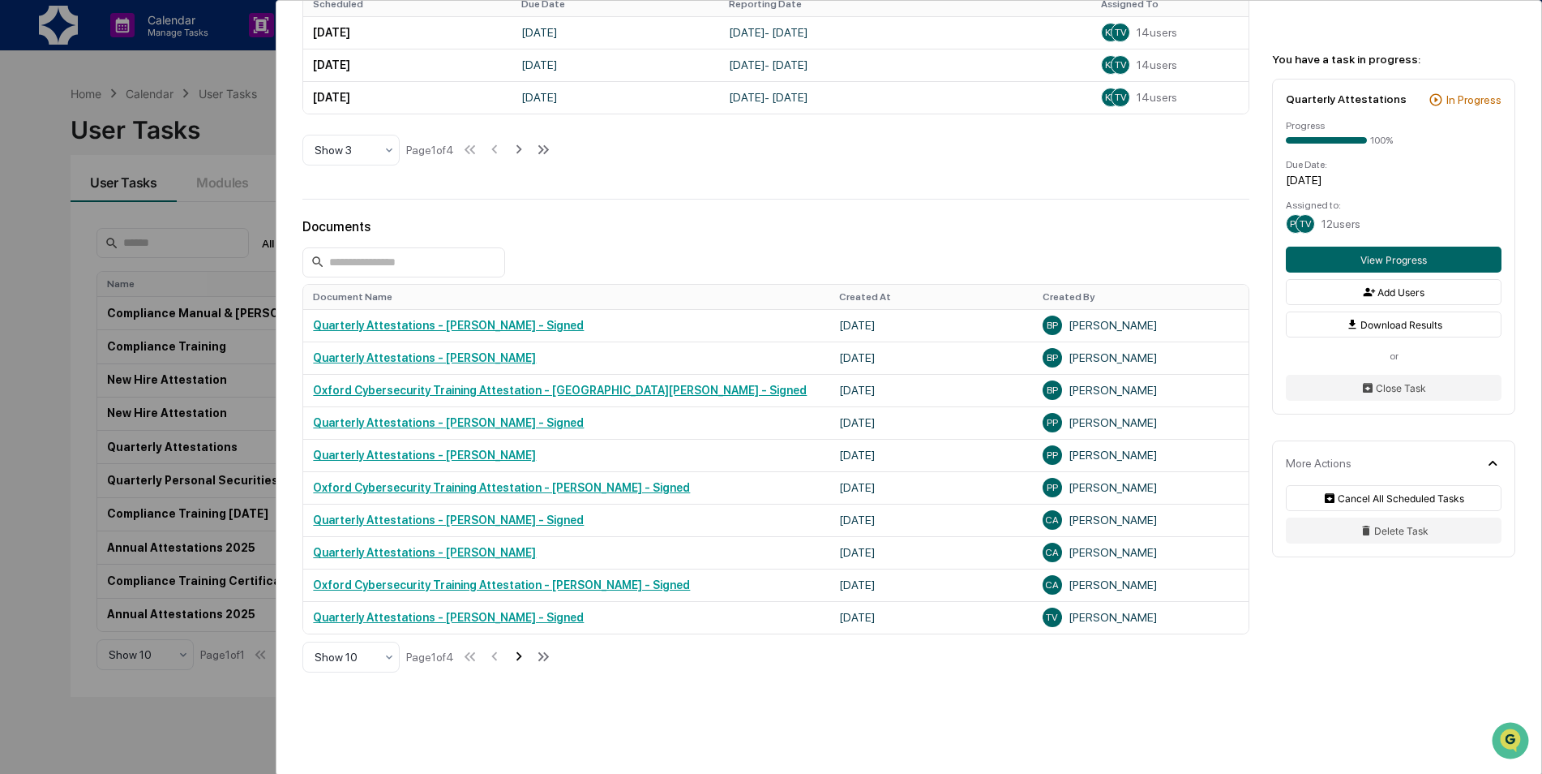
click at [523, 654] on icon at bounding box center [519, 656] width 18 height 18
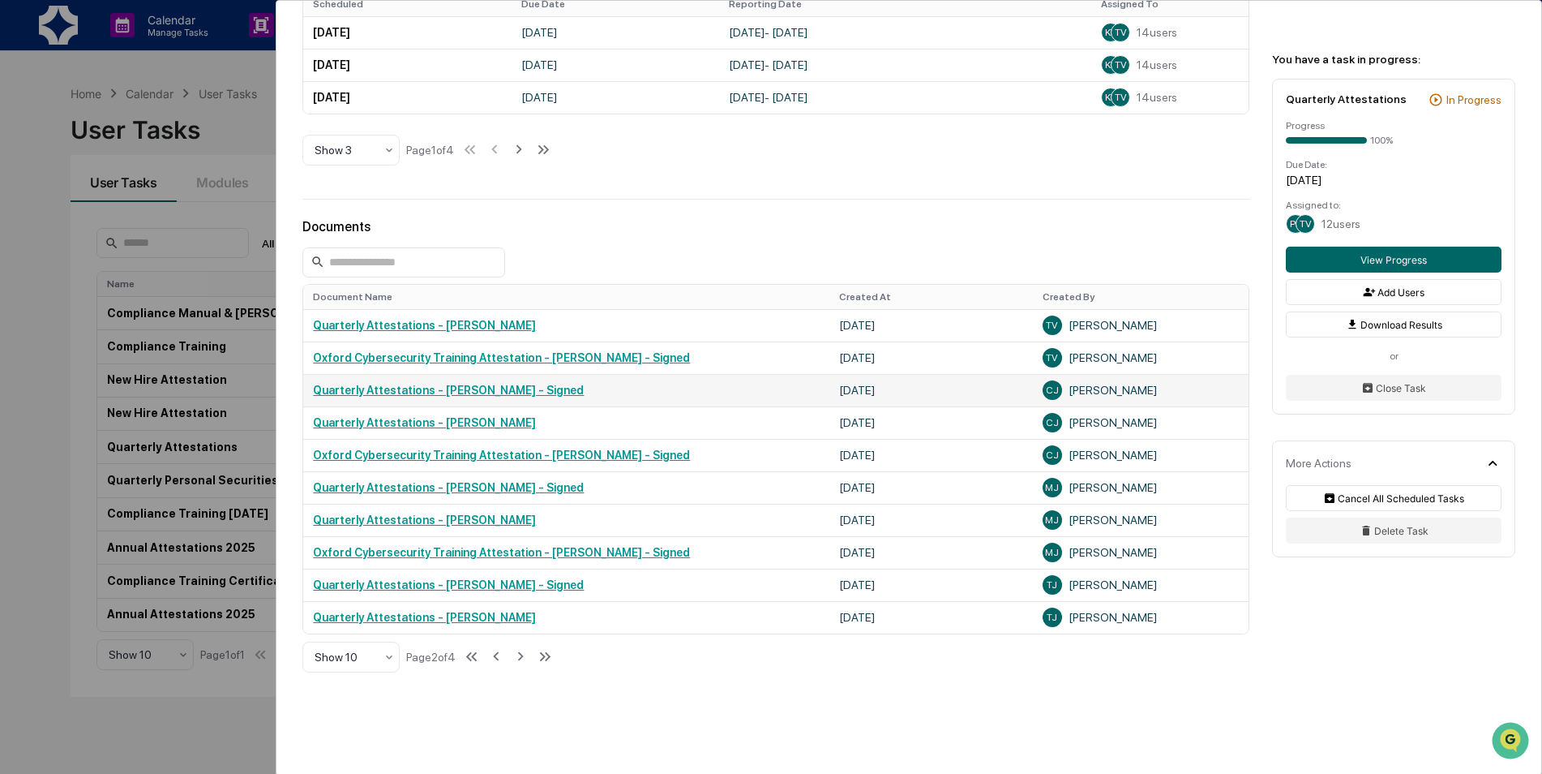
click at [401, 392] on link "Quarterly Attestations - [PERSON_NAME] - Signed" at bounding box center [448, 390] width 271 height 13
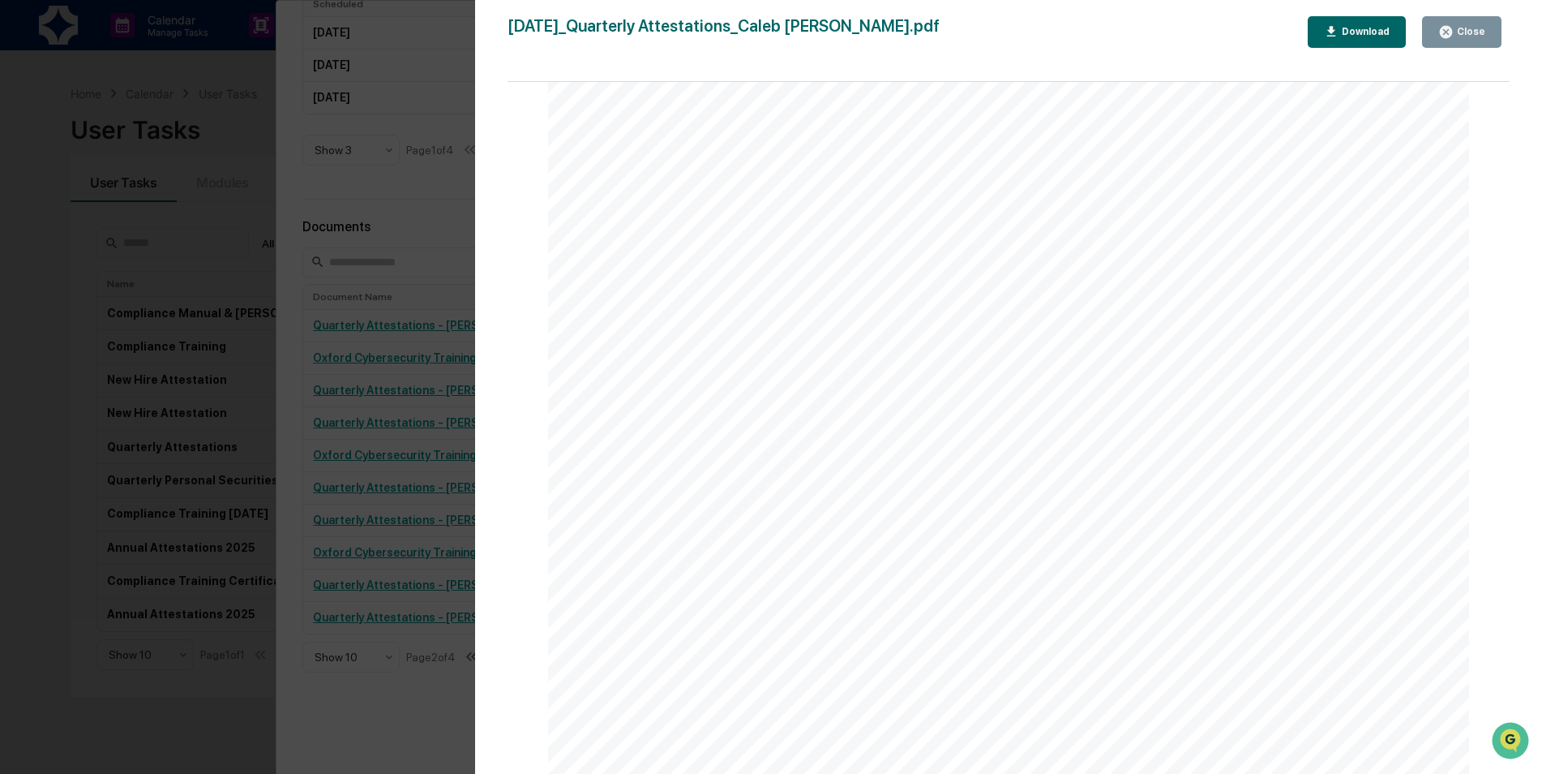
scroll to position [9568, 0]
click at [1477, 36] on div "Close" at bounding box center [1470, 31] width 32 height 11
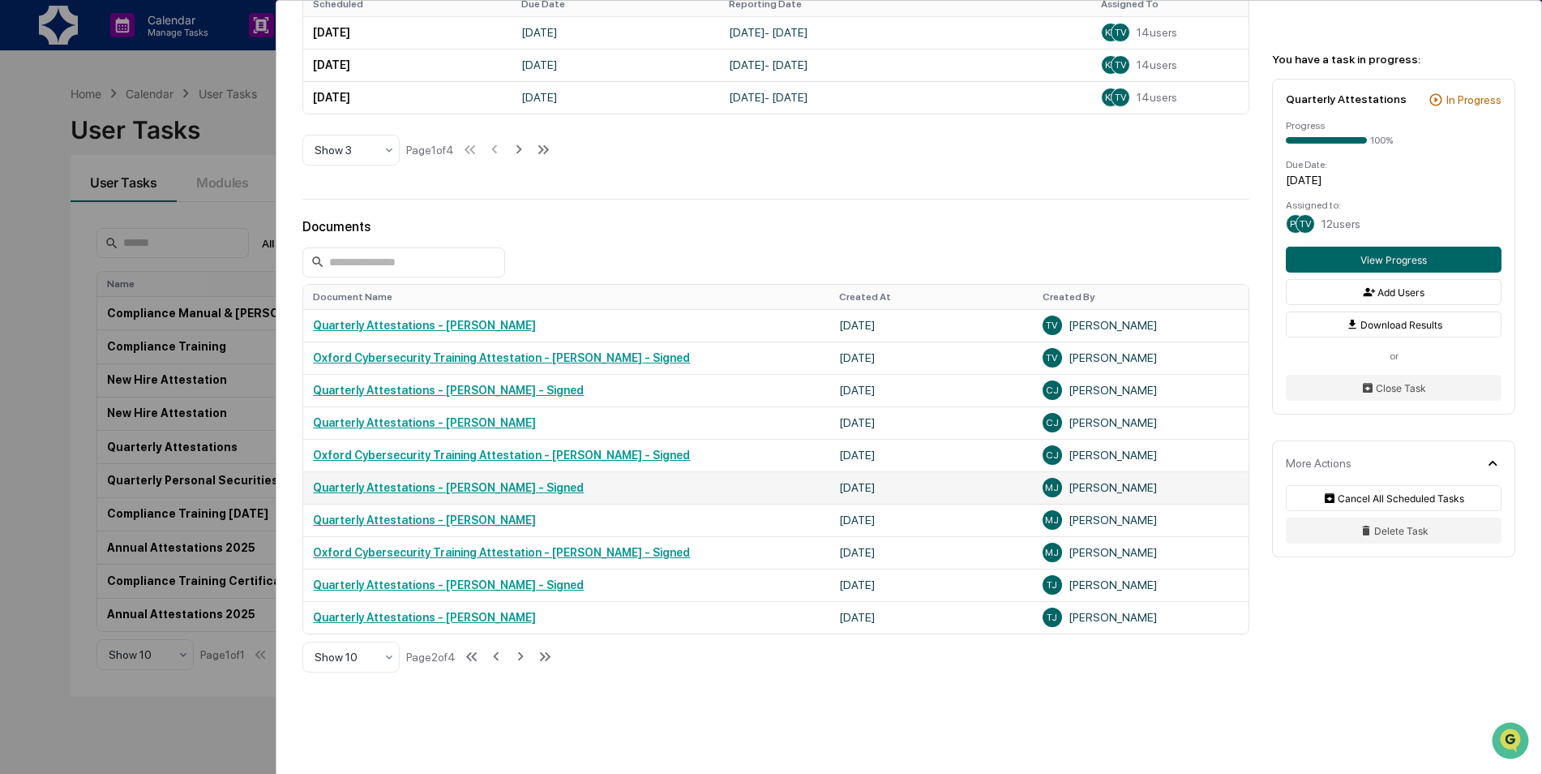
click at [457, 489] on link "Quarterly Attestations - [PERSON_NAME] - Signed" at bounding box center [448, 487] width 271 height 13
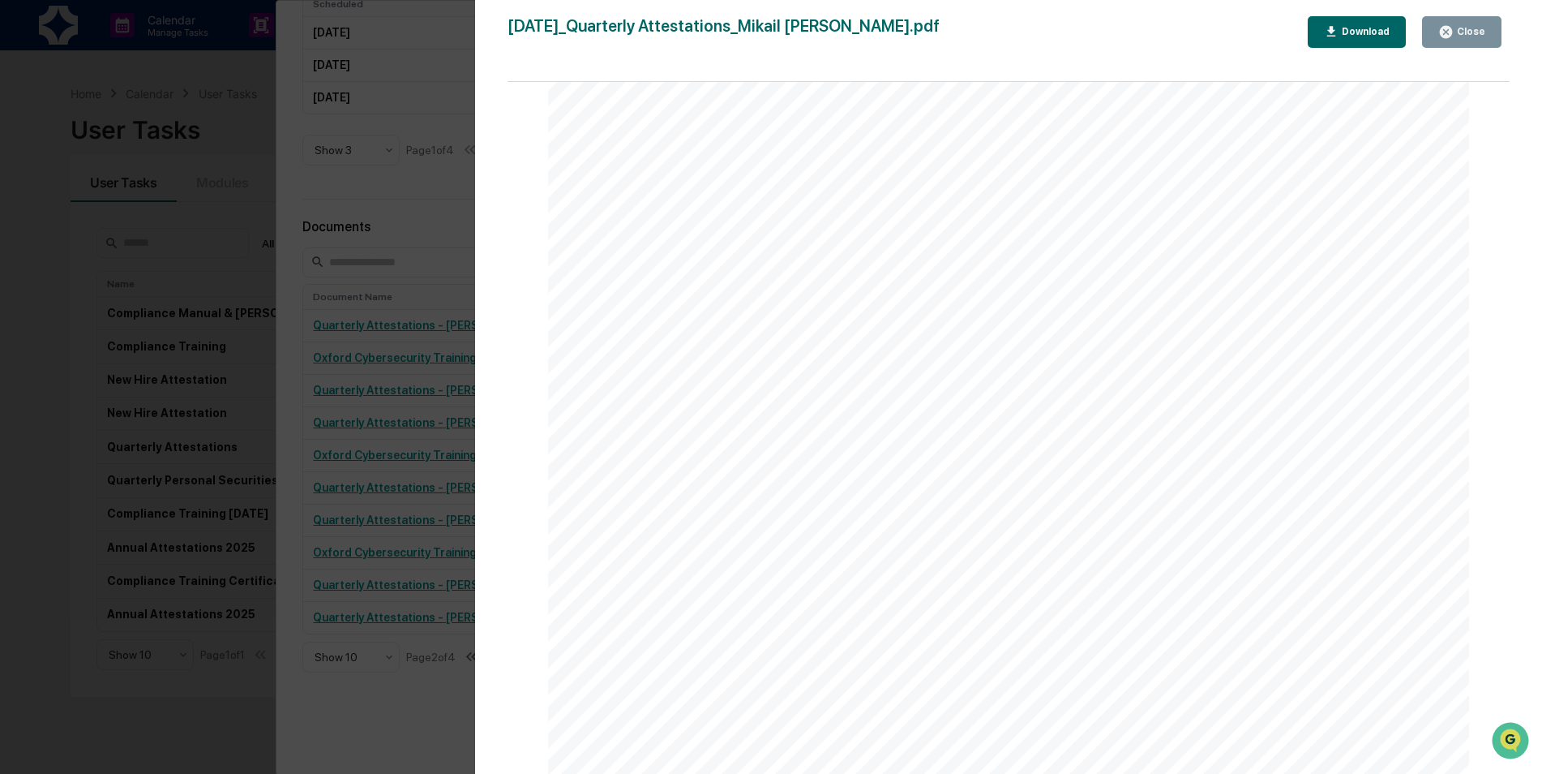
scroll to position [1554, 0]
click at [1481, 32] on div "Close" at bounding box center [1470, 31] width 32 height 11
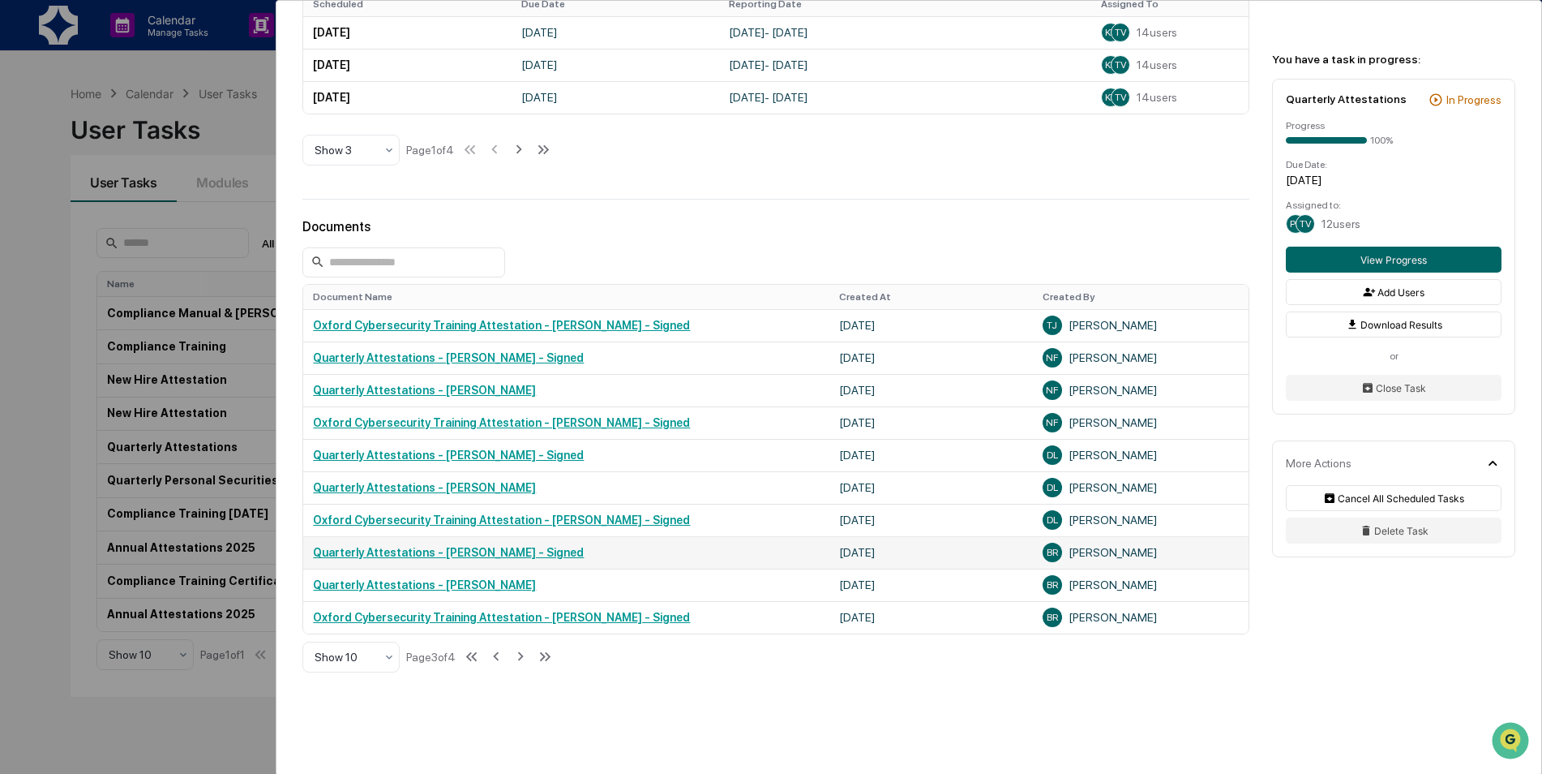
click at [457, 557] on link "Quarterly Attestations - Ben Richards - Signed" at bounding box center [448, 552] width 271 height 13
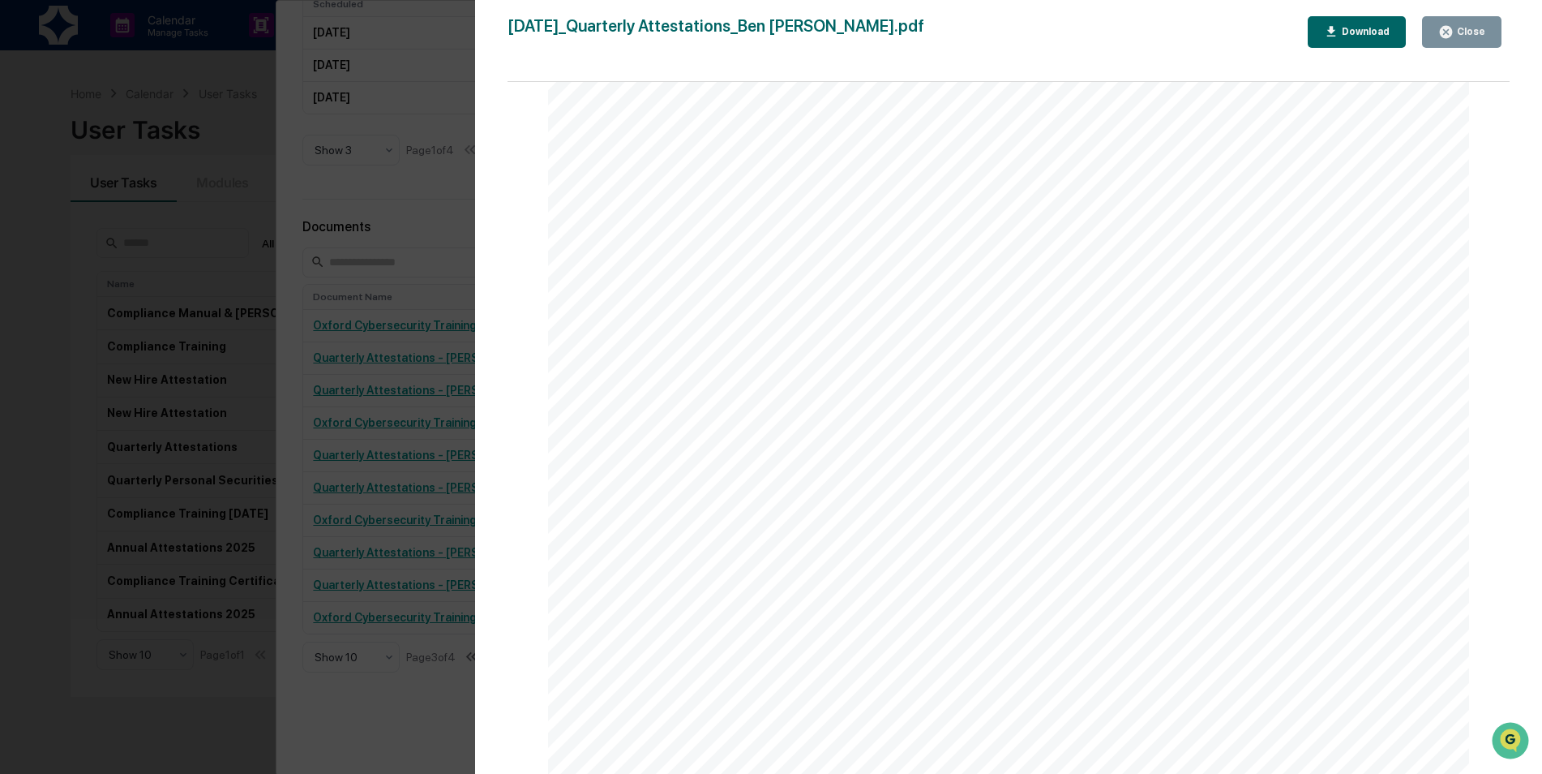
scroll to position [8394, 0]
click at [1457, 29] on div "Close" at bounding box center [1470, 31] width 32 height 11
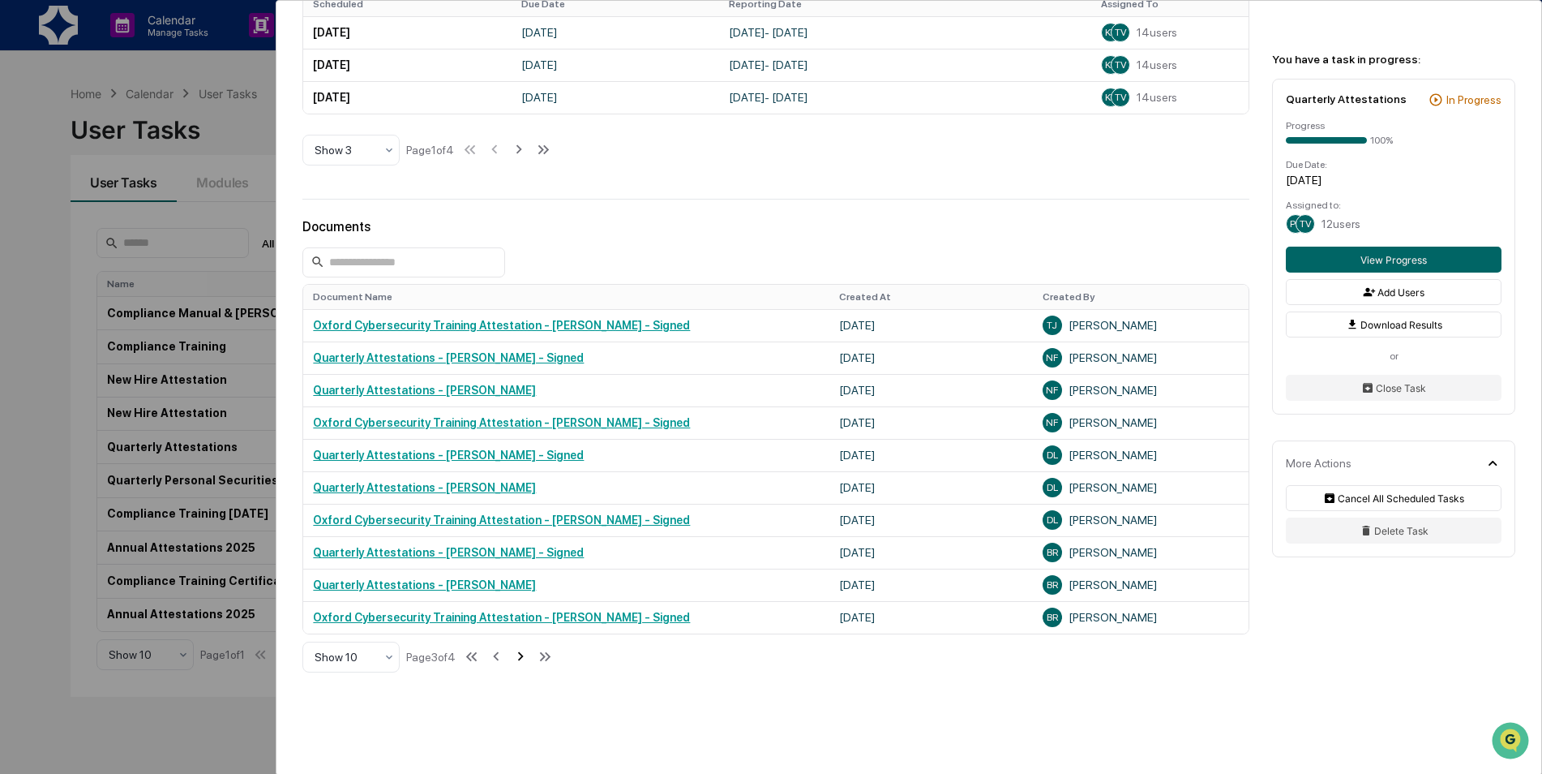
click at [524, 660] on icon at bounding box center [521, 656] width 6 height 9
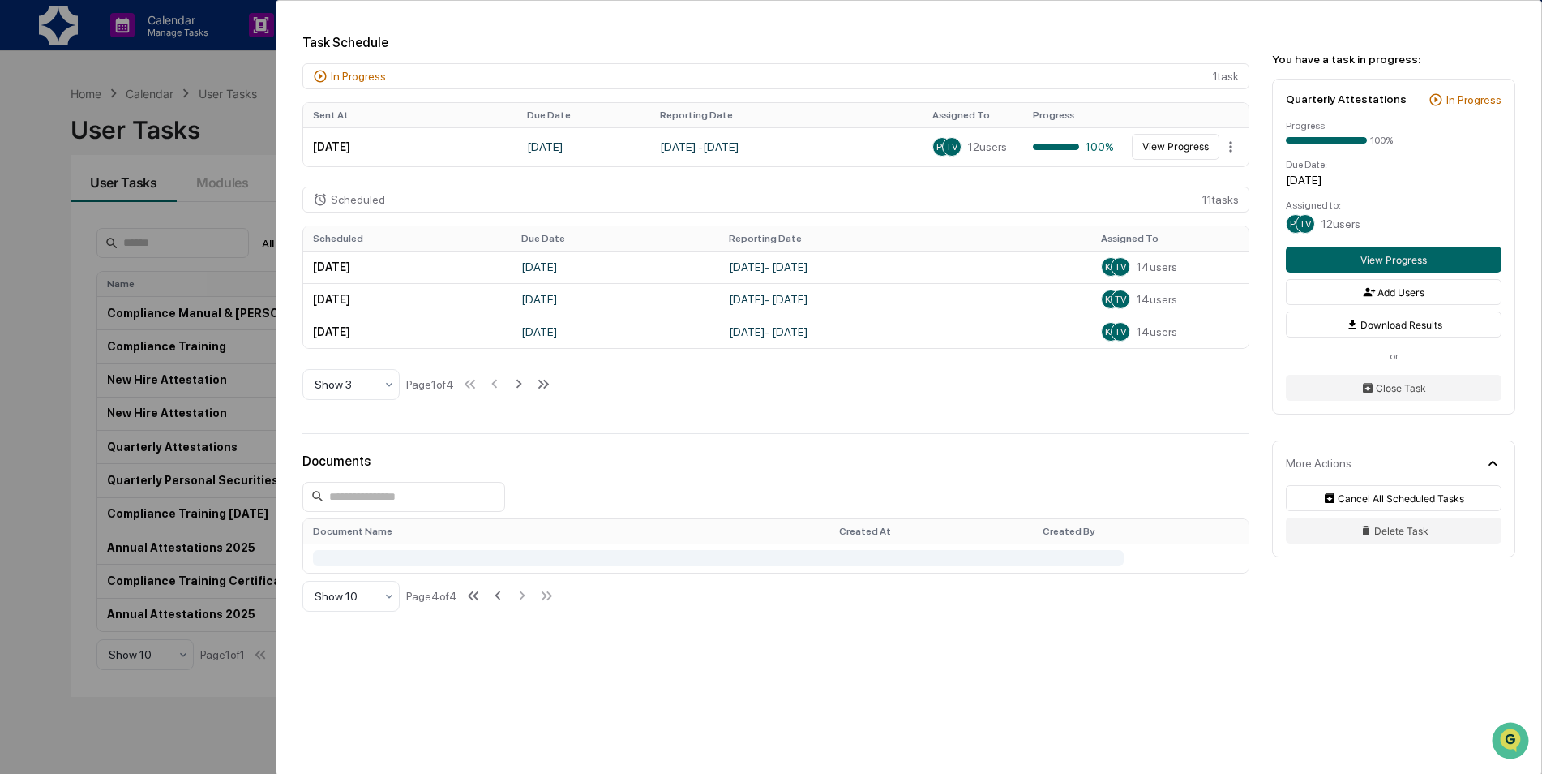
scroll to position [483, 0]
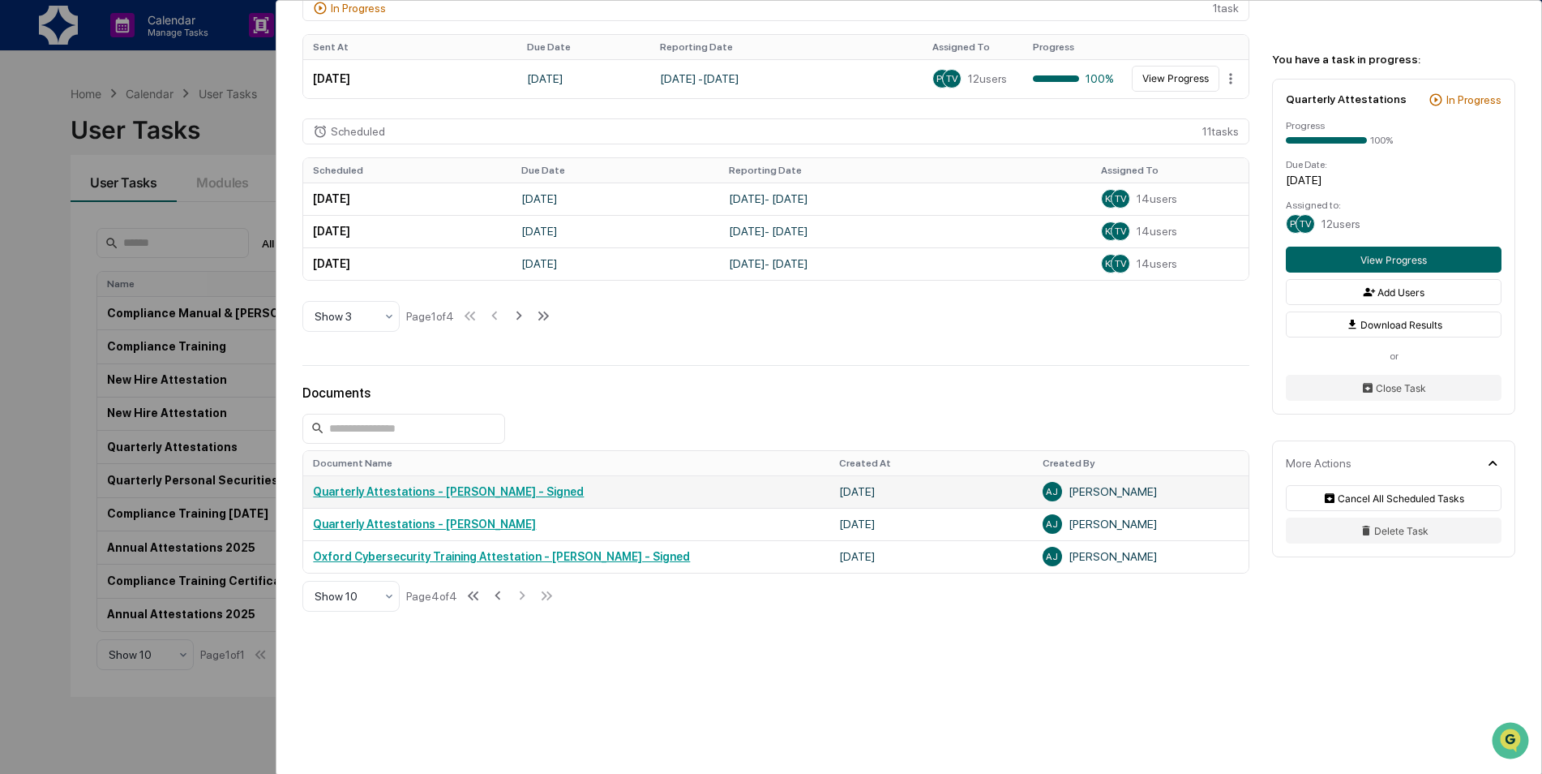
click at [484, 495] on link "Quarterly Attestations - Ashlyn Johnson - Signed" at bounding box center [448, 491] width 271 height 13
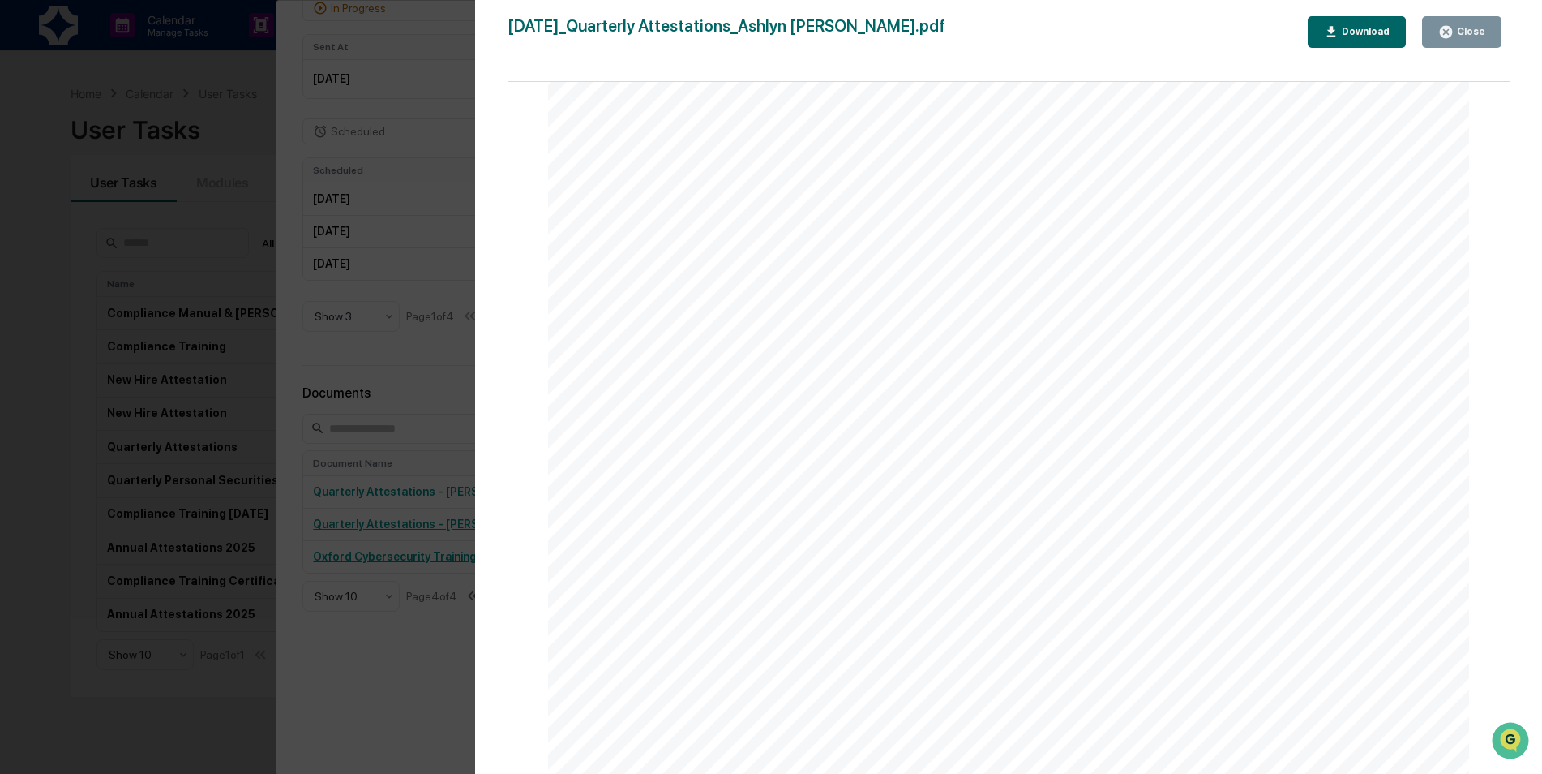
scroll to position [8677, 0]
click at [1480, 33] on div "Close" at bounding box center [1470, 31] width 32 height 11
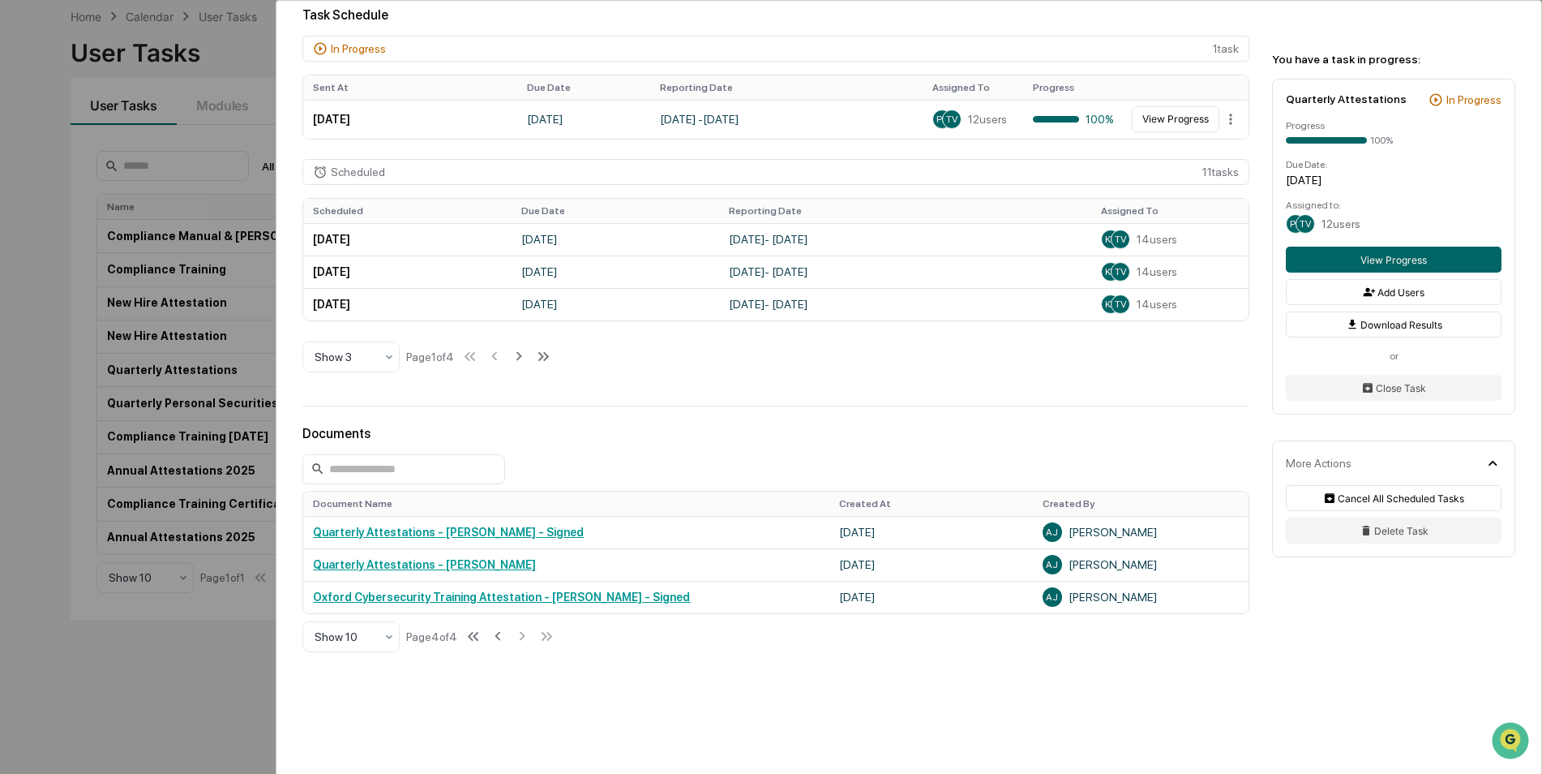
scroll to position [402, 0]
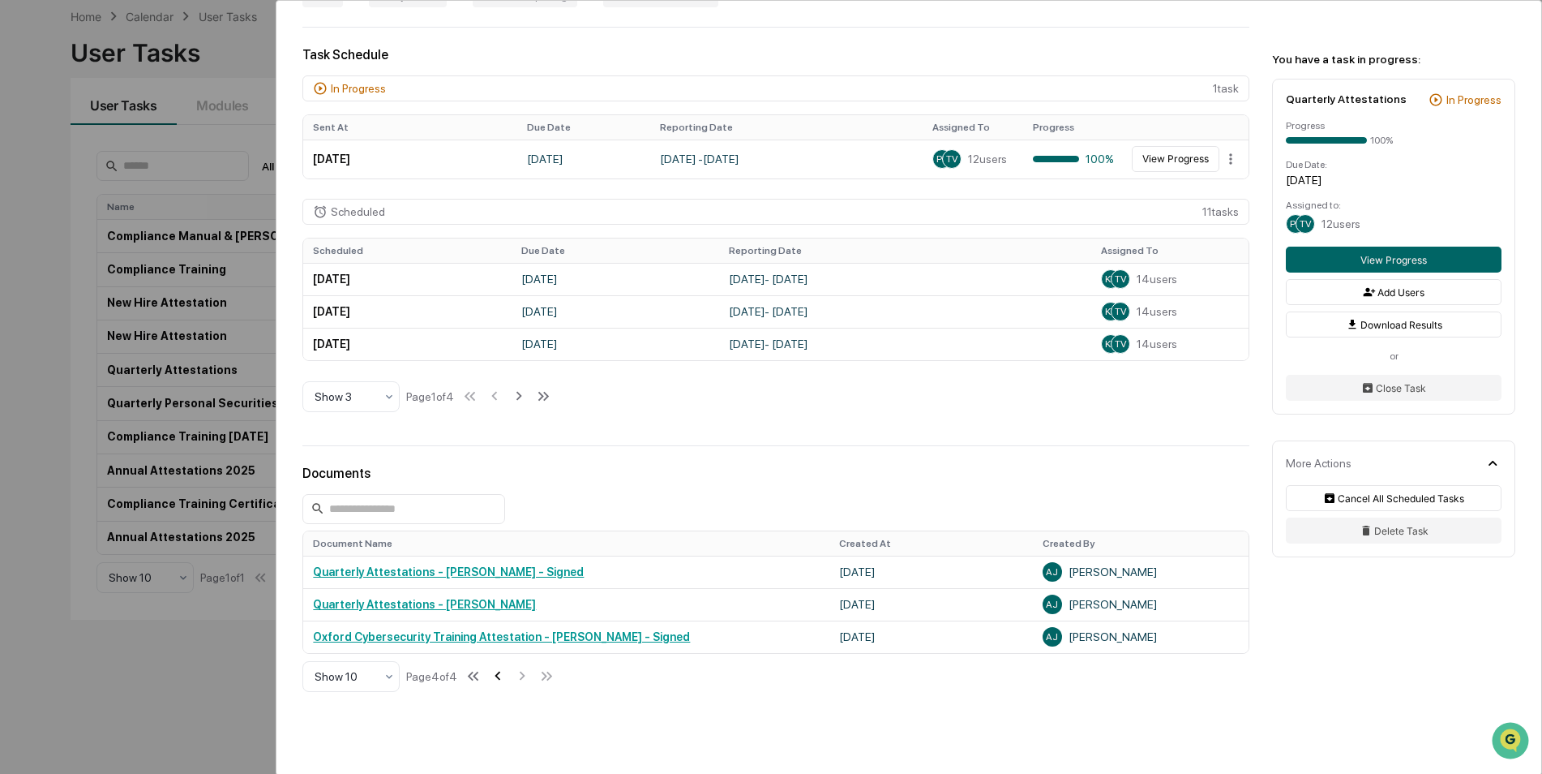
click at [506, 681] on icon at bounding box center [498, 676] width 18 height 18
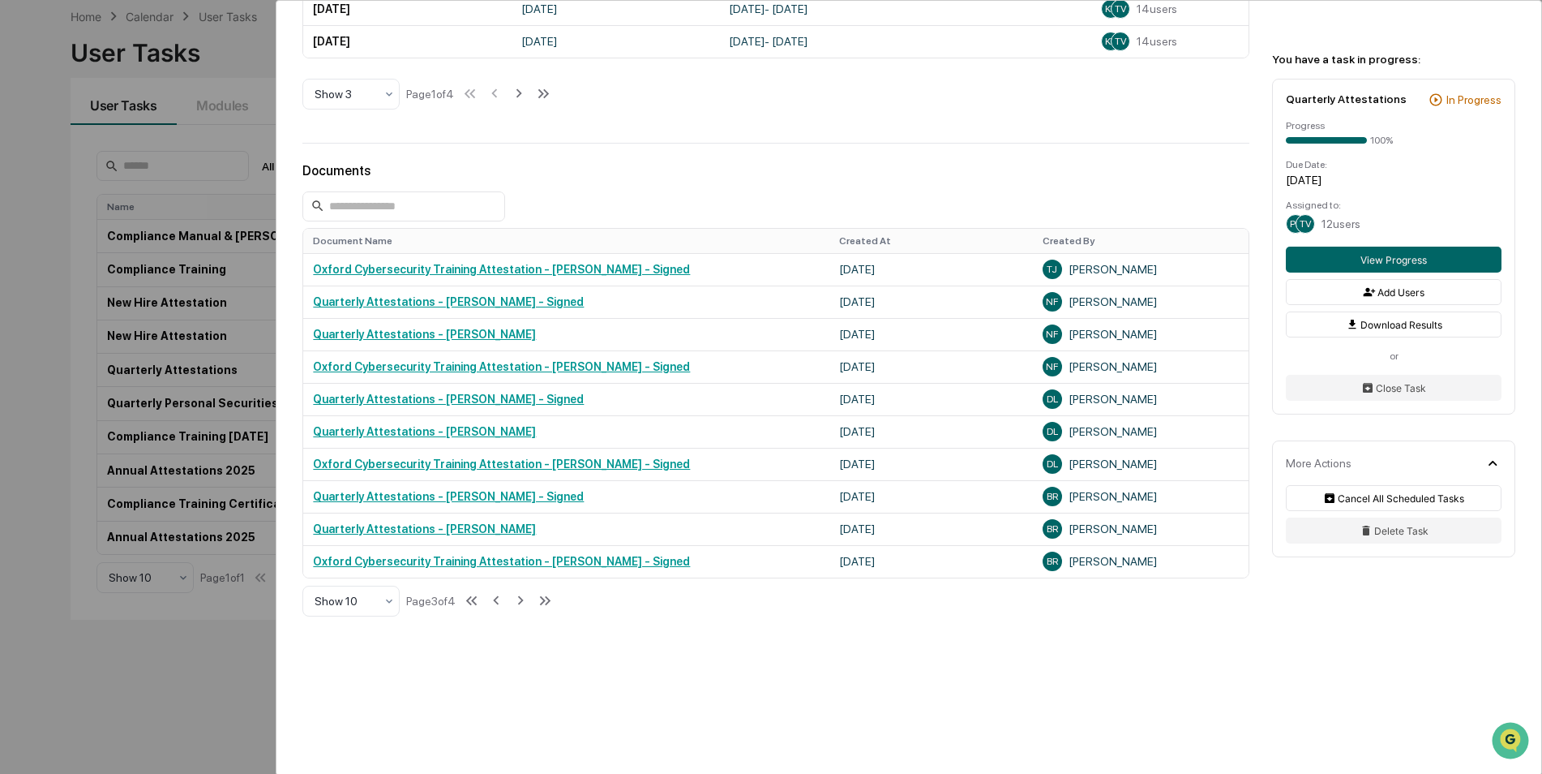
scroll to position [710, 0]
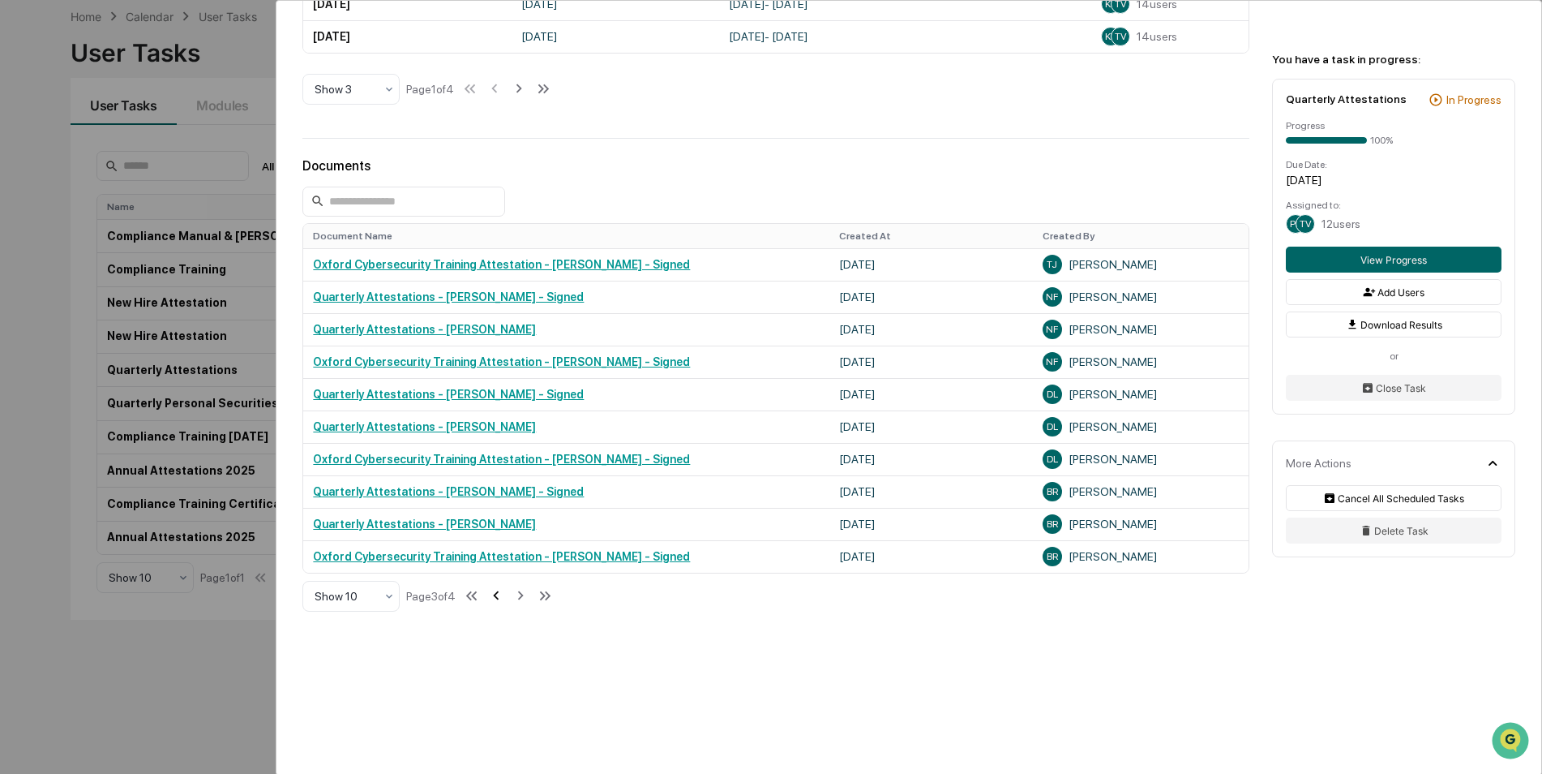
click at [497, 598] on icon at bounding box center [496, 595] width 18 height 18
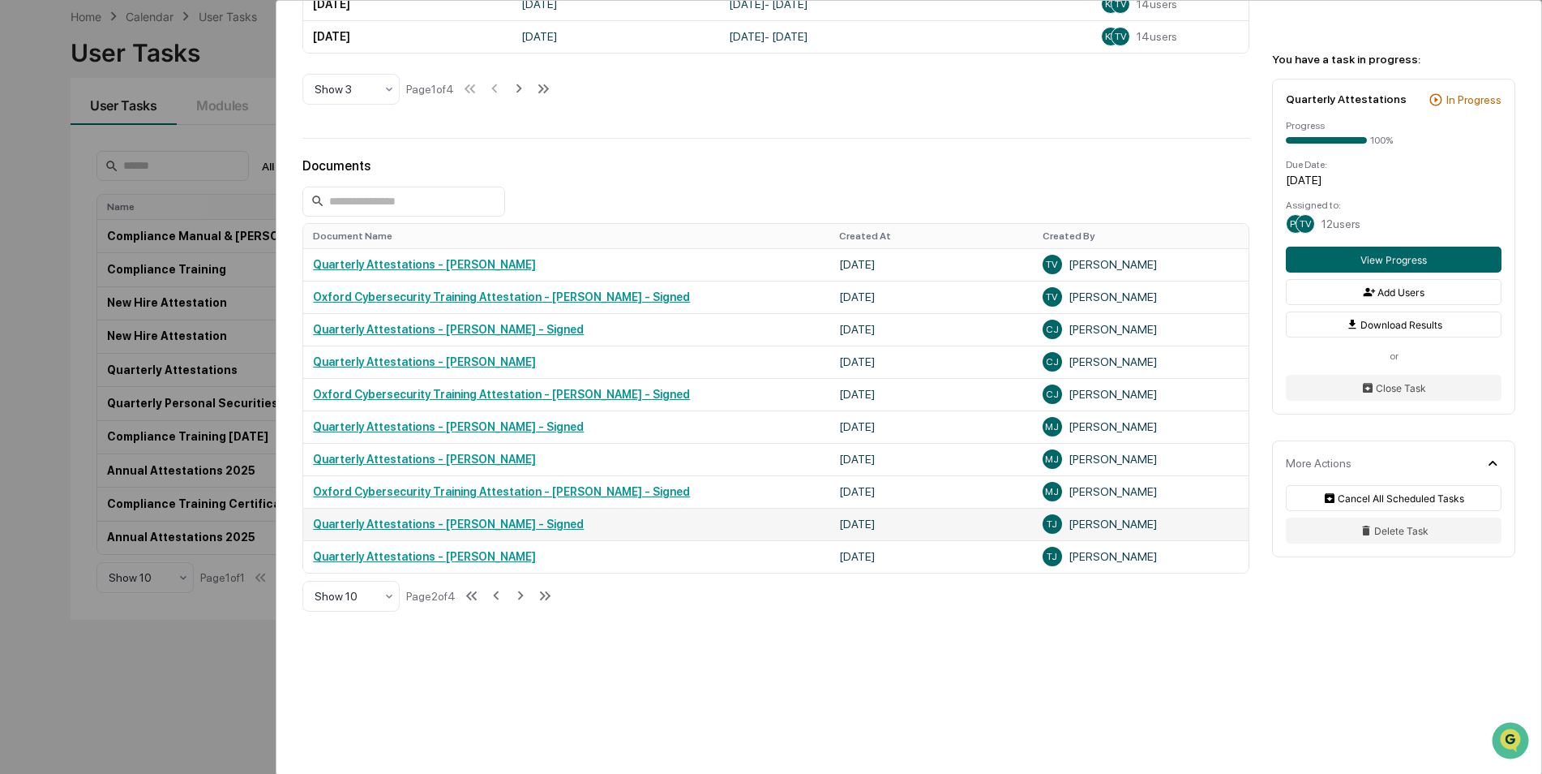
click at [453, 519] on link "Quarterly Attestations - Trey Justus - Signed" at bounding box center [448, 523] width 271 height 13
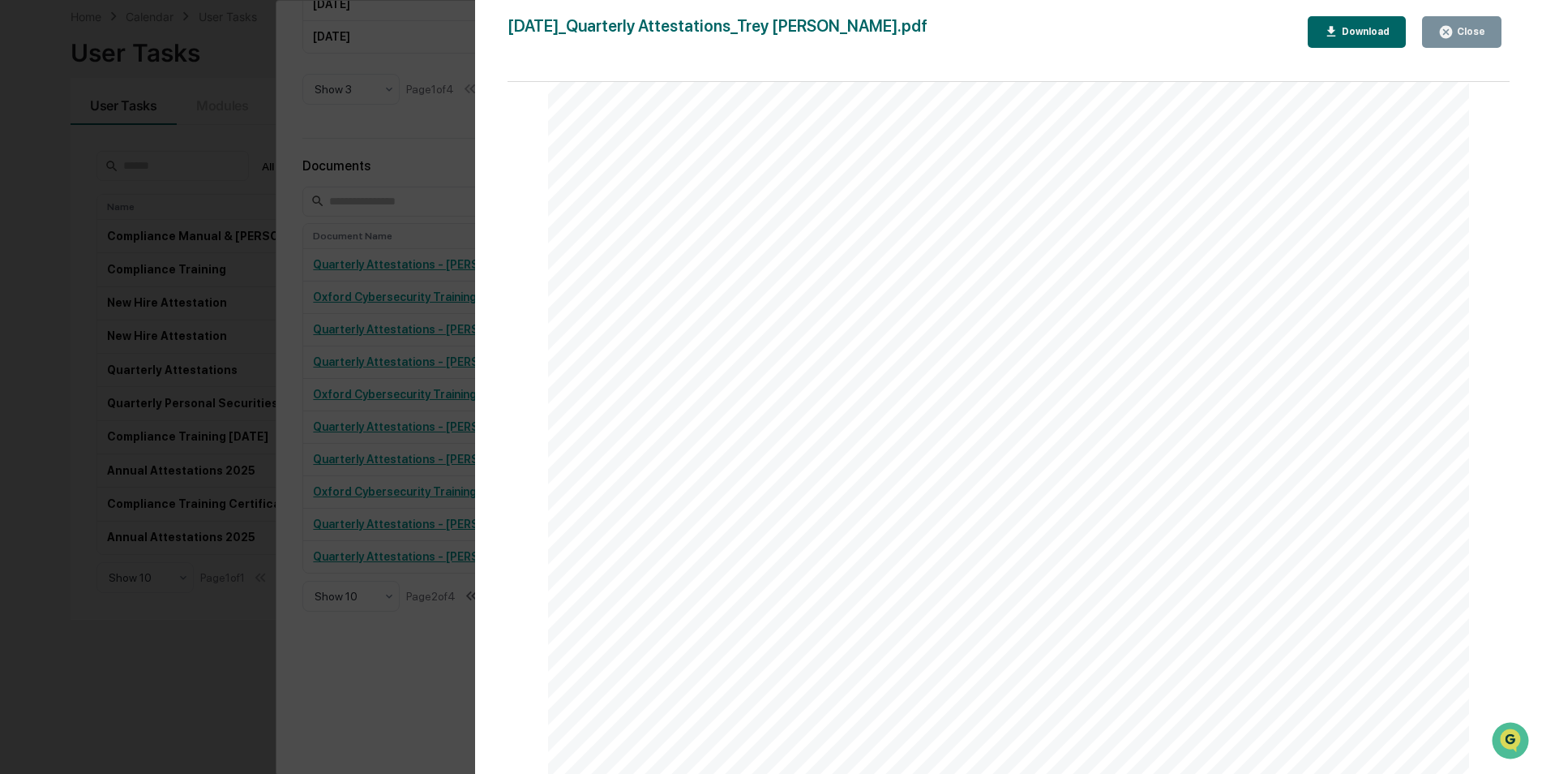
scroll to position [8677, 0]
click at [1478, 46] on button "Close" at bounding box center [1461, 32] width 79 height 32
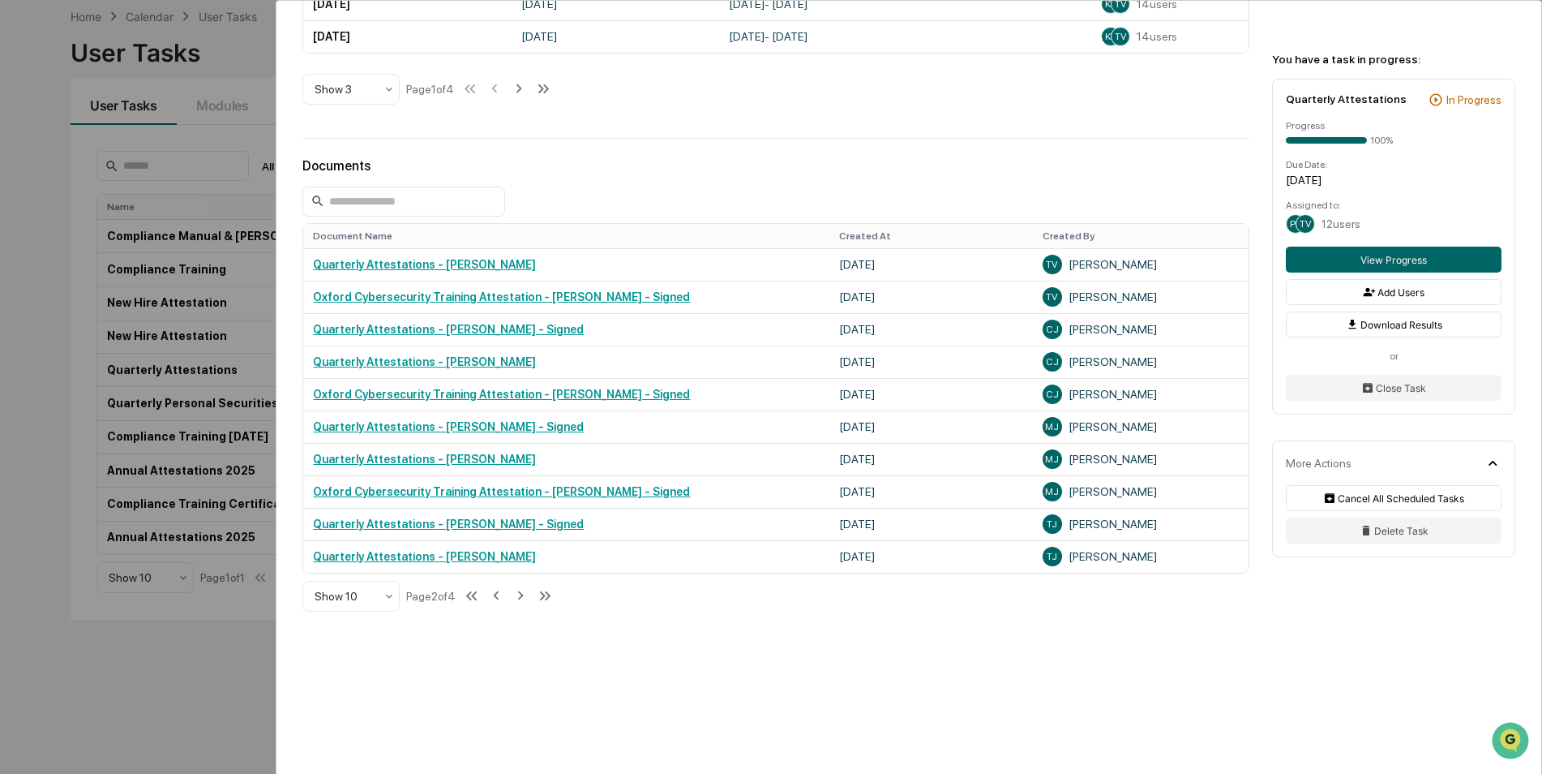
click at [46, 432] on div "User Tasks Quarterly Attestations Quarterly Attestations Active No description …" at bounding box center [771, 387] width 1542 height 774
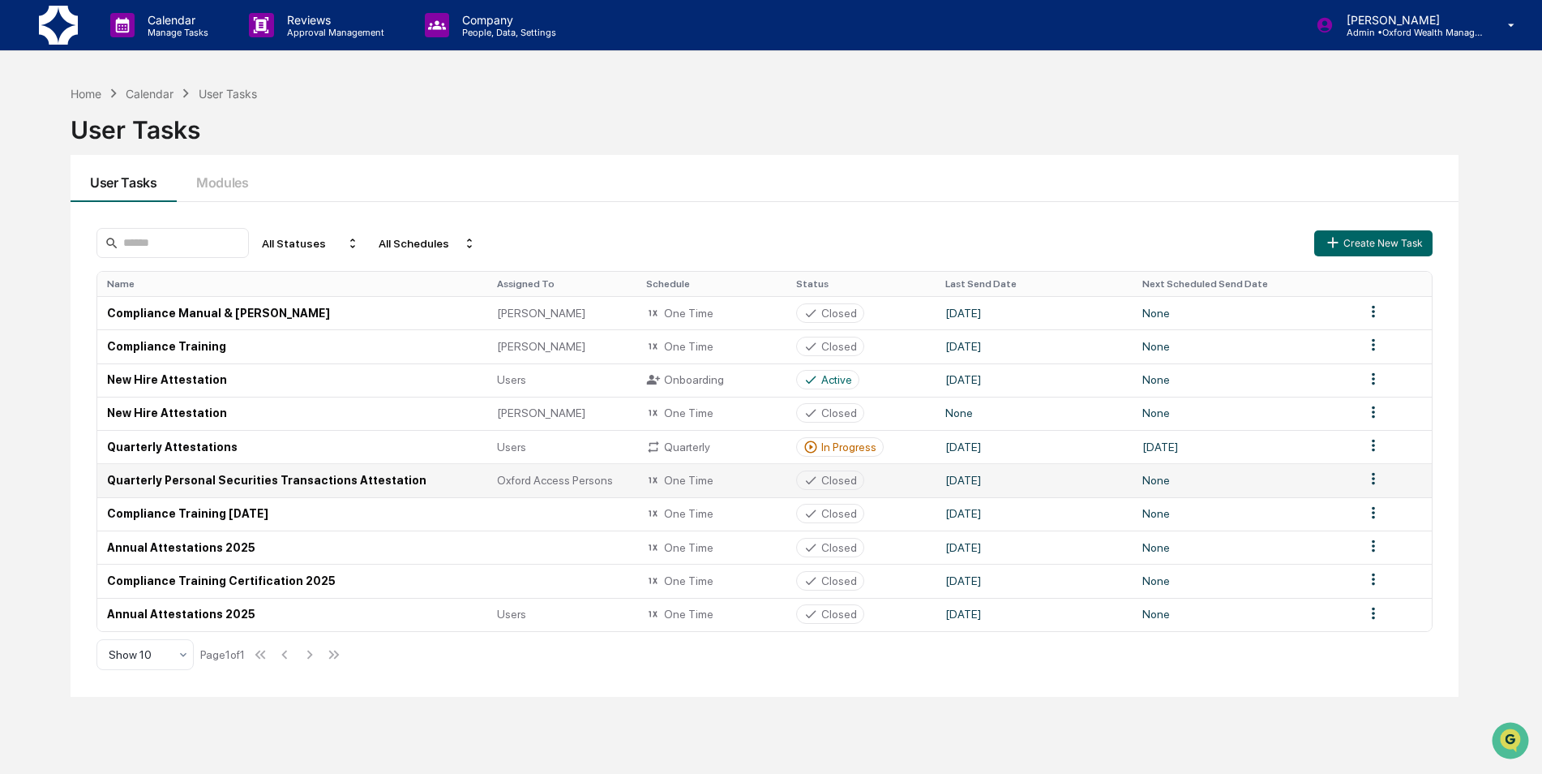
click at [193, 482] on td "Quarterly Personal Securities Transactions Attestation" at bounding box center [292, 479] width 390 height 33
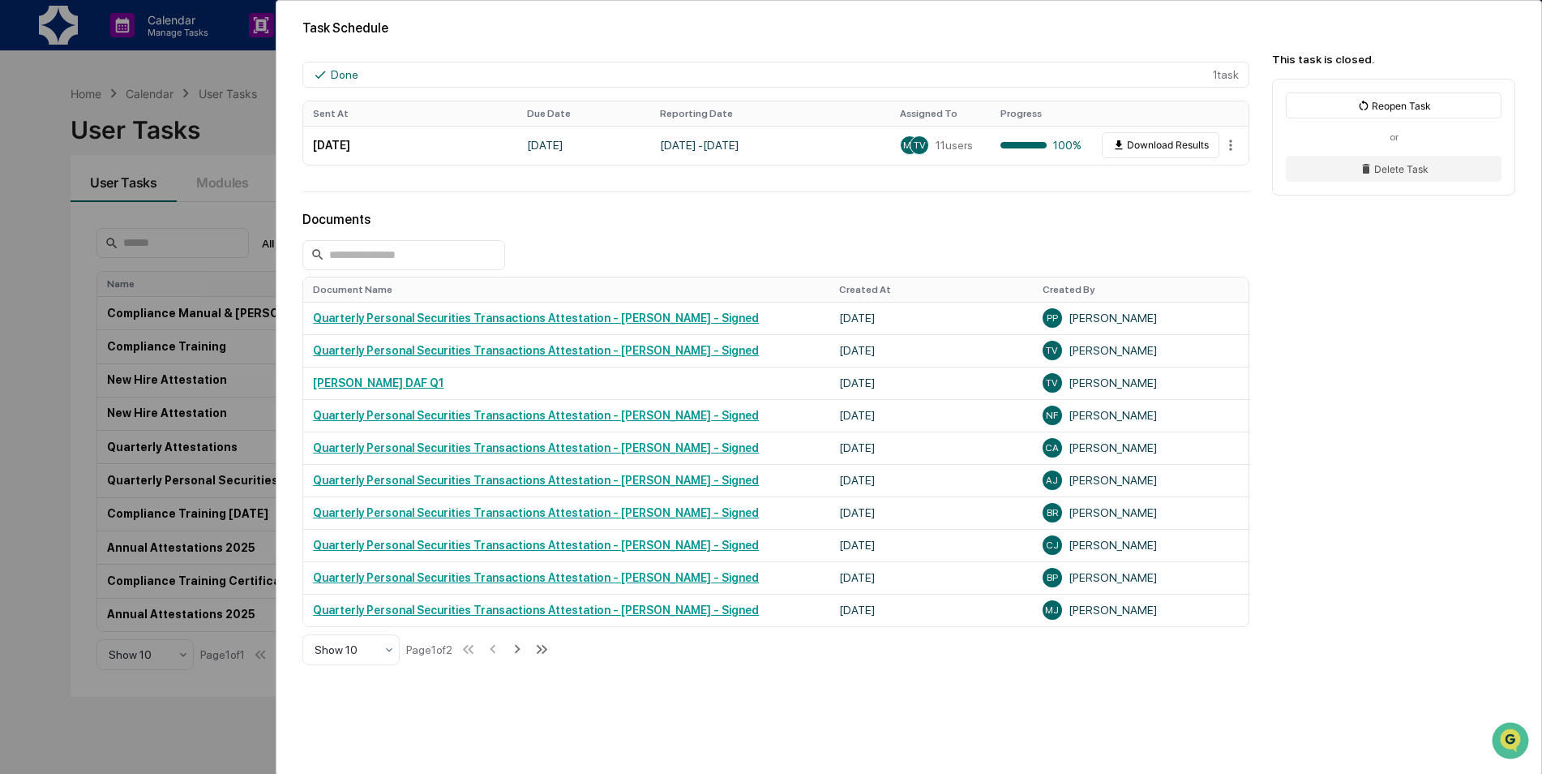
scroll to position [405, 0]
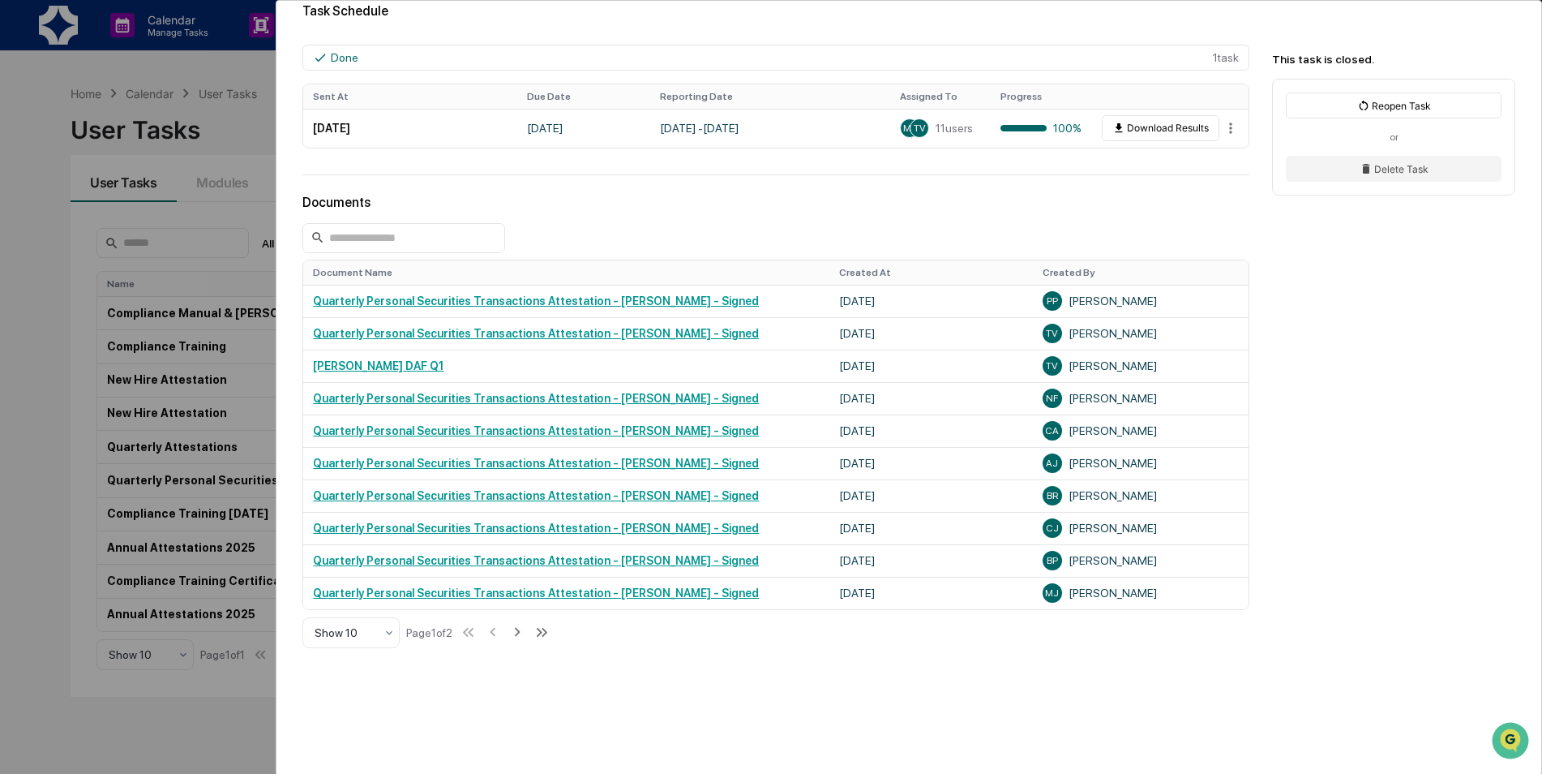
click at [526, 638] on icon at bounding box center [517, 632] width 18 height 18
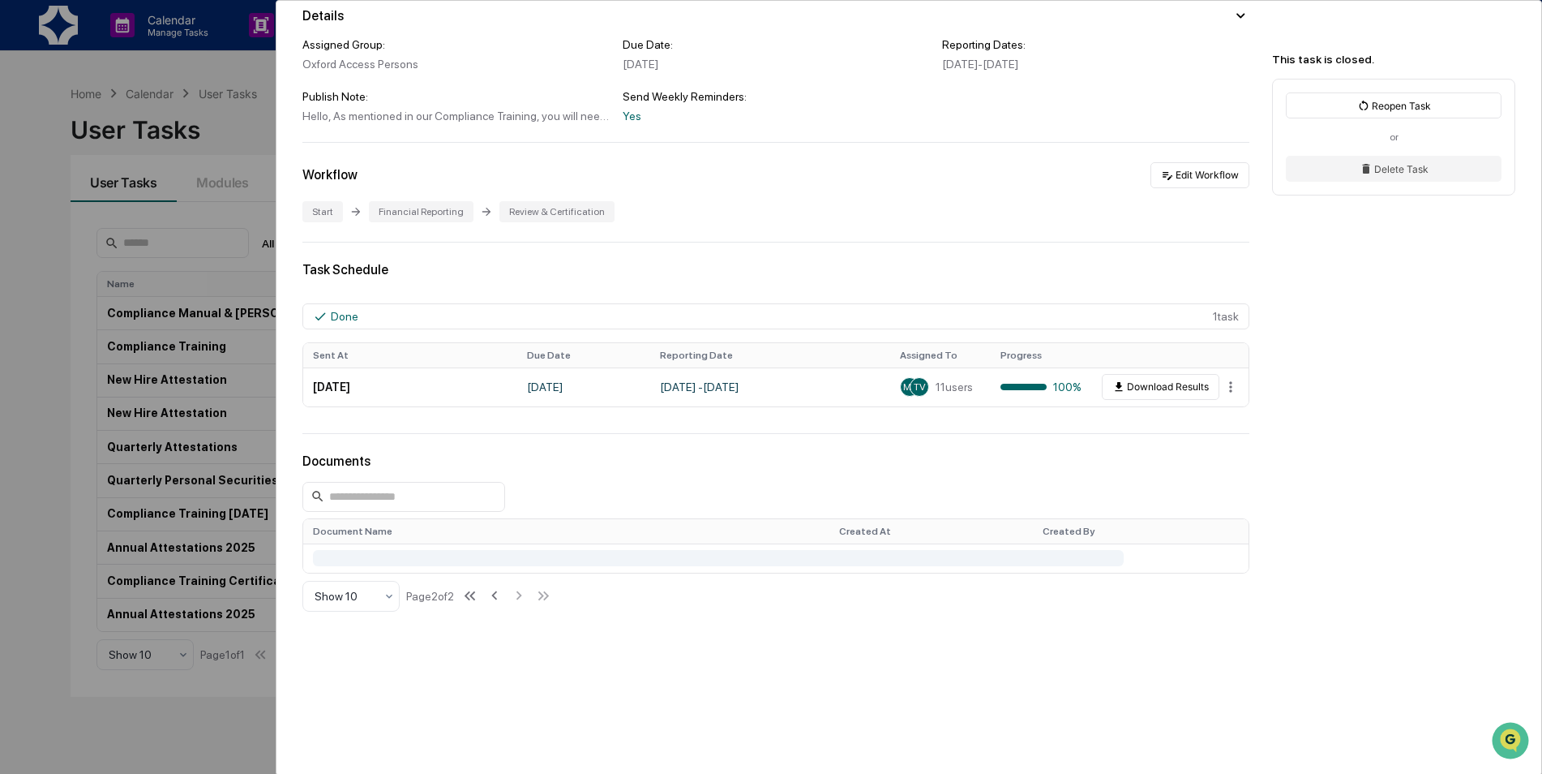
scroll to position [248, 0]
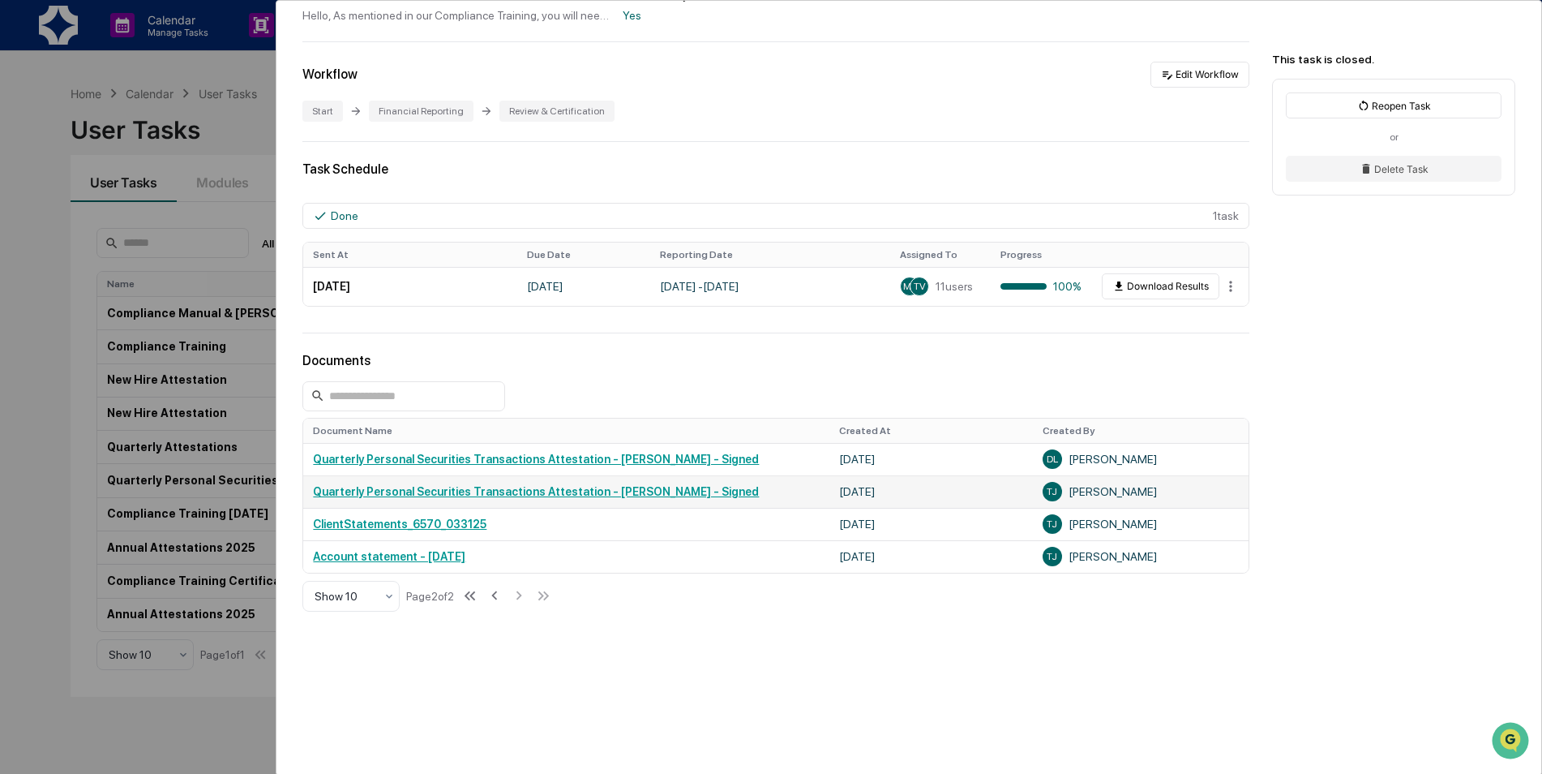
click at [557, 488] on link "Quarterly Personal Securities Transactions Attestation - Trey Justus - Signed" at bounding box center [536, 491] width 446 height 13
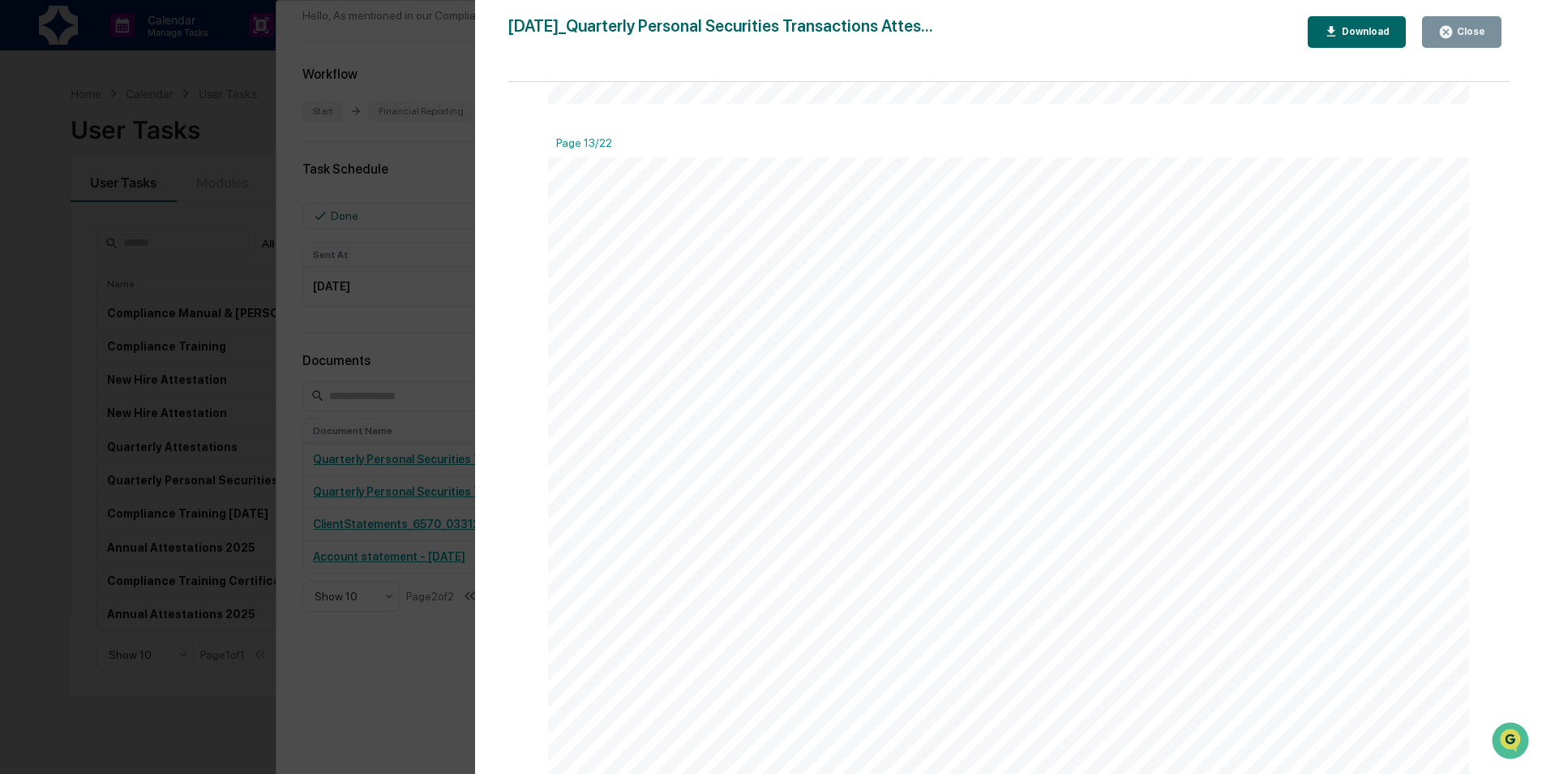
scroll to position [12705, 0]
click at [1474, 31] on div "Close" at bounding box center [1470, 31] width 32 height 11
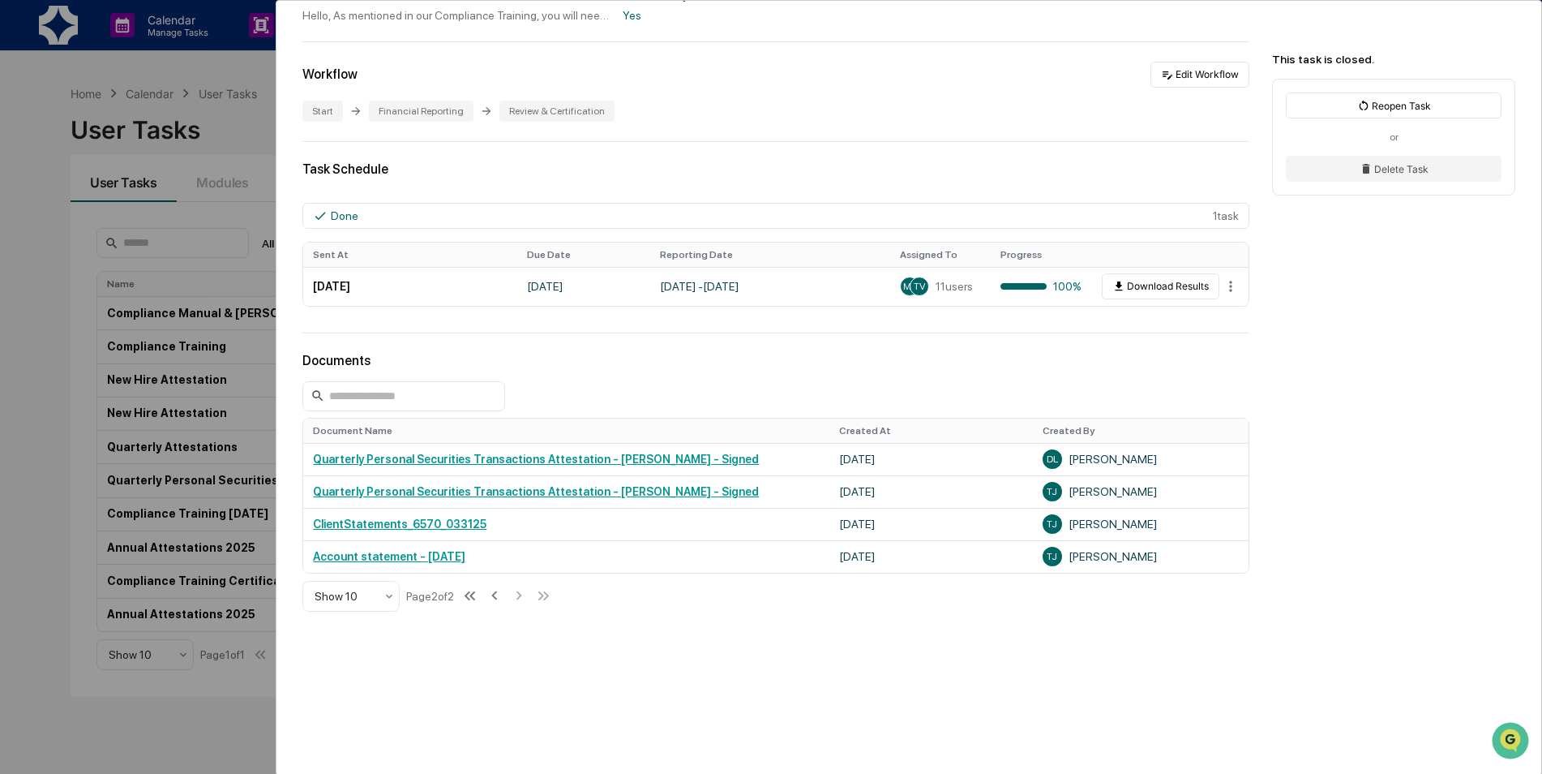
click at [83, 491] on div "User Tasks Quarterly Personal Securities Transactions Attestation Quarterly Per…" at bounding box center [771, 387] width 1542 height 774
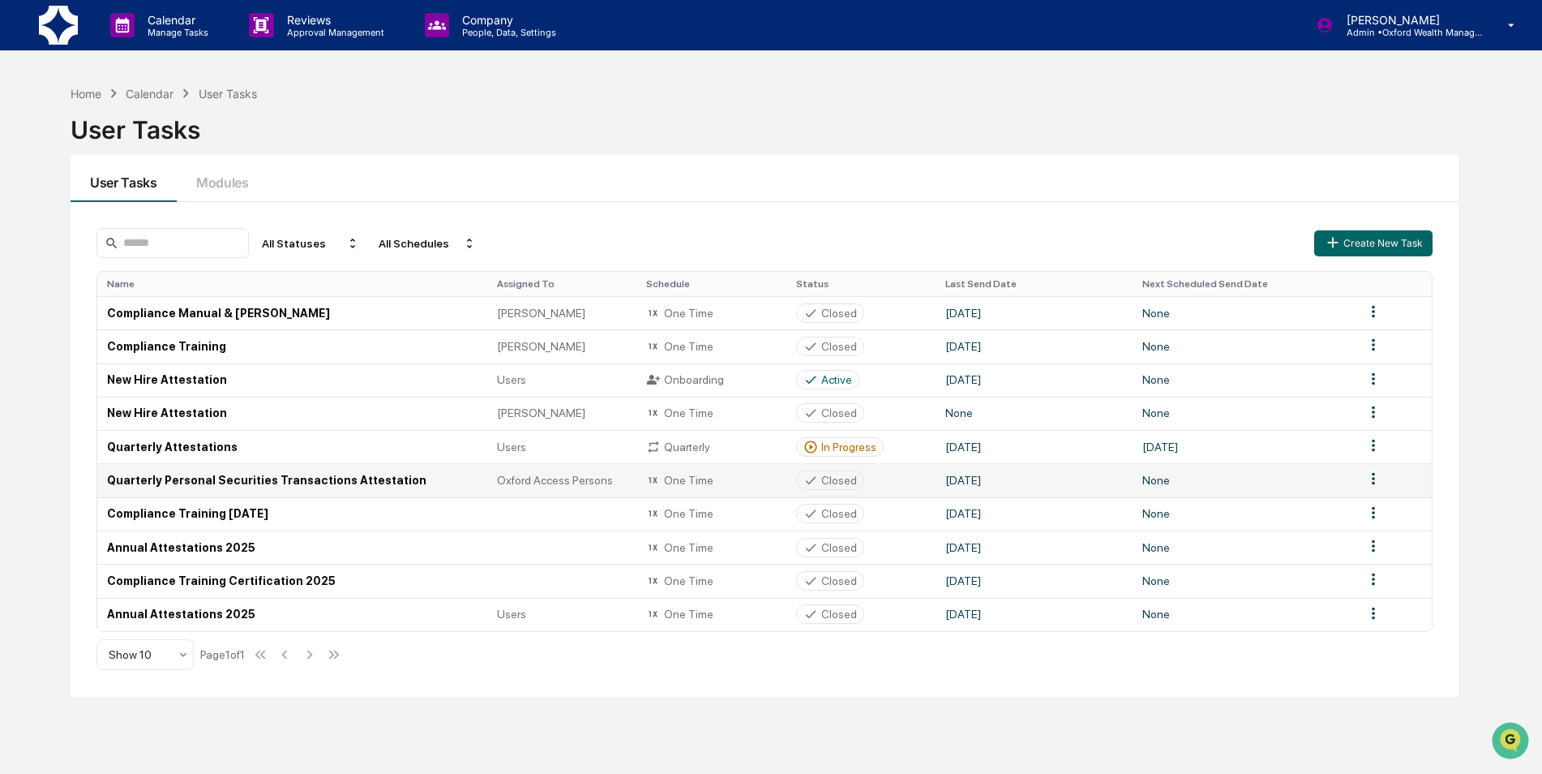
click at [256, 476] on td "Quarterly Personal Securities Transactions Attestation" at bounding box center [292, 479] width 390 height 33
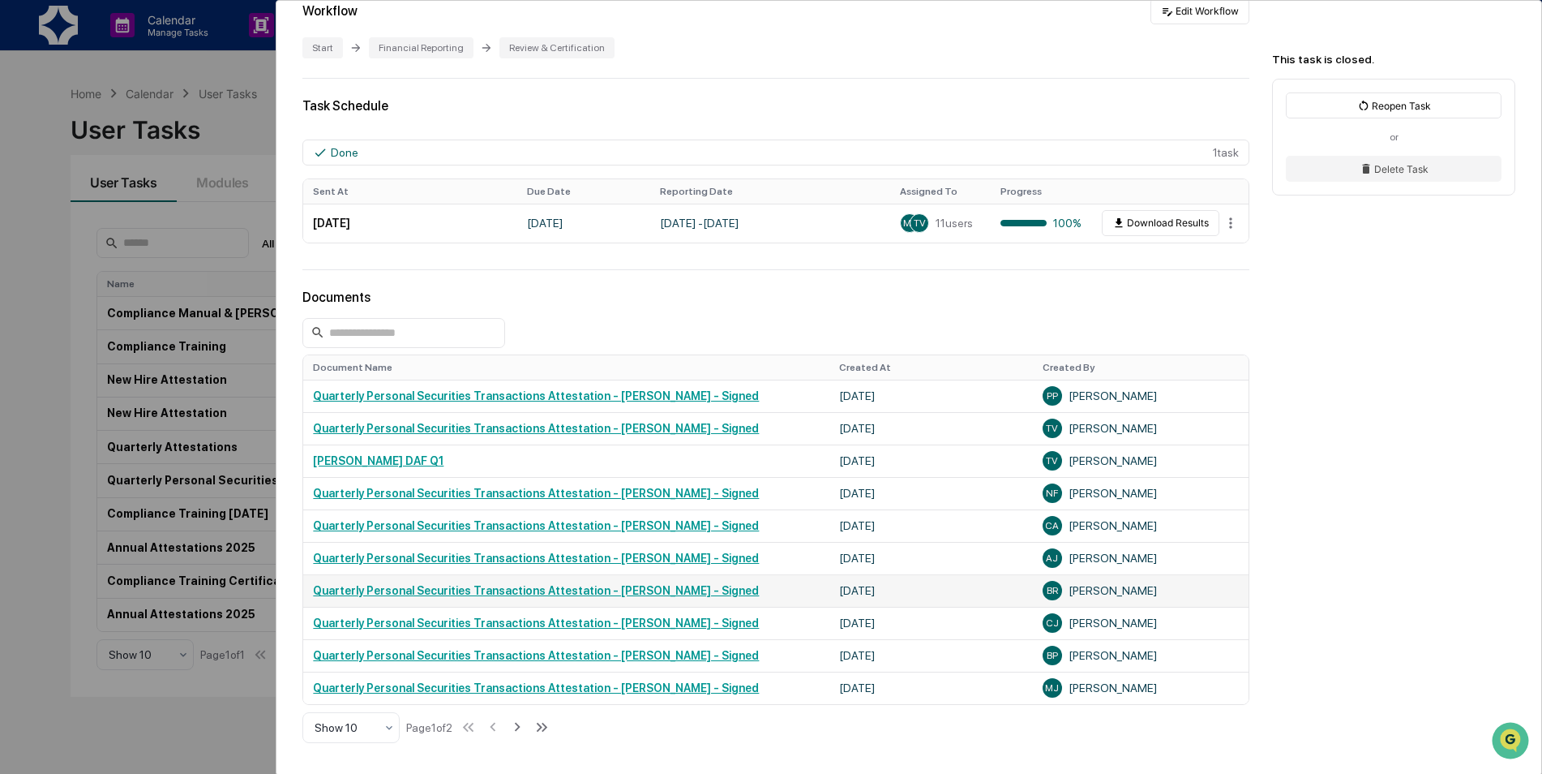
scroll to position [324, 0]
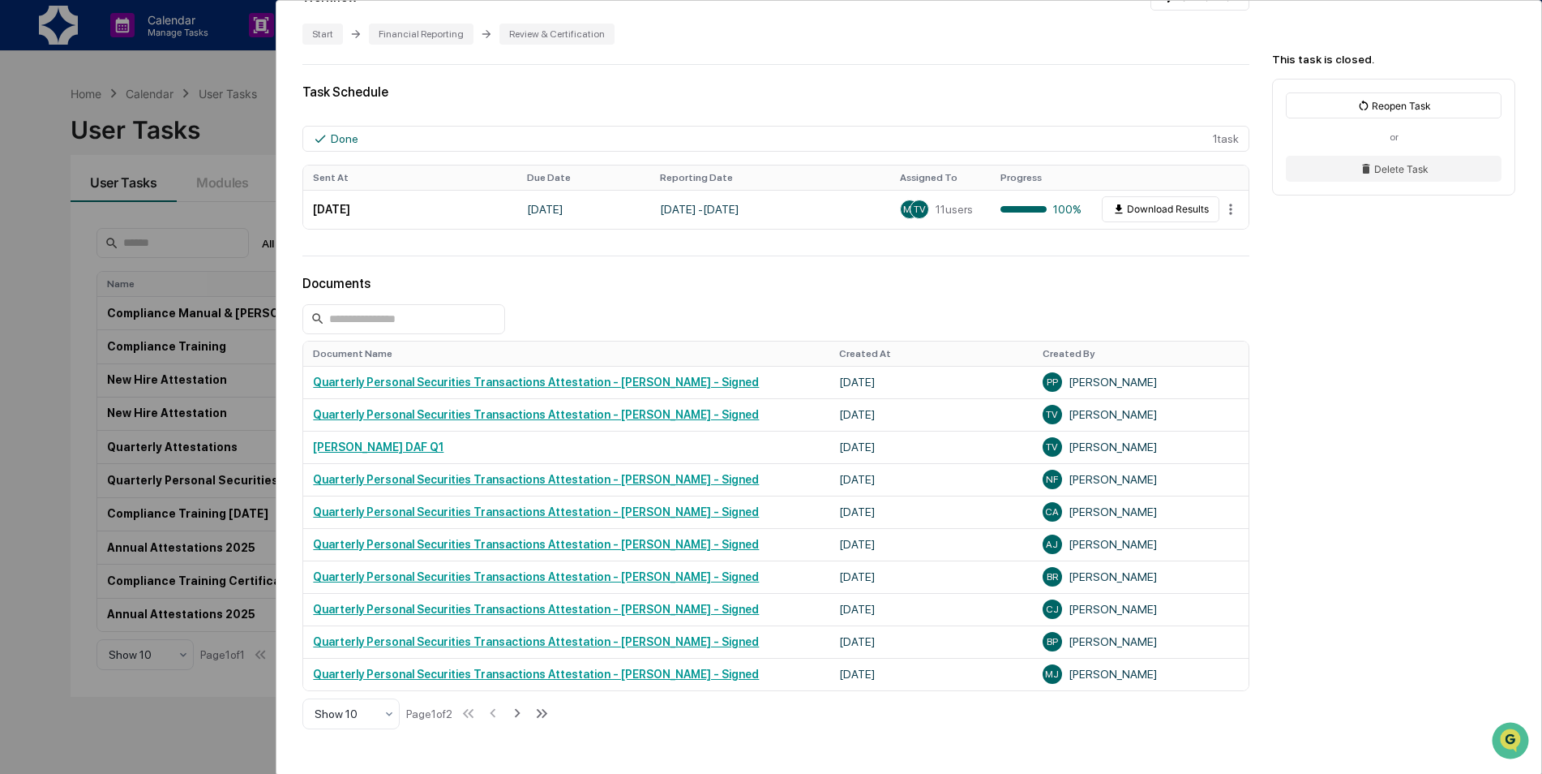
click at [50, 508] on div "User Tasks Quarterly Personal Securities Transactions Attestation Quarterly Per…" at bounding box center [771, 387] width 1542 height 774
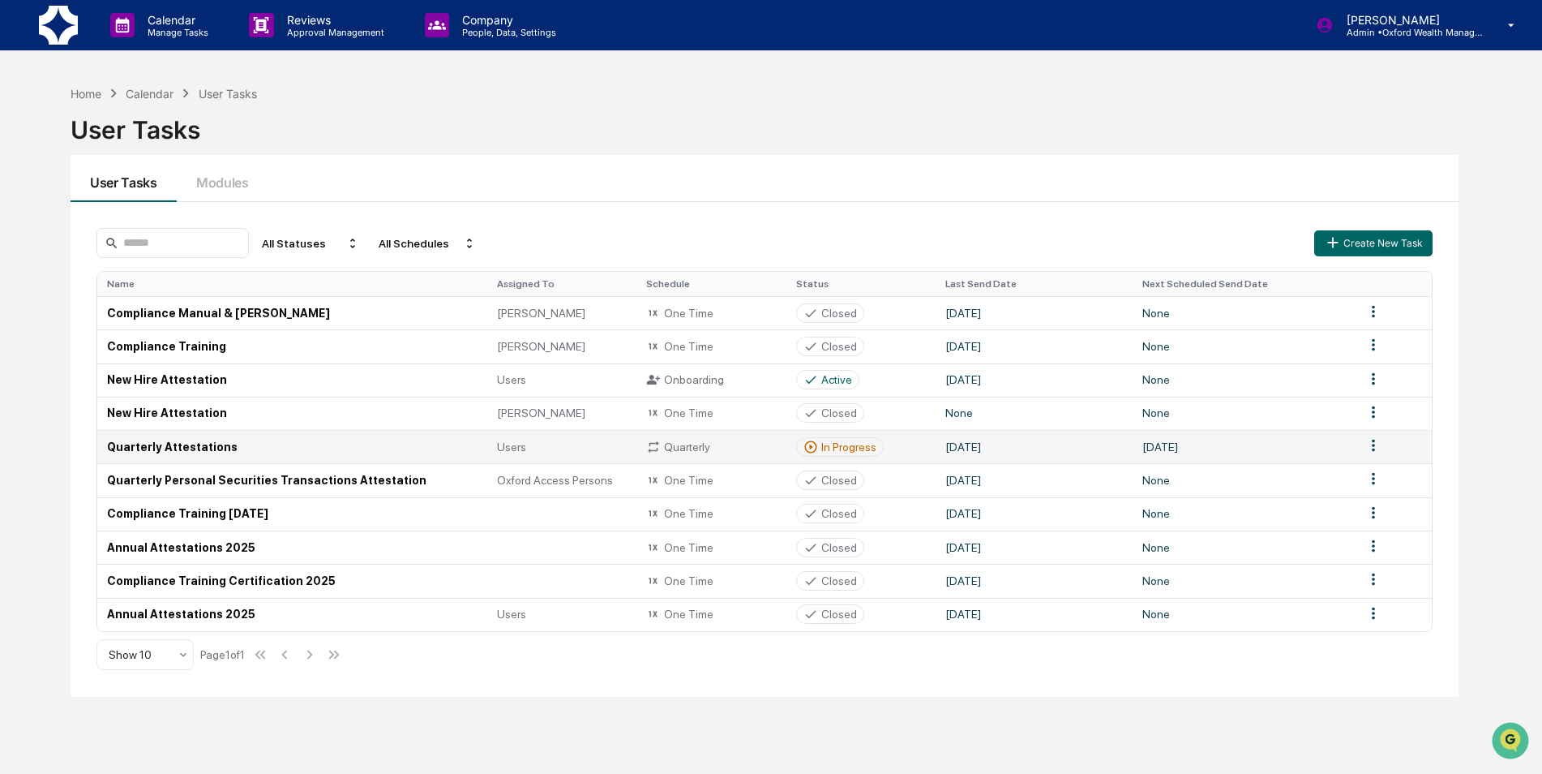
click at [178, 448] on td "Quarterly Attestations" at bounding box center [292, 446] width 390 height 33
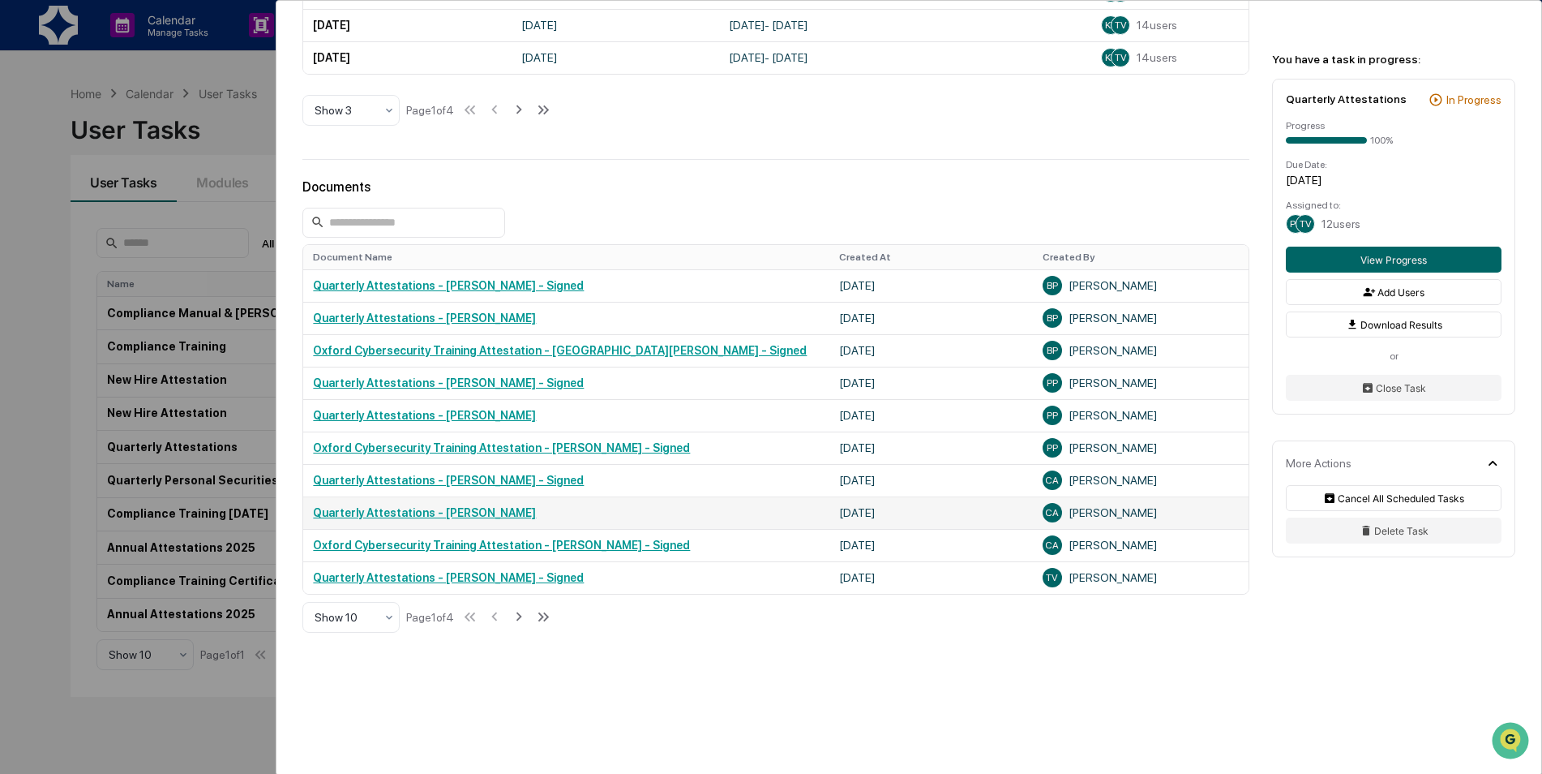
scroll to position [710, 0]
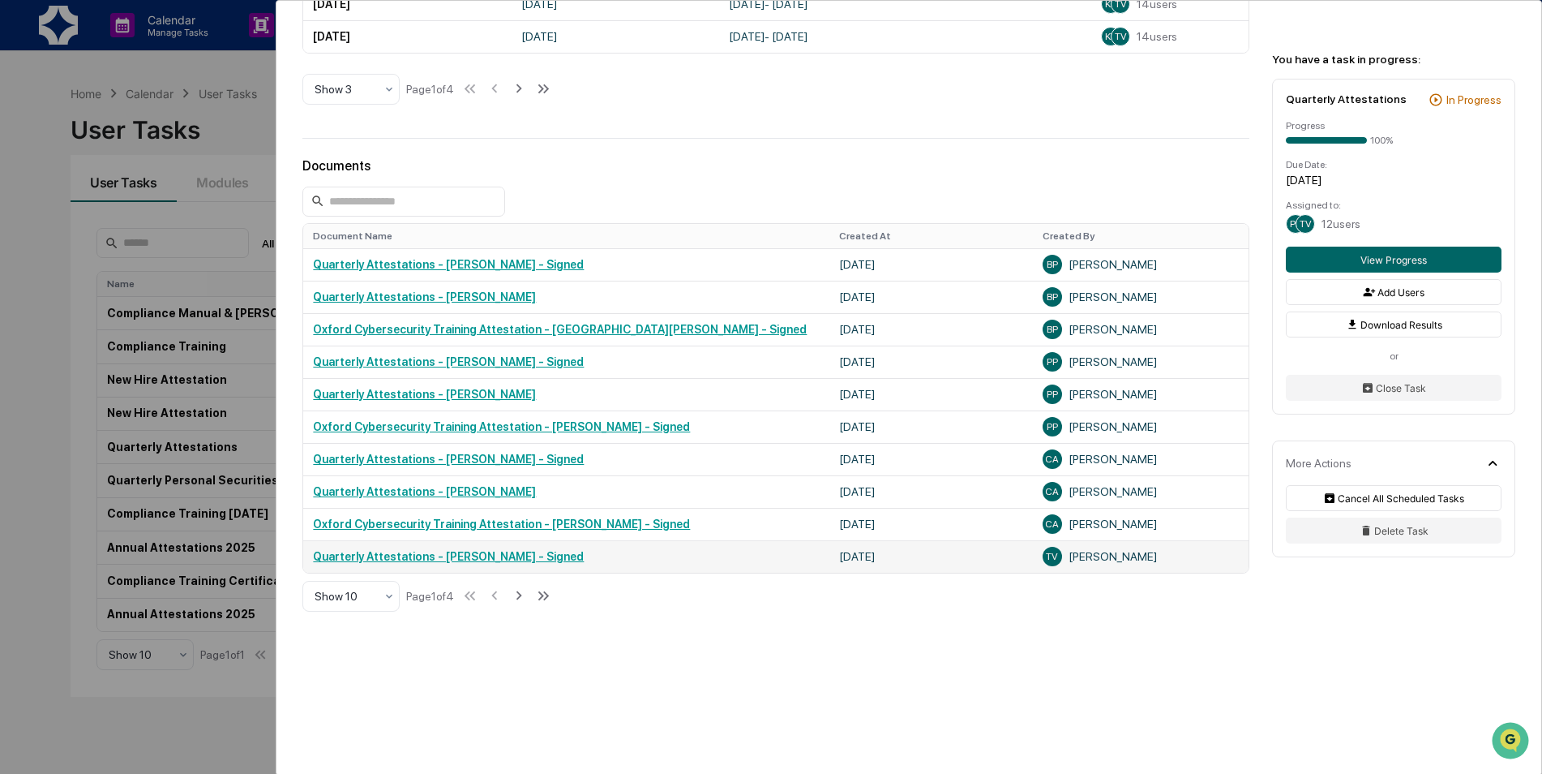
click at [437, 555] on link "Quarterly Attestations - [PERSON_NAME] - Signed" at bounding box center [448, 556] width 271 height 13
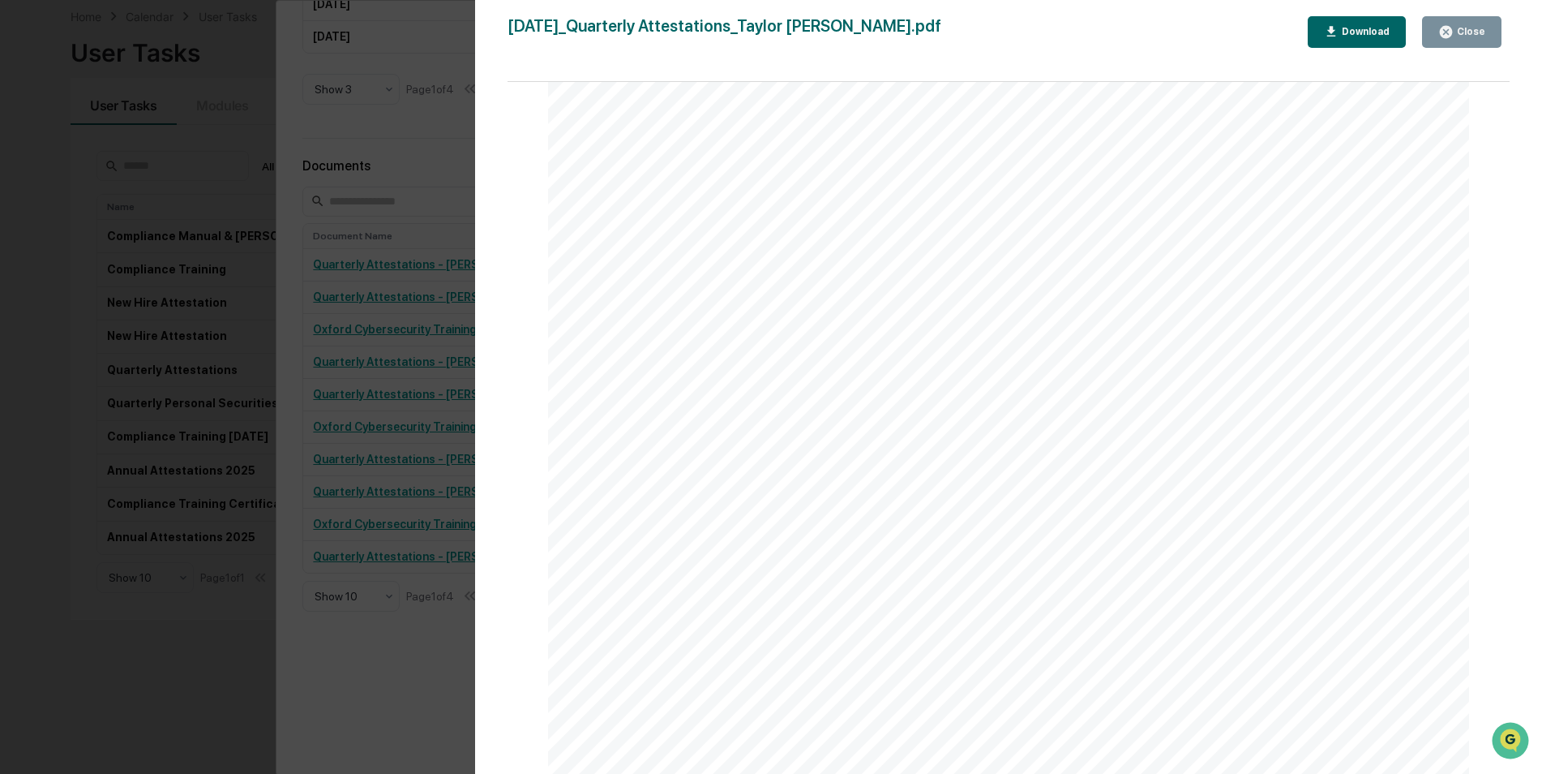
scroll to position [34381, 0]
click at [1336, 371] on div "Transaction Date Transactio n Type Security Identifier Security Type Number Of …" at bounding box center [1008, 304] width 921 height 1303
click at [813, 372] on div "Transaction Date Transactio n Type Security Identifier Security Type Number Of …" at bounding box center [1008, 304] width 921 height 1303
click at [1450, 23] on button "Close" at bounding box center [1461, 32] width 79 height 32
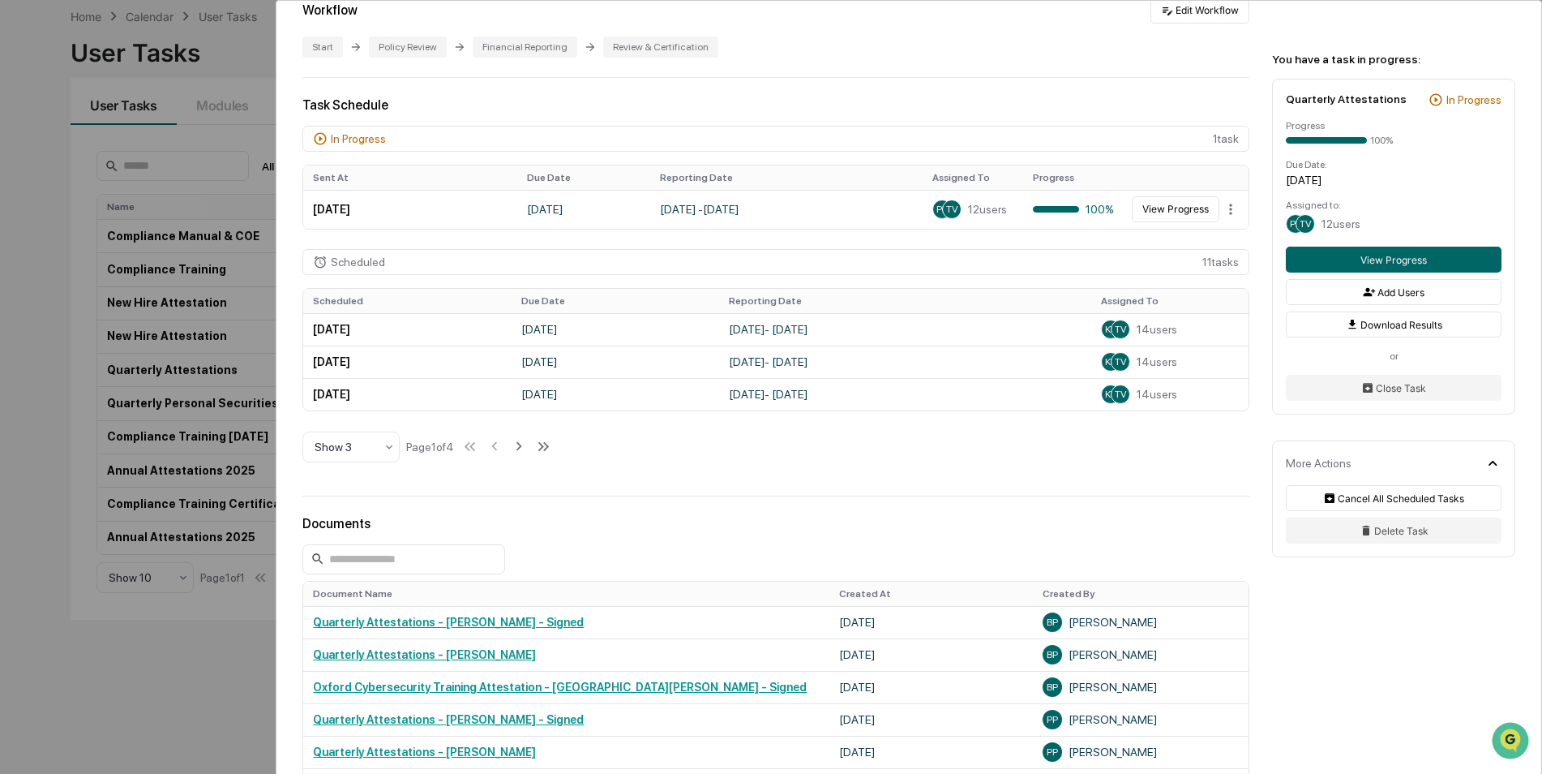
scroll to position [710, 0]
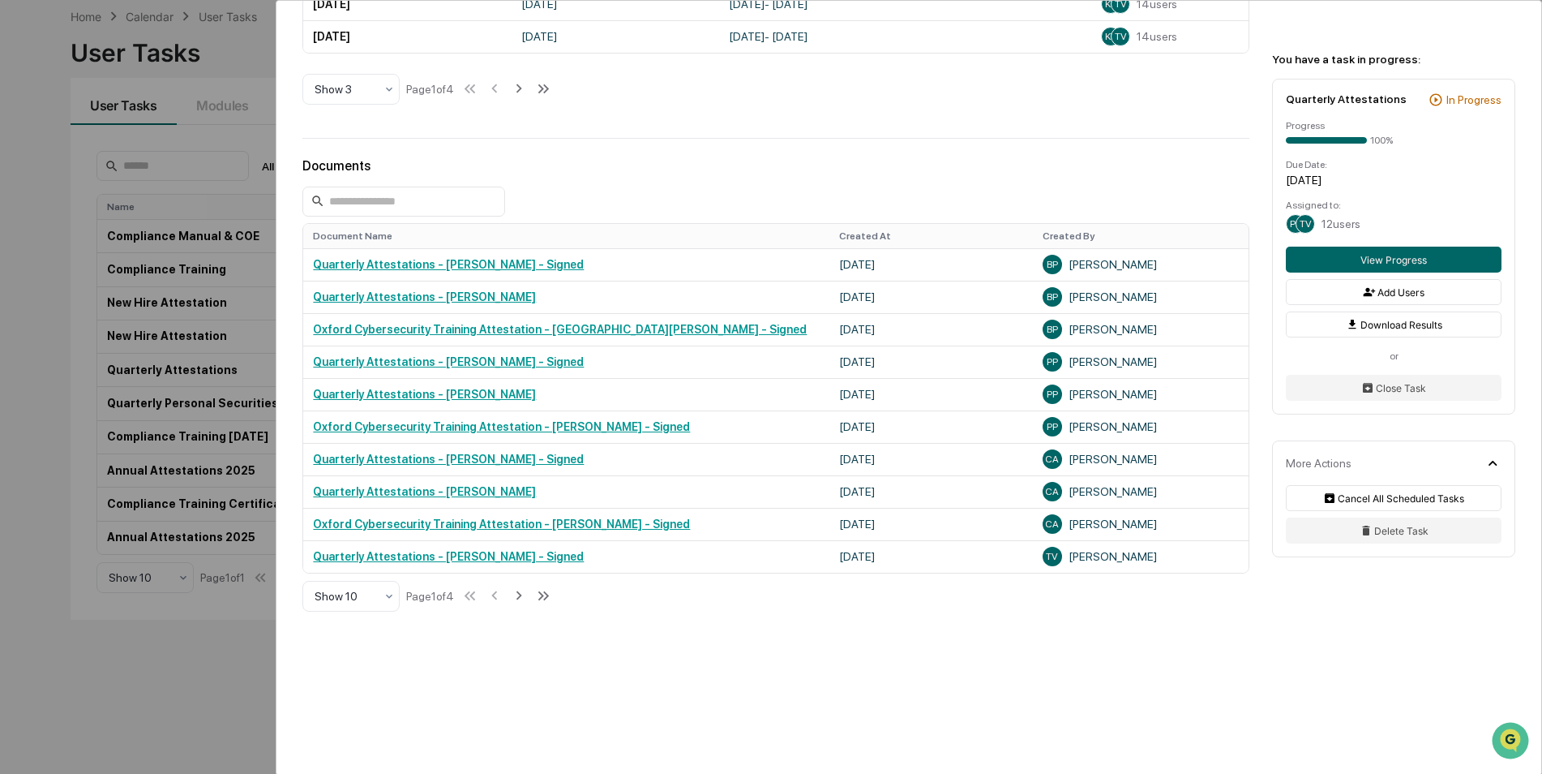
click at [1143, 632] on div "User Tasks Quarterly Attestations Quarterly Attestations Active No description …" at bounding box center [909, 32] width 1265 height 1483
drag, startPoint x: 1143, startPoint y: 632, endPoint x: 988, endPoint y: 191, distance: 466.8
click at [988, 191] on div at bounding box center [775, 202] width 947 height 30
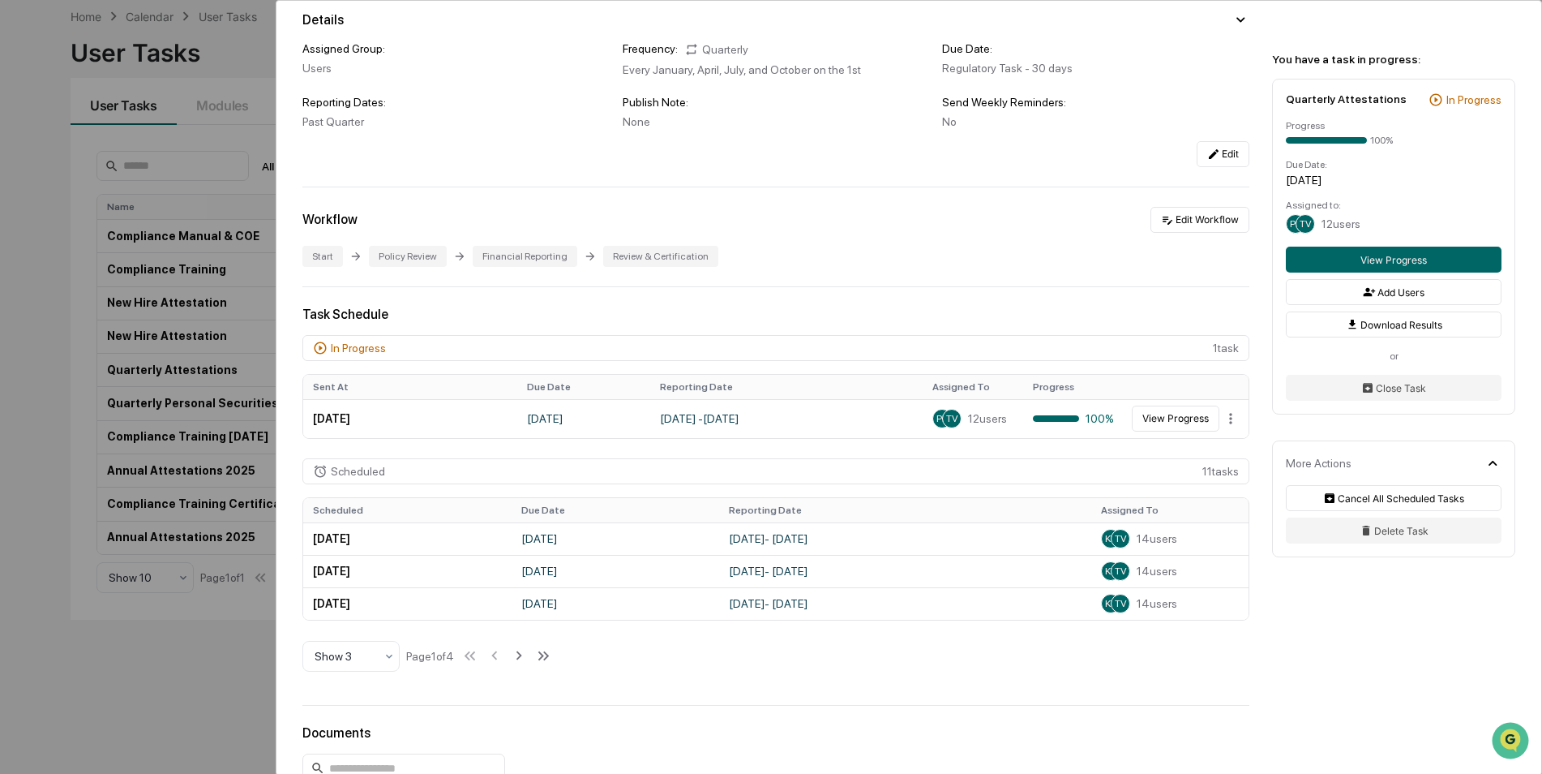
scroll to position [0, 0]
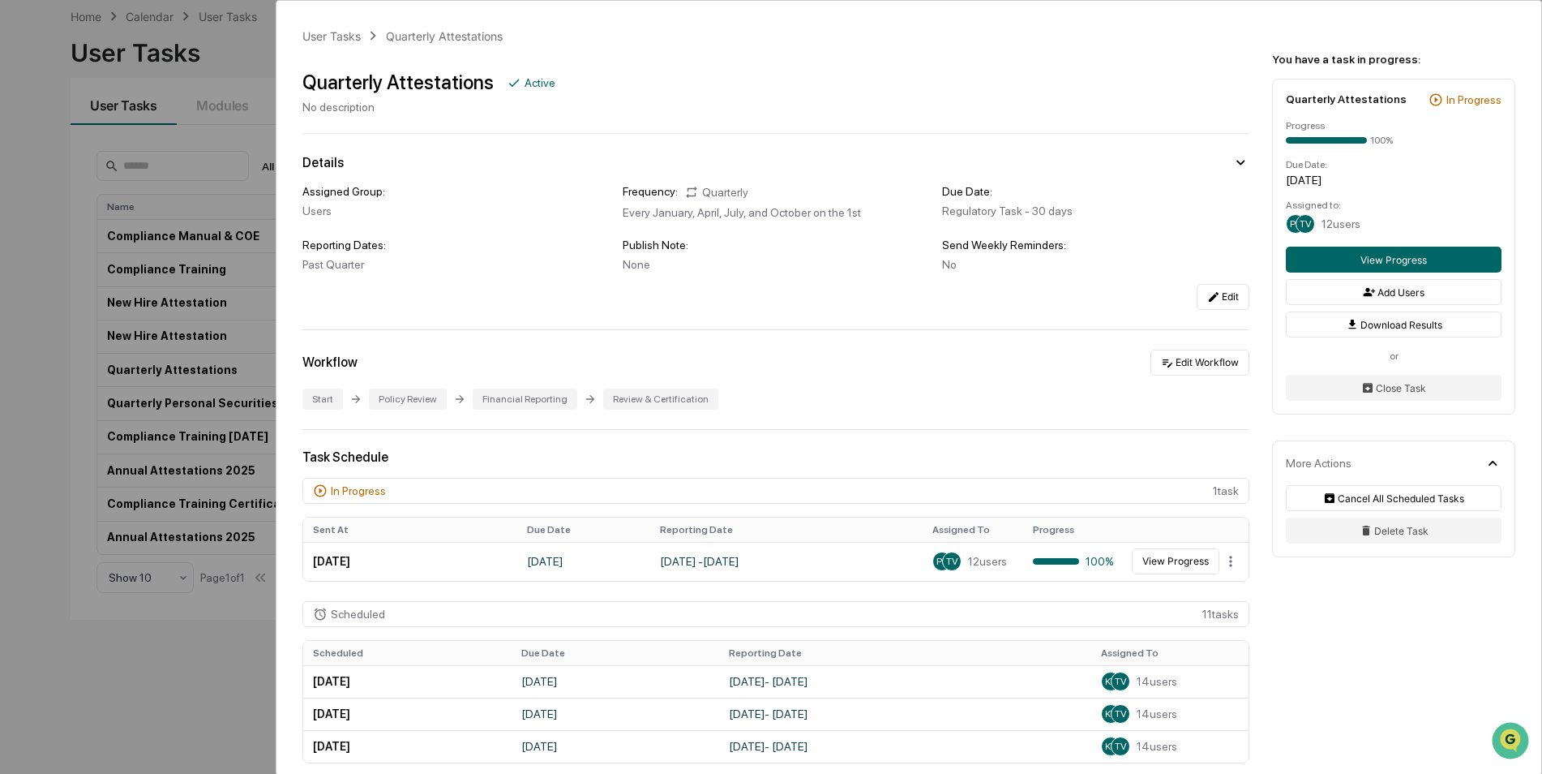
click at [24, 213] on div "User Tasks Quarterly Attestations Quarterly Attestations Active No description …" at bounding box center [771, 387] width 1542 height 774
